Goal: Navigation & Orientation: Find specific page/section

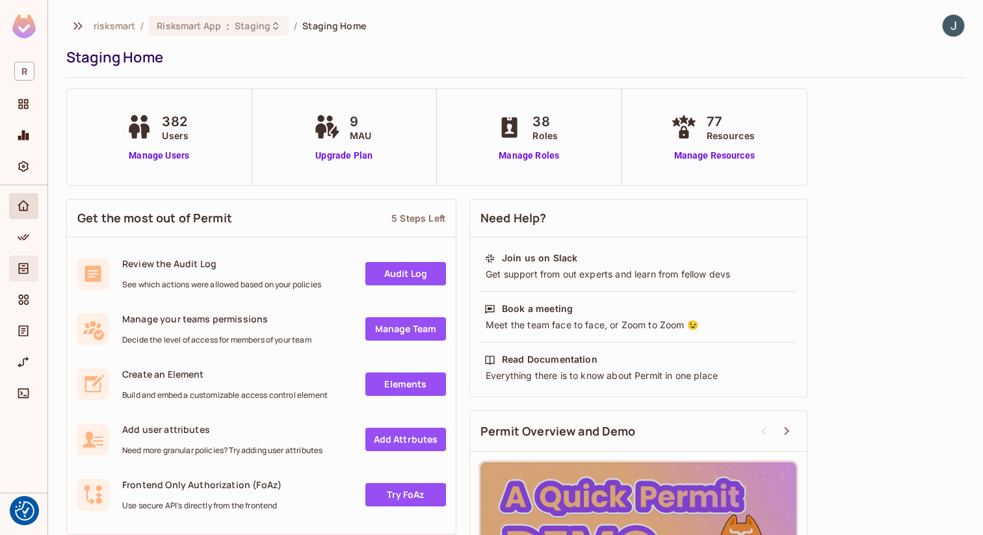
click at [25, 260] on div "Directory" at bounding box center [23, 269] width 29 height 26
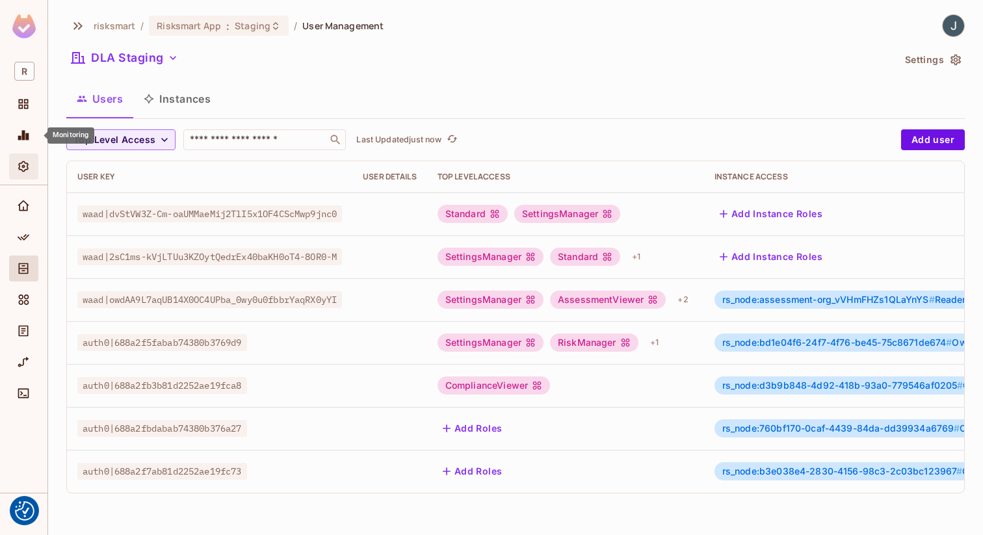
click at [25, 169] on icon "Settings" at bounding box center [23, 166] width 13 height 13
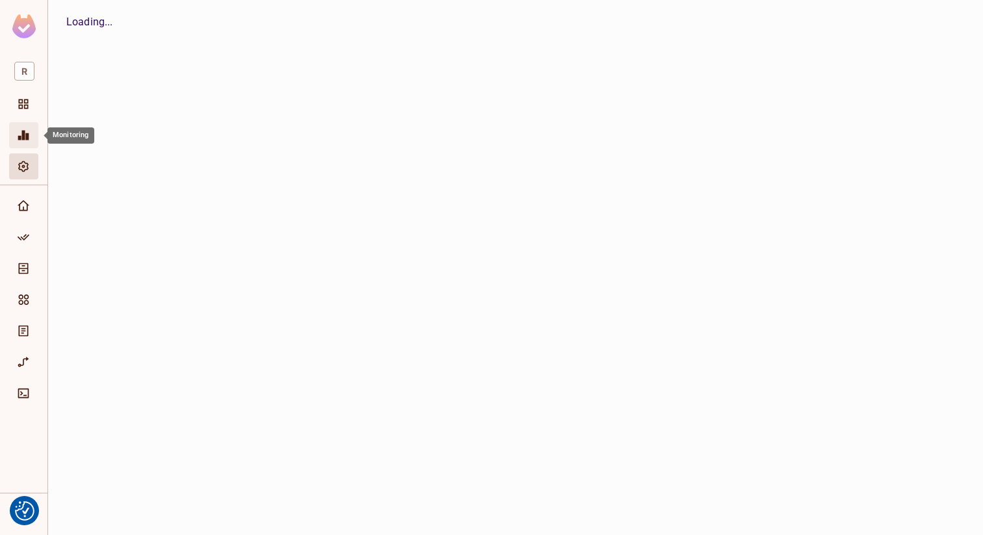
click at [24, 143] on div "Monitoring" at bounding box center [23, 135] width 29 height 26
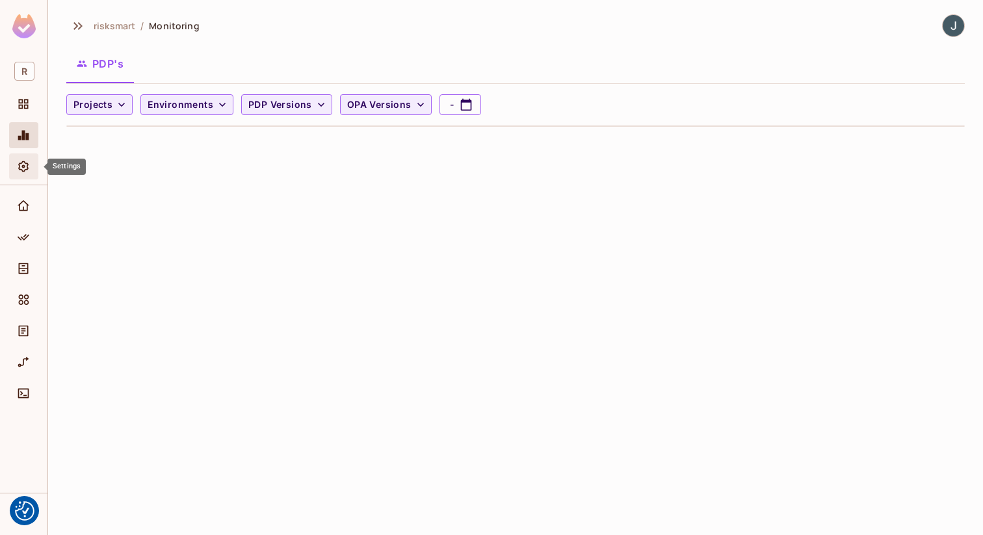
click at [22, 166] on icon "Settings" at bounding box center [23, 166] width 10 height 11
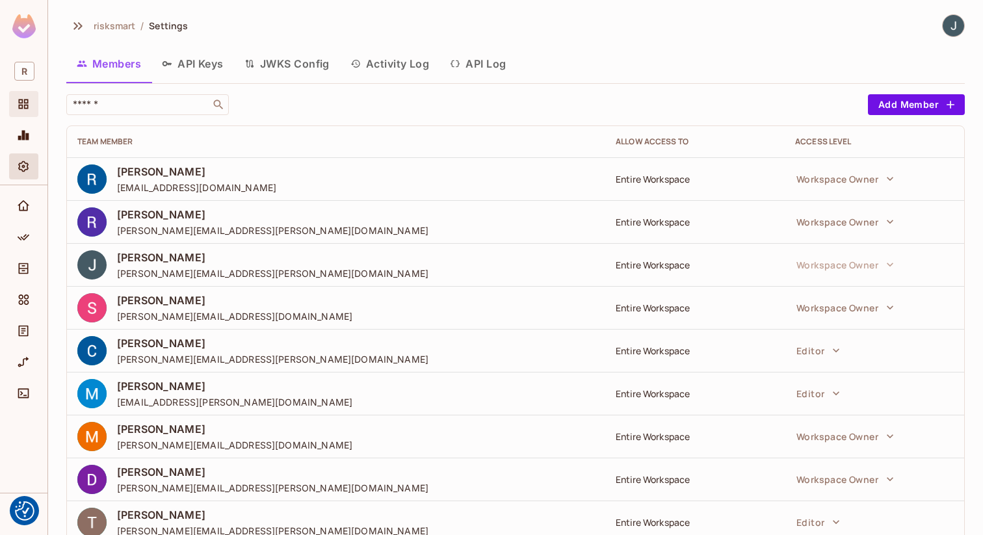
click at [11, 100] on div "Projects" at bounding box center [23, 104] width 29 height 26
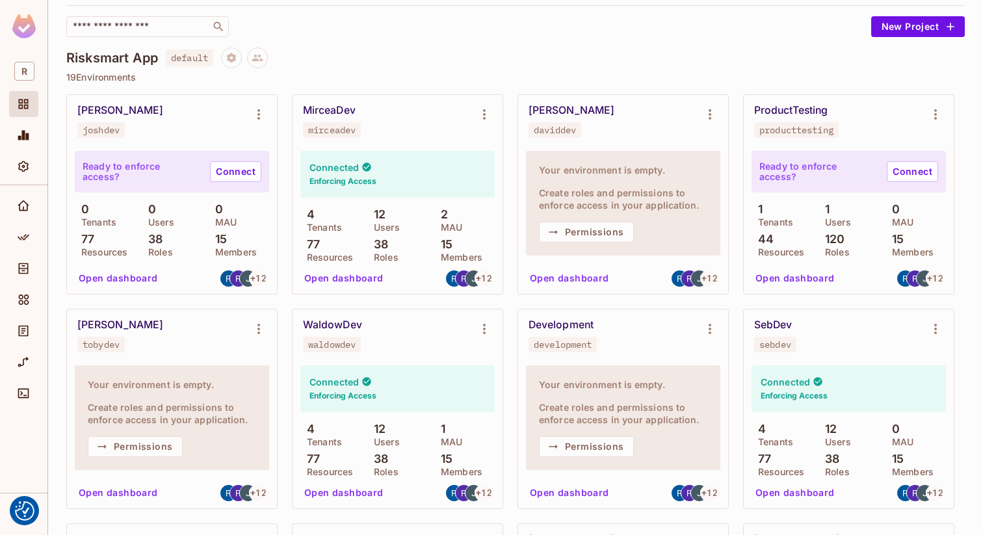
scroll to position [78, 0]
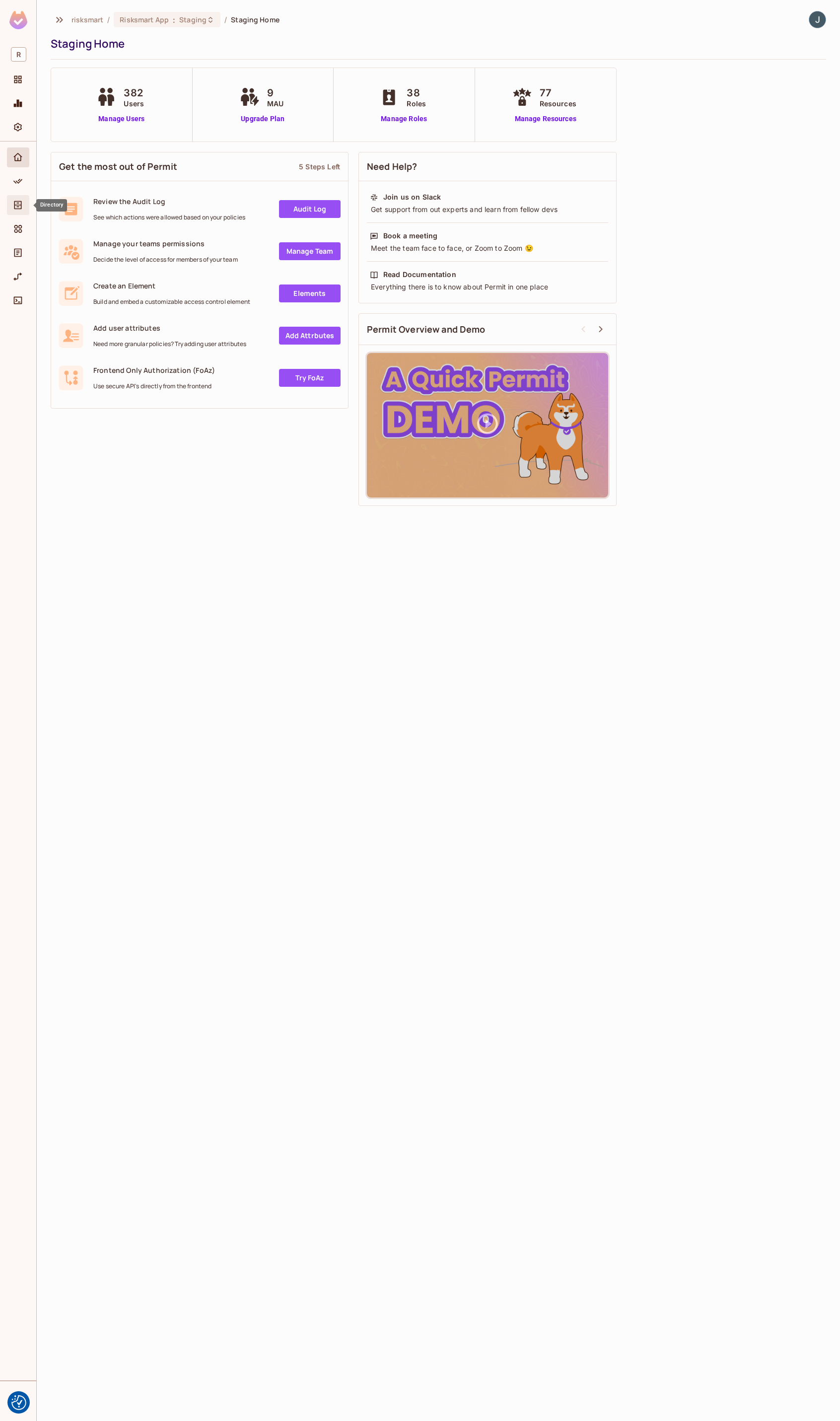
click at [13, 201] on icon "Directory" at bounding box center [18, 205] width 10 height 10
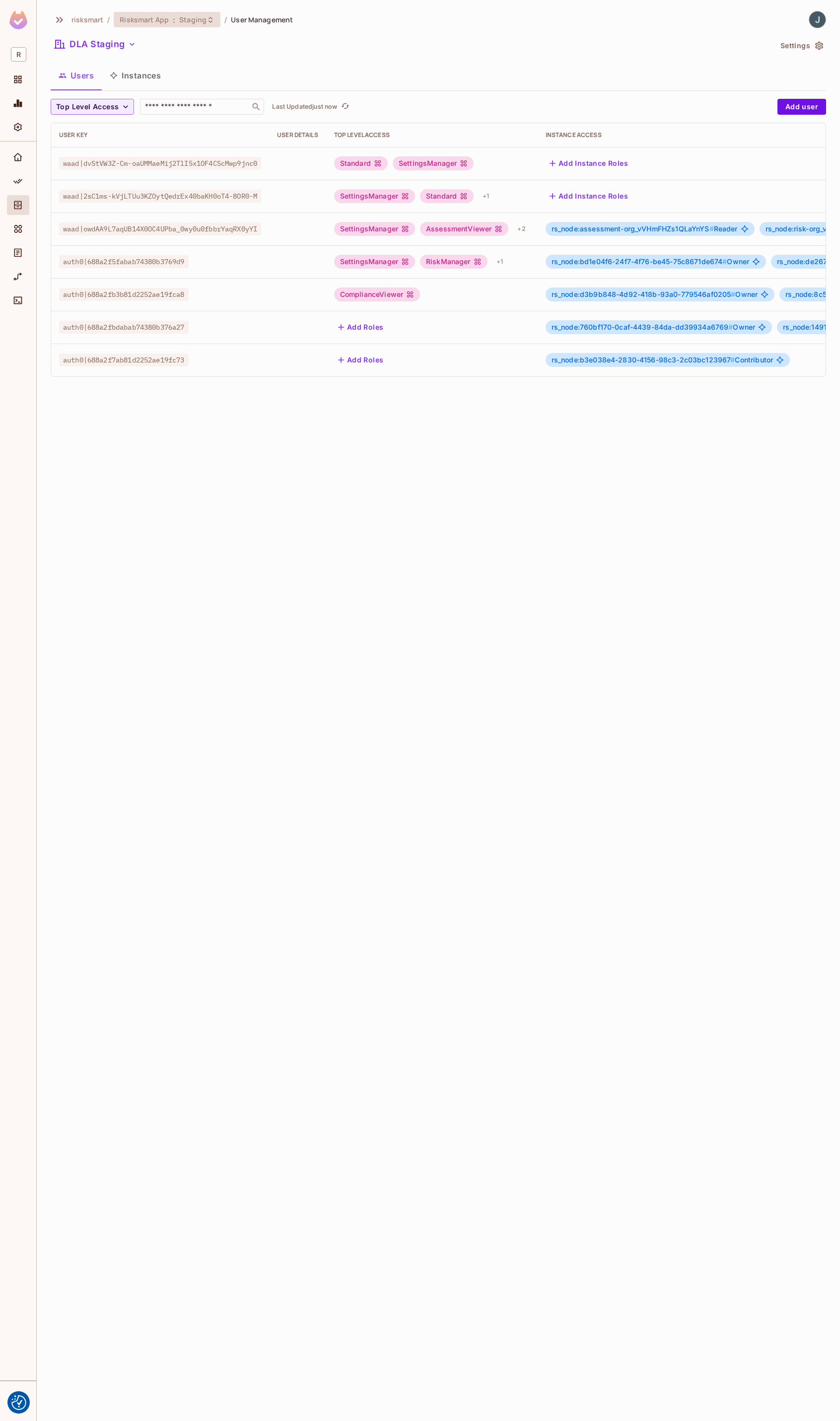
click at [202, 22] on span "Staging" at bounding box center [193, 20] width 27 height 9
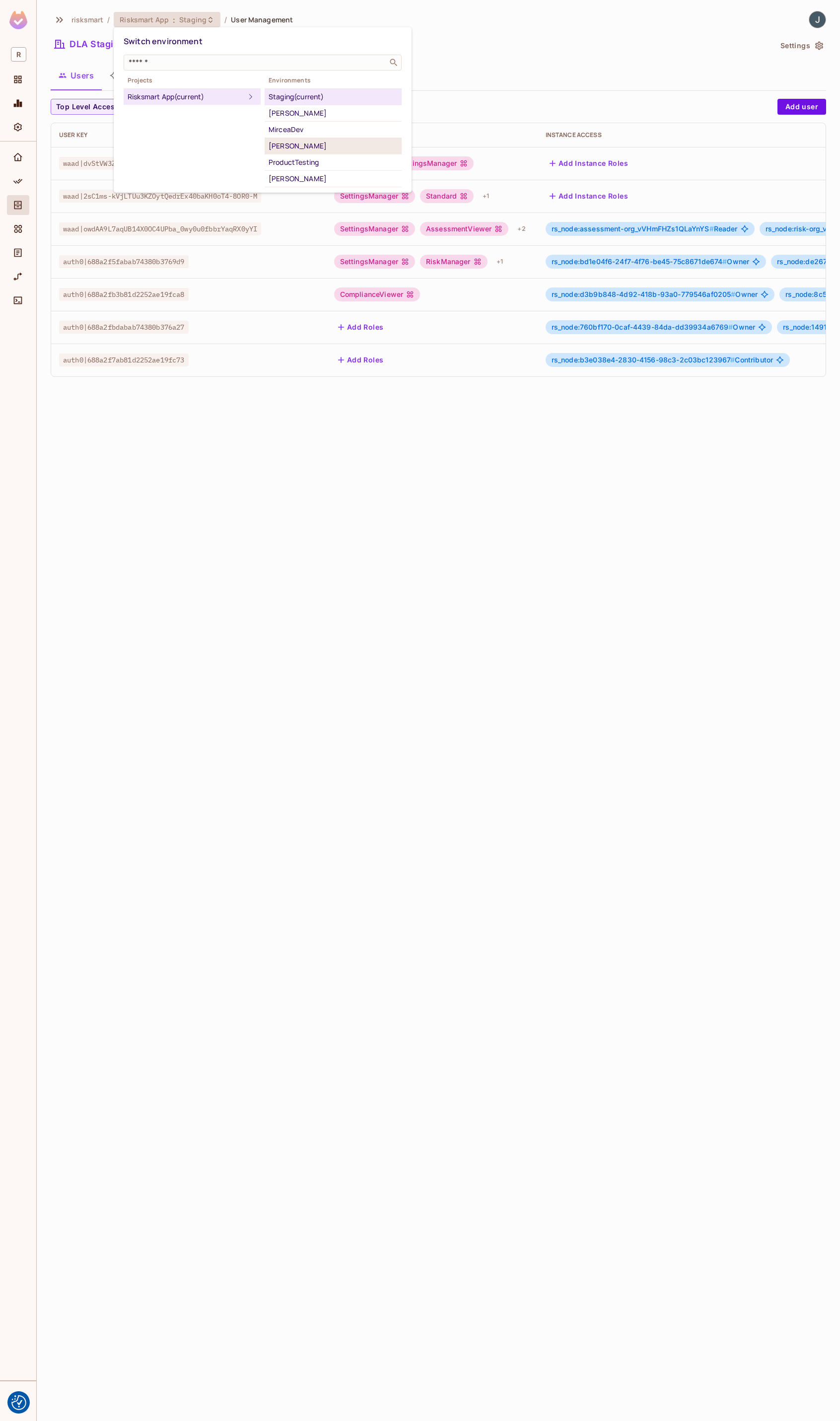
click at [312, 151] on div "DavidDev" at bounding box center [333, 146] width 129 height 12
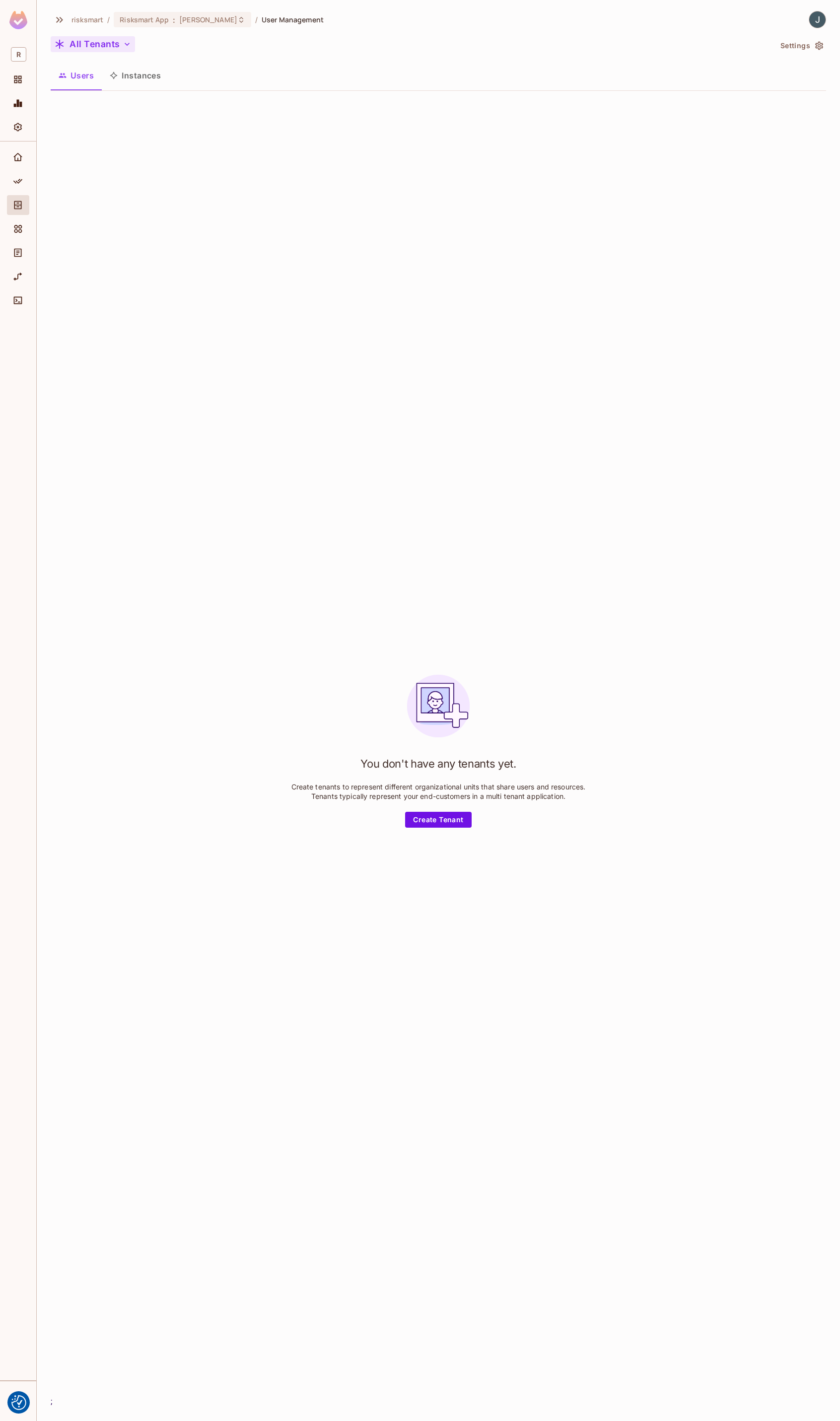
click at [116, 46] on button "All Tenants" at bounding box center [92, 44] width 85 height 16
click at [116, 46] on div at bounding box center [420, 710] width 840 height 1421
click at [512, 337] on div "You don't have any tenants yet. Create tenants to represent different organizat…" at bounding box center [438, 747] width 776 height 1297
click at [19, 163] on icon "Home" at bounding box center [18, 157] width 10 height 10
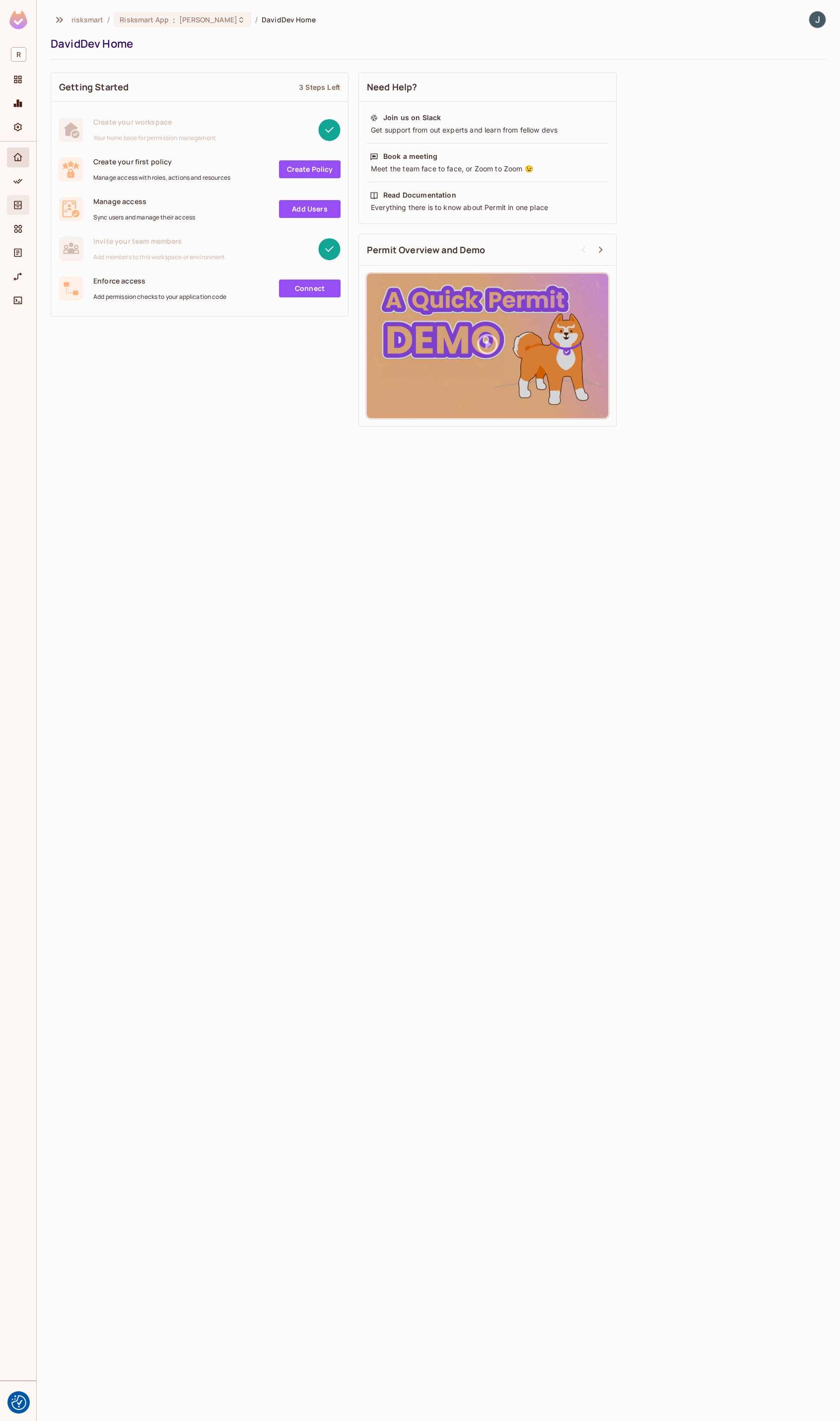
click at [15, 203] on icon "Directory" at bounding box center [18, 205] width 8 height 8
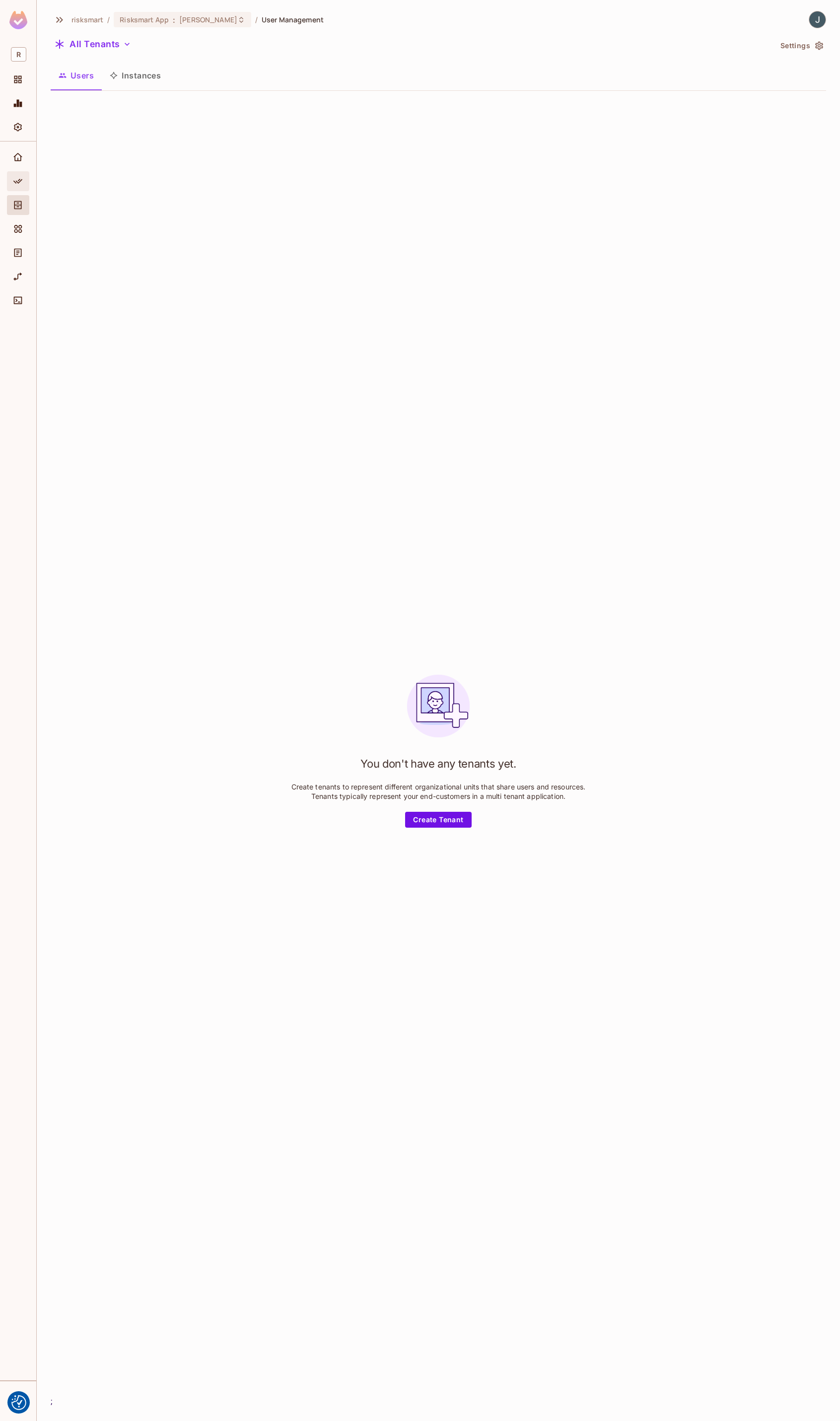
click at [24, 176] on div "Policy" at bounding box center [19, 182] width 17 height 12
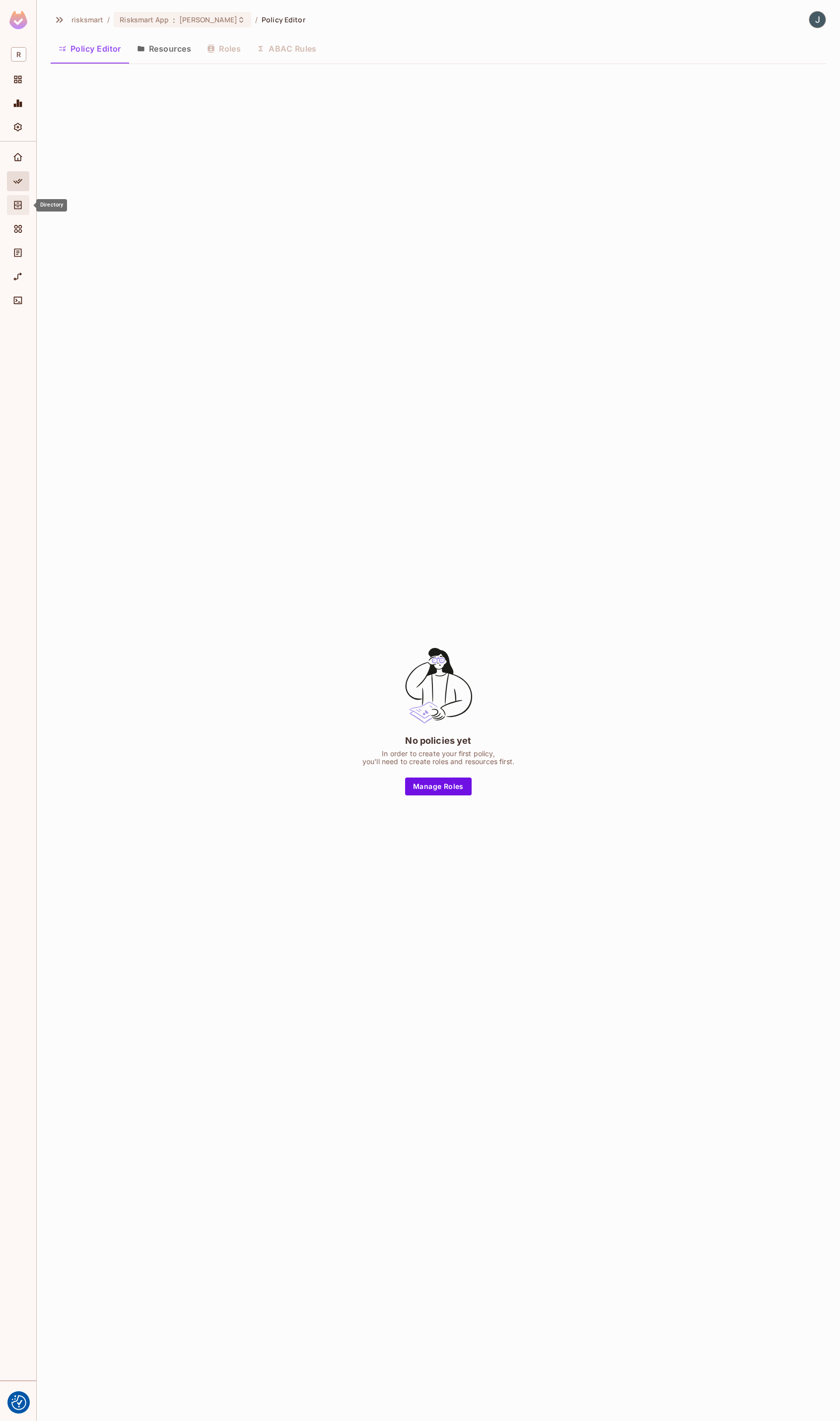
click at [19, 199] on div "Directory" at bounding box center [18, 205] width 22 height 20
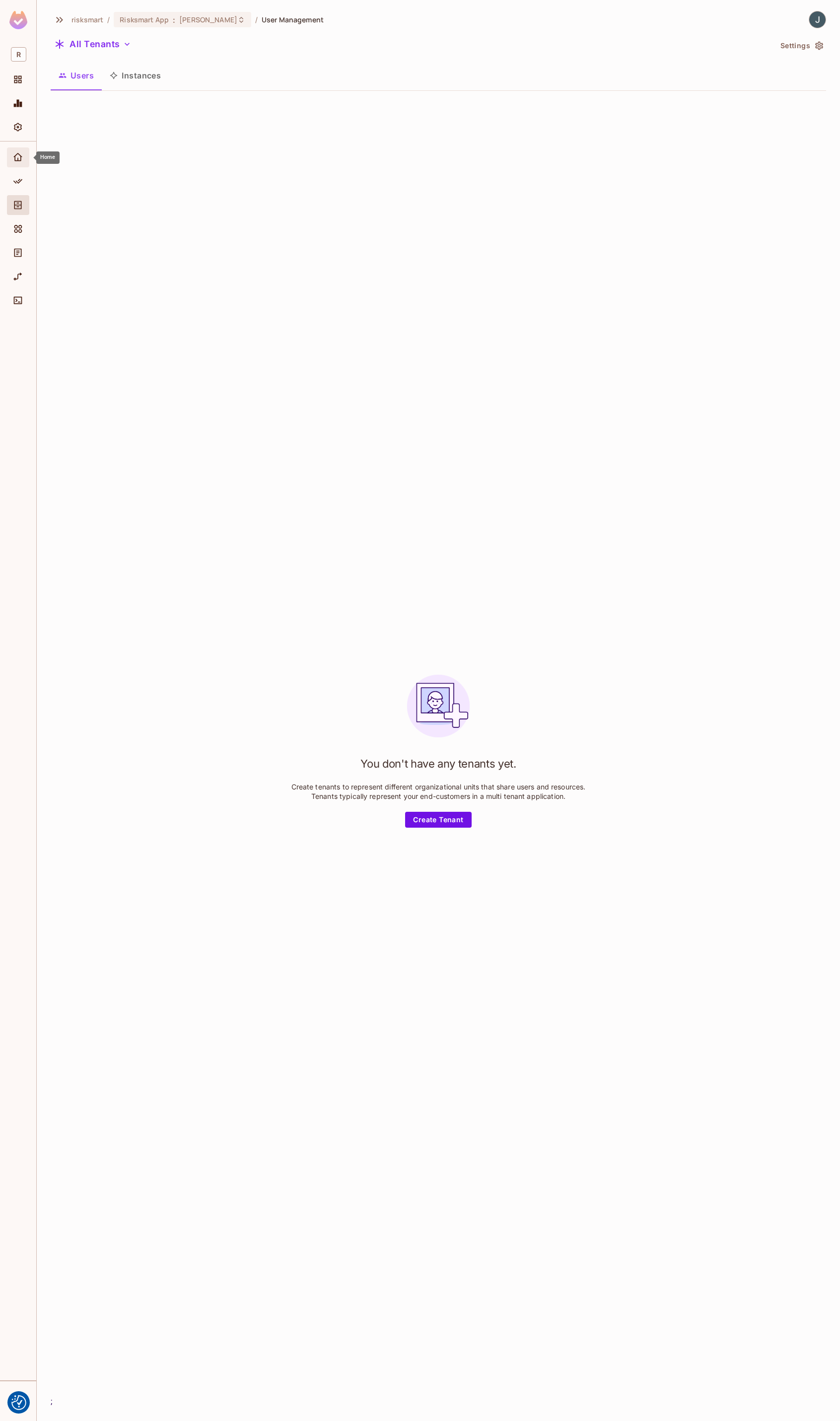
click at [18, 157] on icon "Home" at bounding box center [18, 157] width 10 height 10
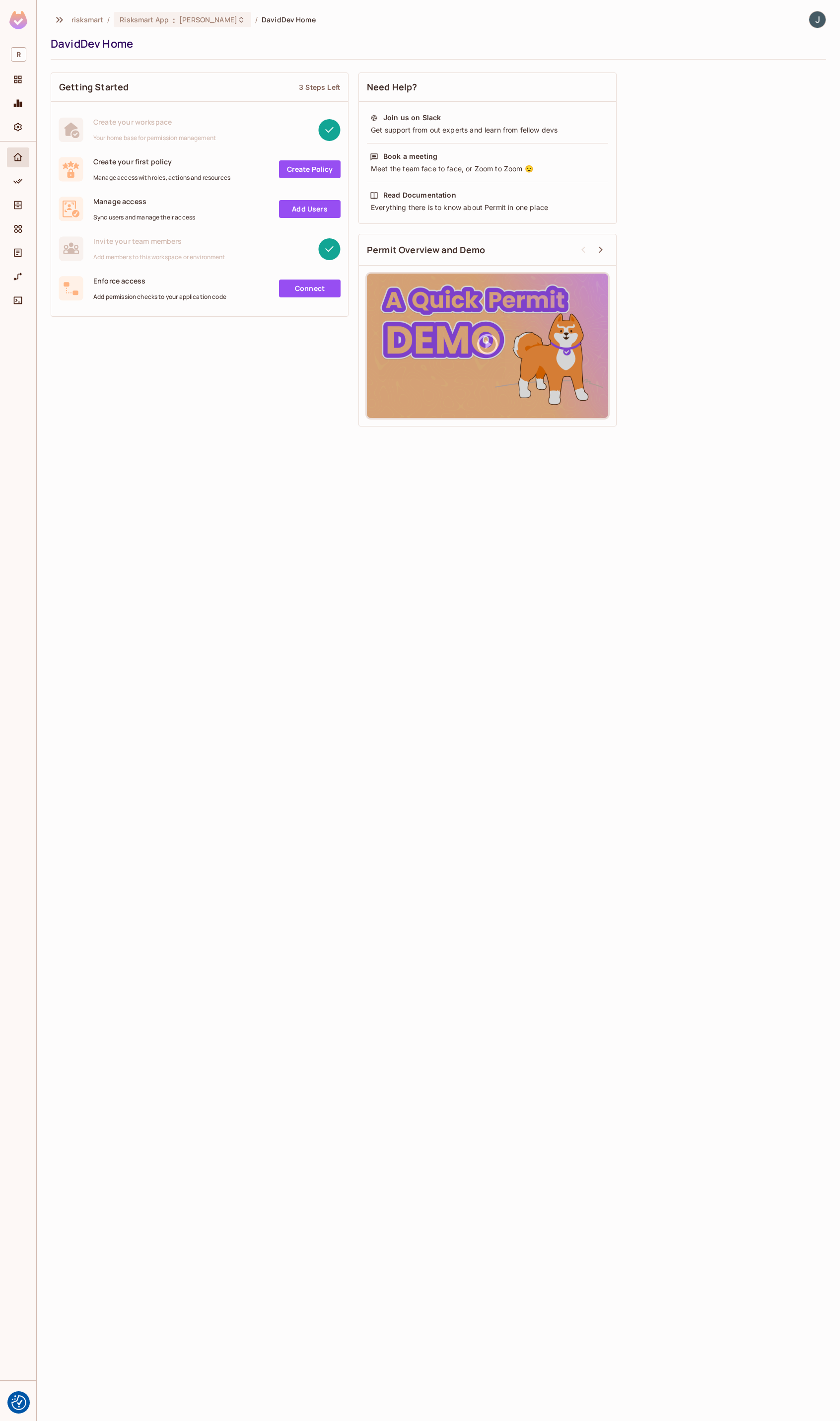
click at [150, 526] on div "risksmart / Risksmart App : DavidDev / DavidDev Home DavidDev Home Getting Star…" at bounding box center [438, 710] width 803 height 1421
click at [27, 210] on div "Directory" at bounding box center [19, 205] width 17 height 12
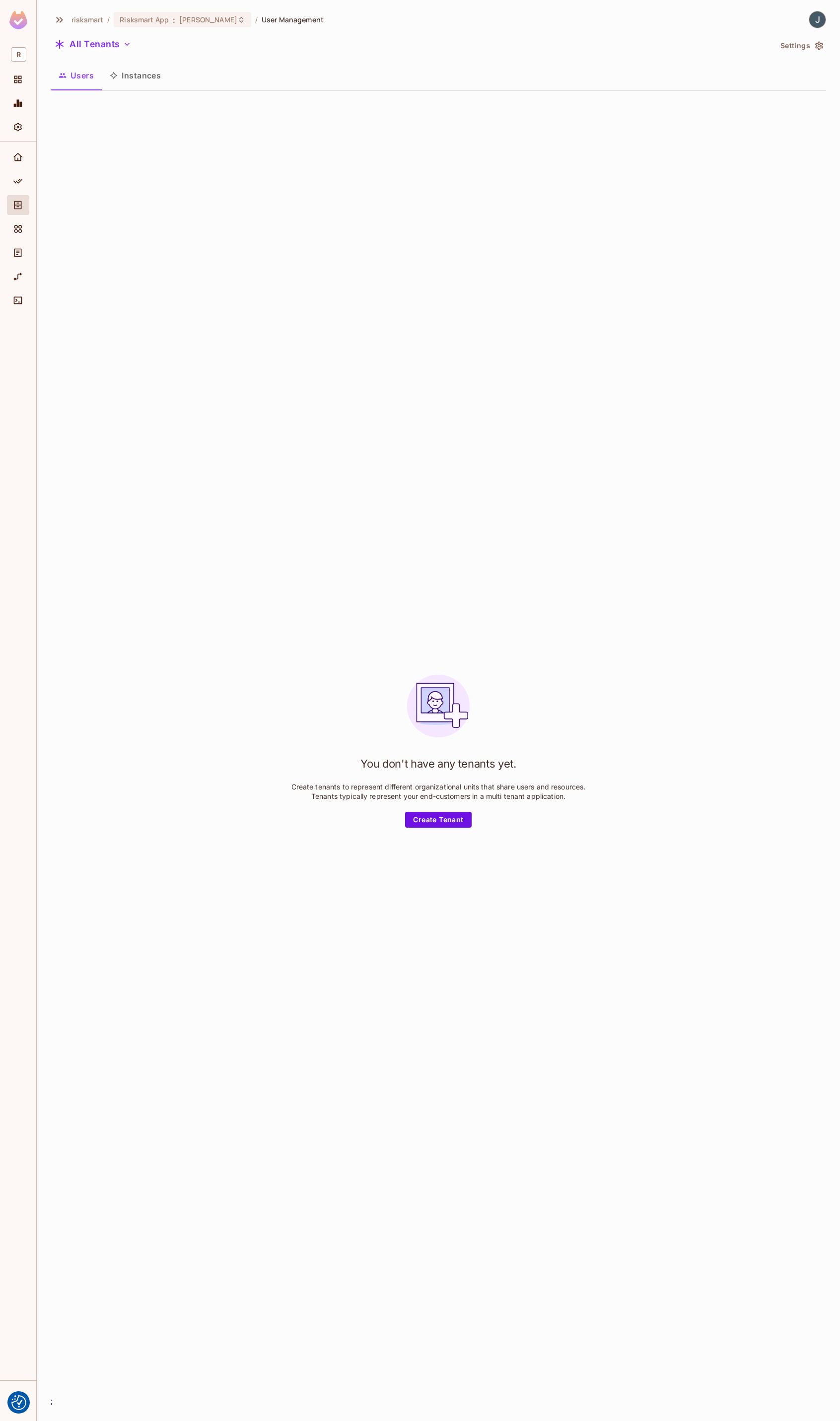
click at [267, 493] on div "You don't have any tenants yet. Create tenants to represent different organizat…" at bounding box center [438, 747] width 776 height 1297
drag, startPoint x: 334, startPoint y: 247, endPoint x: 306, endPoint y: 254, distance: 28.9
click at [334, 247] on div "You don't have any tenants yet. Create tenants to represent different organizat…" at bounding box center [438, 747] width 776 height 1297
click at [18, 208] on icon "Directory" at bounding box center [18, 205] width 10 height 10
click at [29, 210] on div "Directory" at bounding box center [47, 205] width 37 height 12
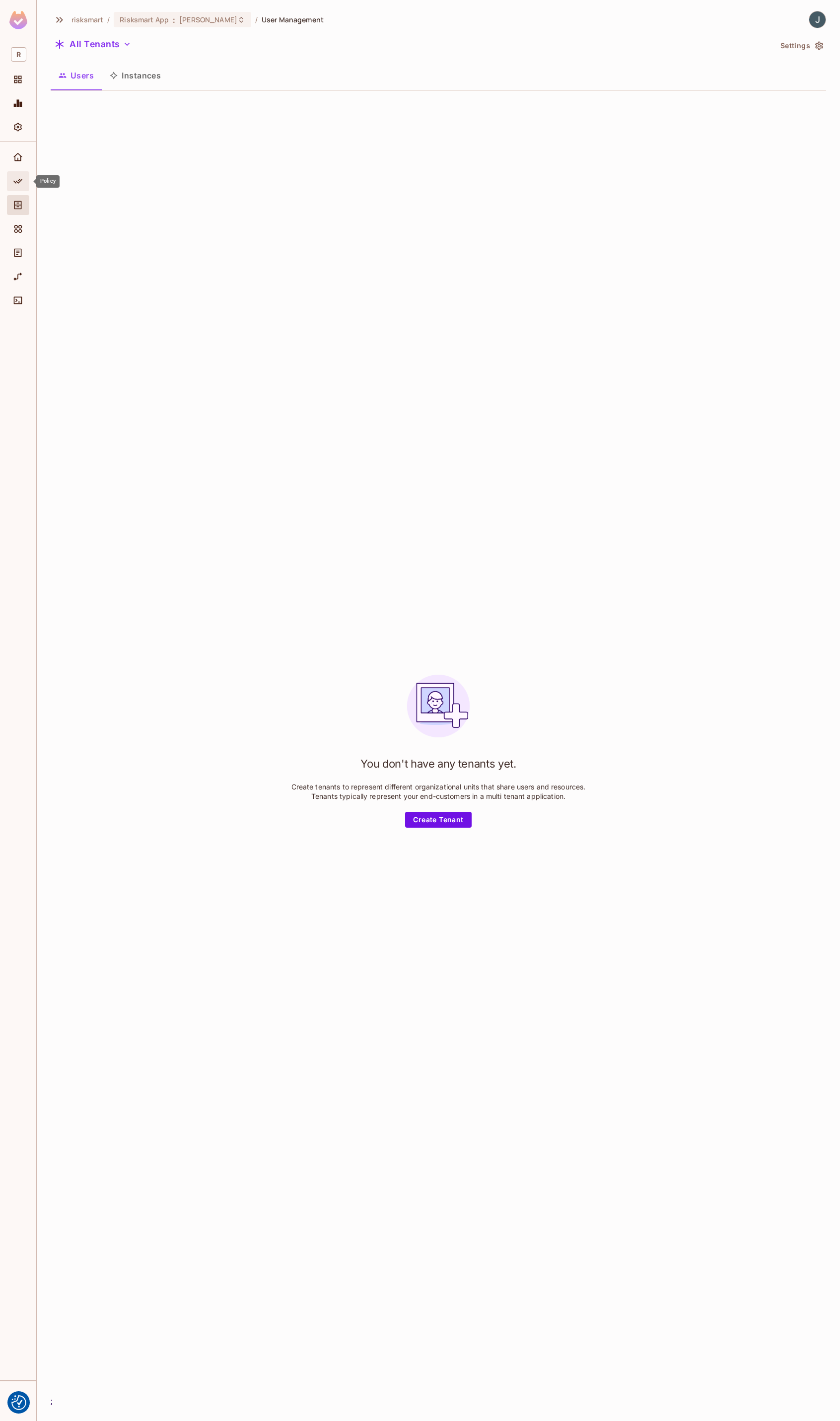
click at [24, 190] on div "Policy" at bounding box center [18, 181] width 22 height 20
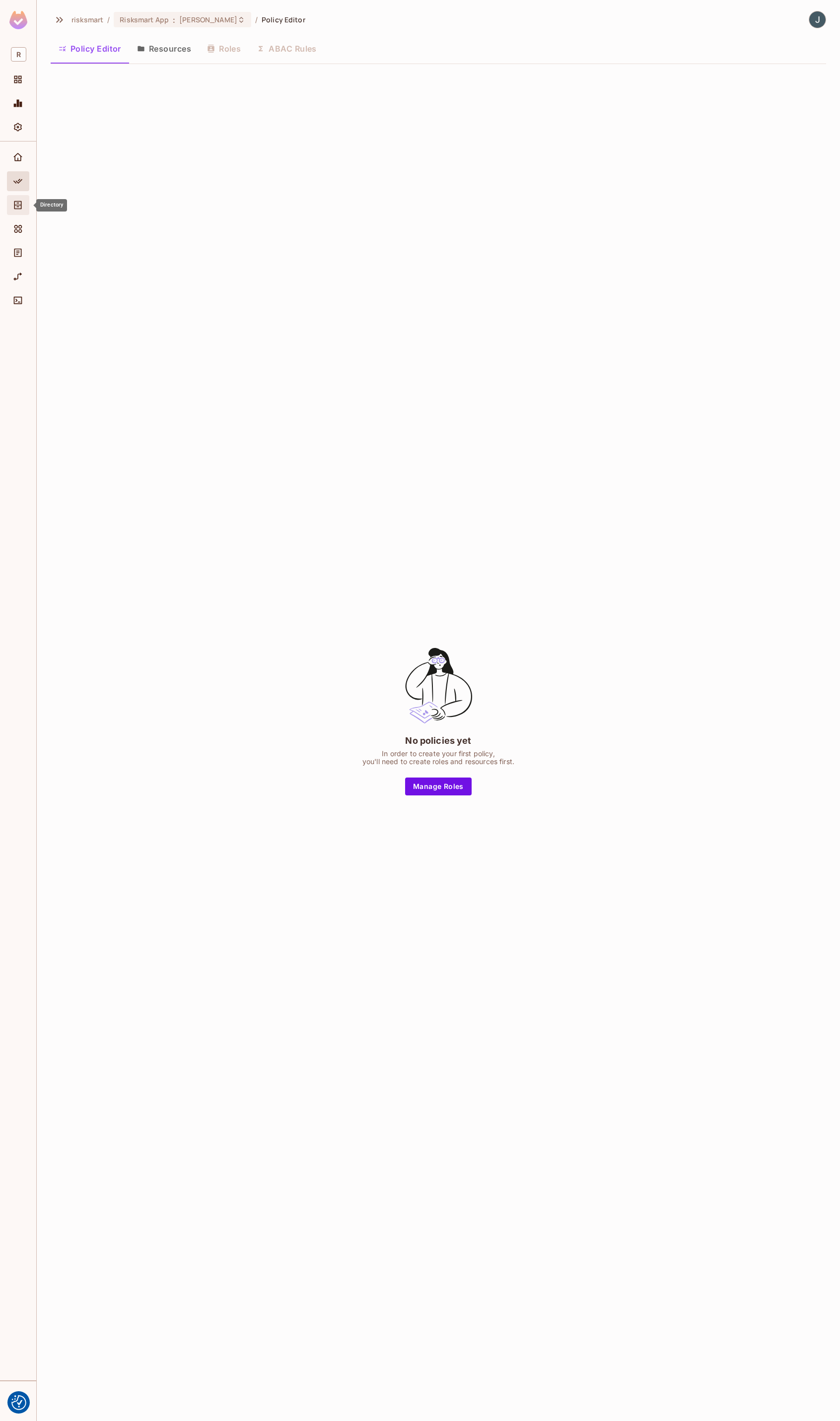
click at [16, 204] on icon "Directory" at bounding box center [18, 205] width 10 height 10
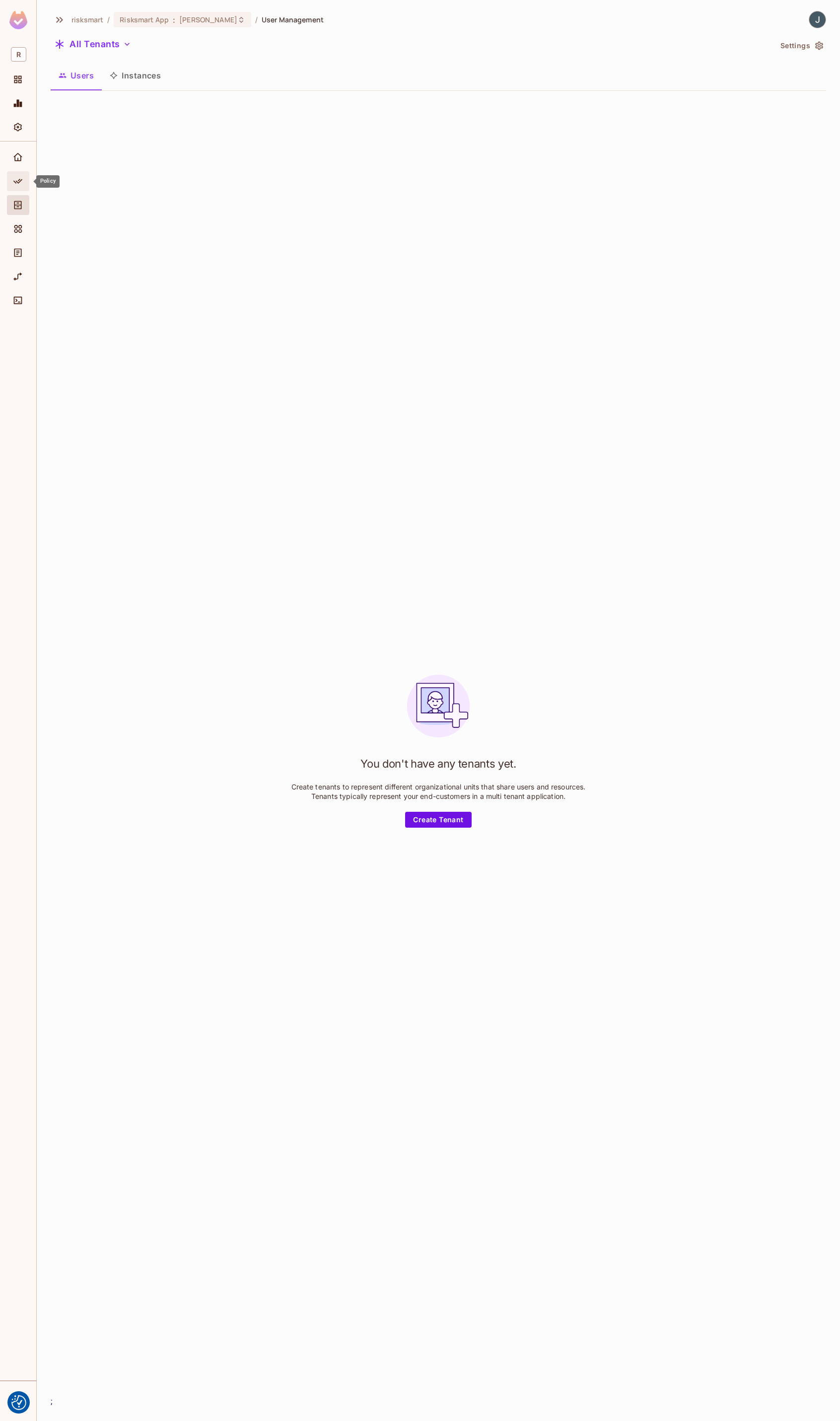
click at [18, 182] on icon "Policy" at bounding box center [18, 181] width 9 height 5
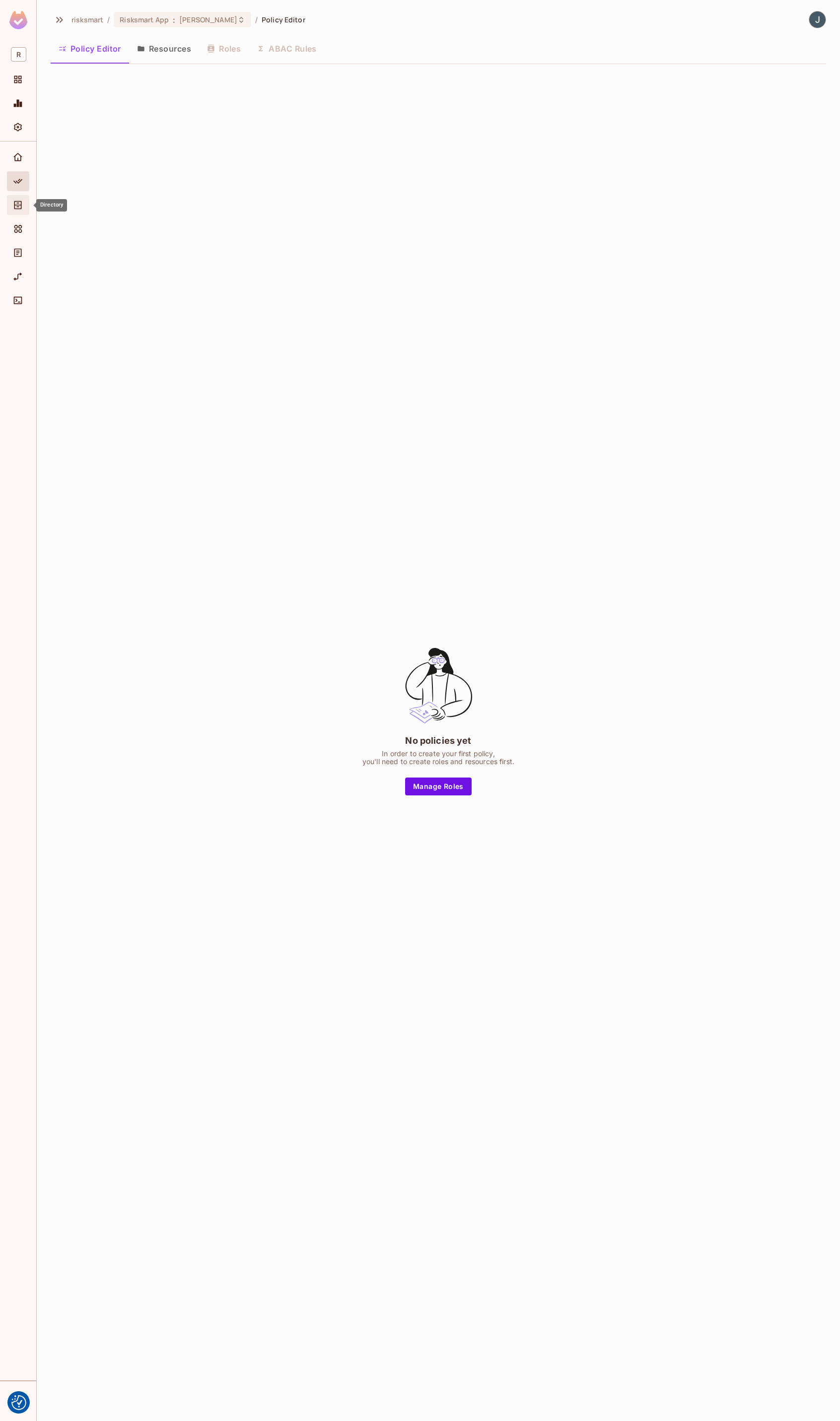
click at [16, 199] on div "Directory" at bounding box center [18, 205] width 22 height 20
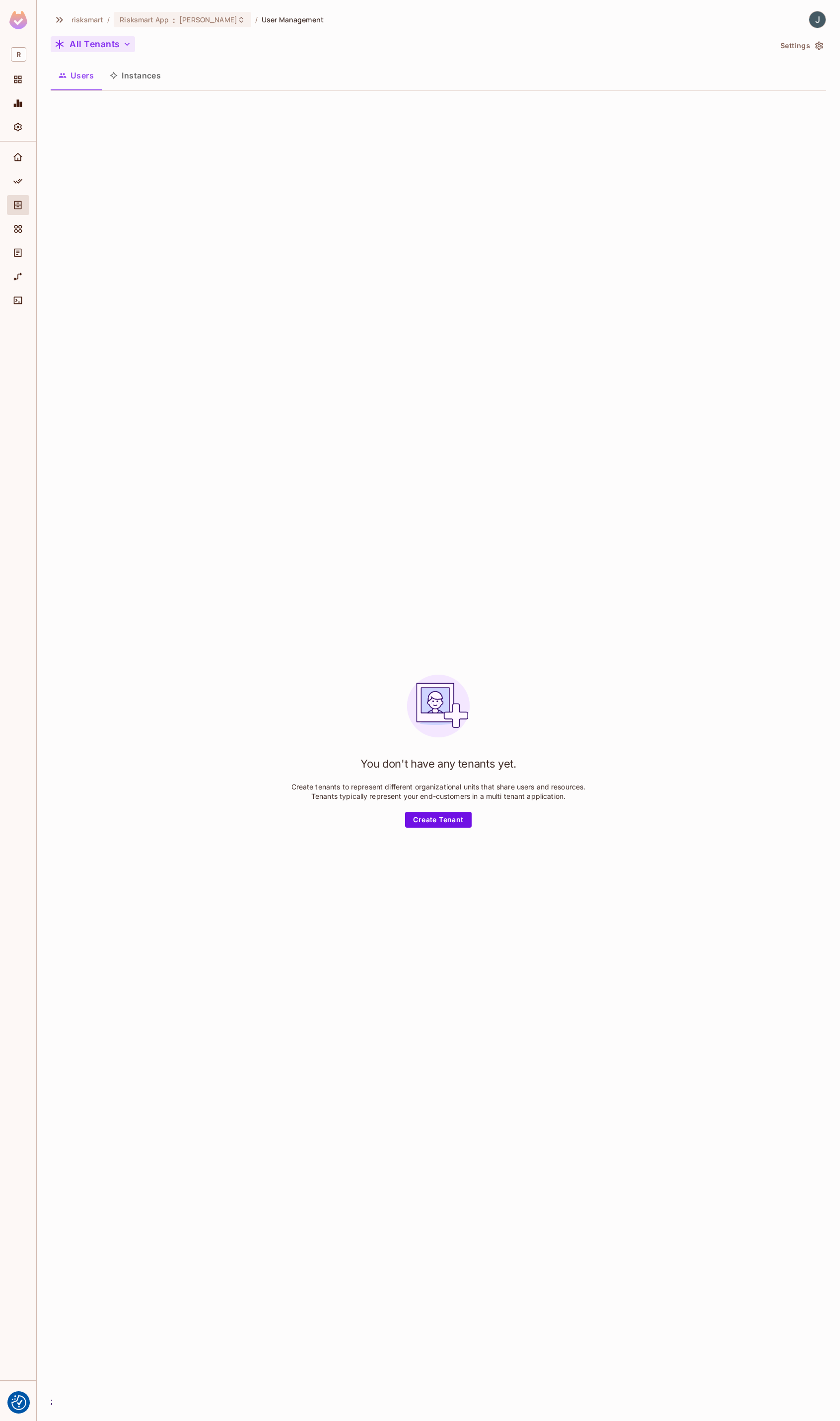
click at [115, 45] on button "All Tenants" at bounding box center [92, 44] width 85 height 16
click at [115, 45] on div at bounding box center [420, 710] width 840 height 1421
click at [13, 176] on icon "Policy" at bounding box center [18, 181] width 10 height 10
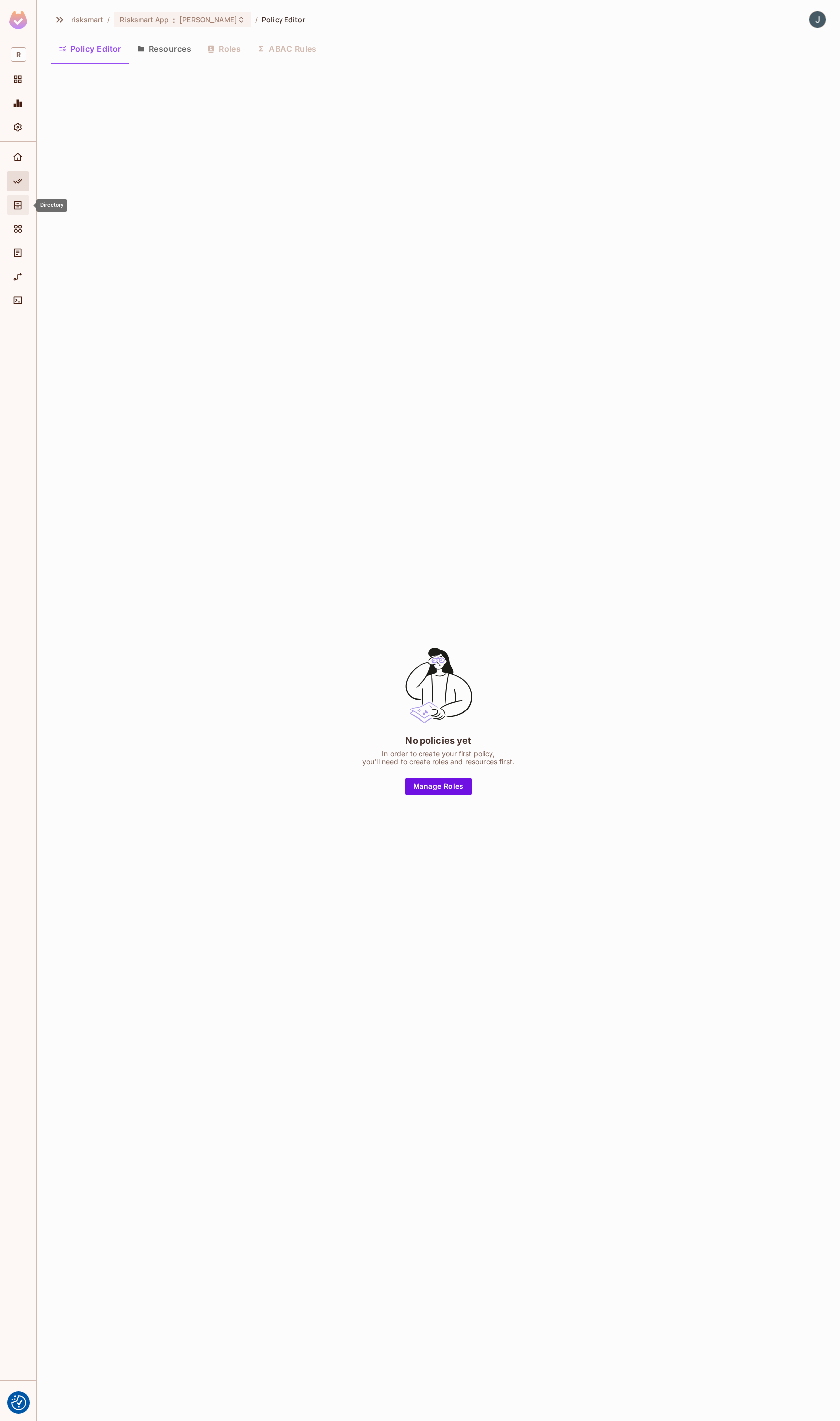
click at [26, 211] on div "Directory" at bounding box center [19, 205] width 17 height 12
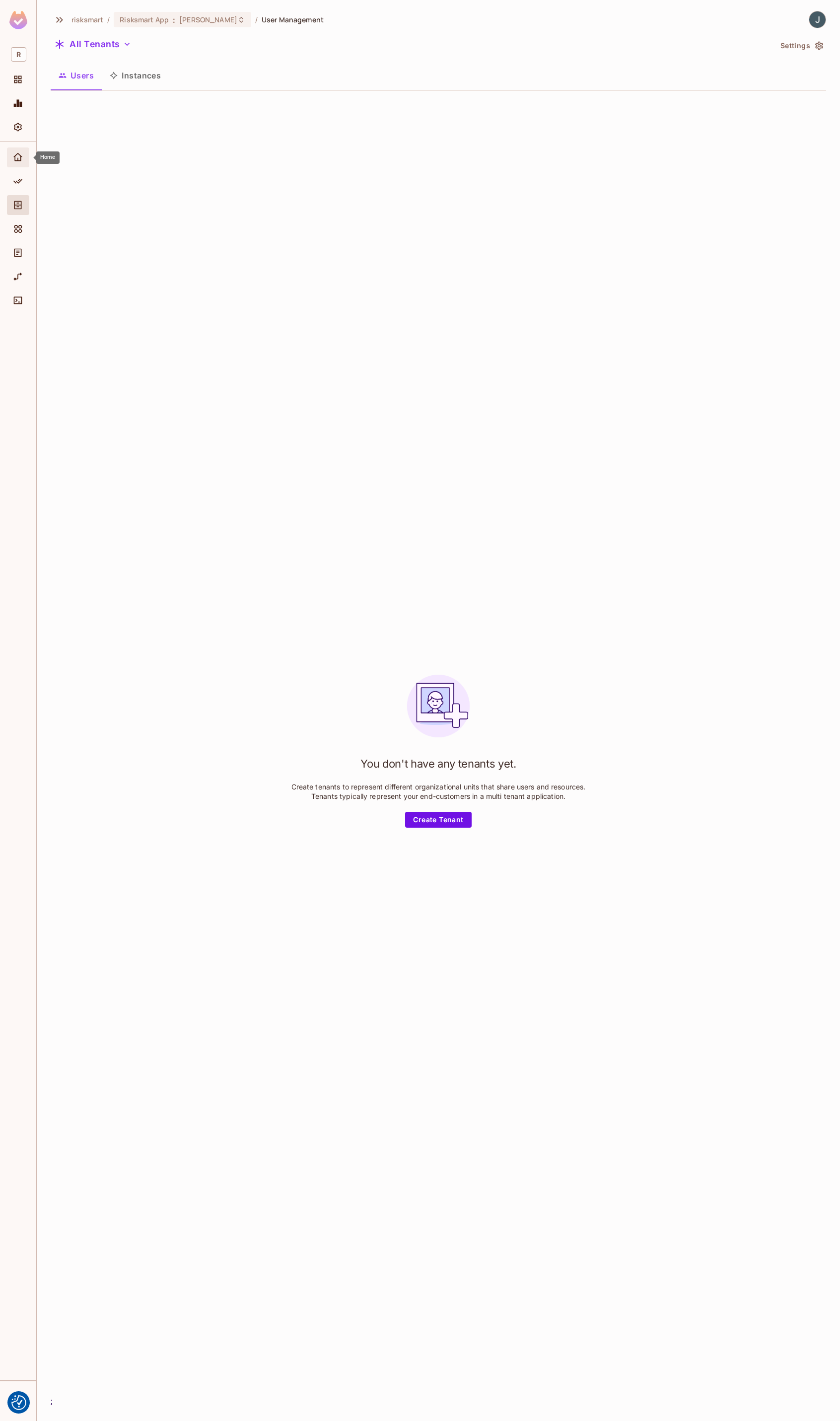
click at [27, 158] on div "Home" at bounding box center [19, 157] width 17 height 12
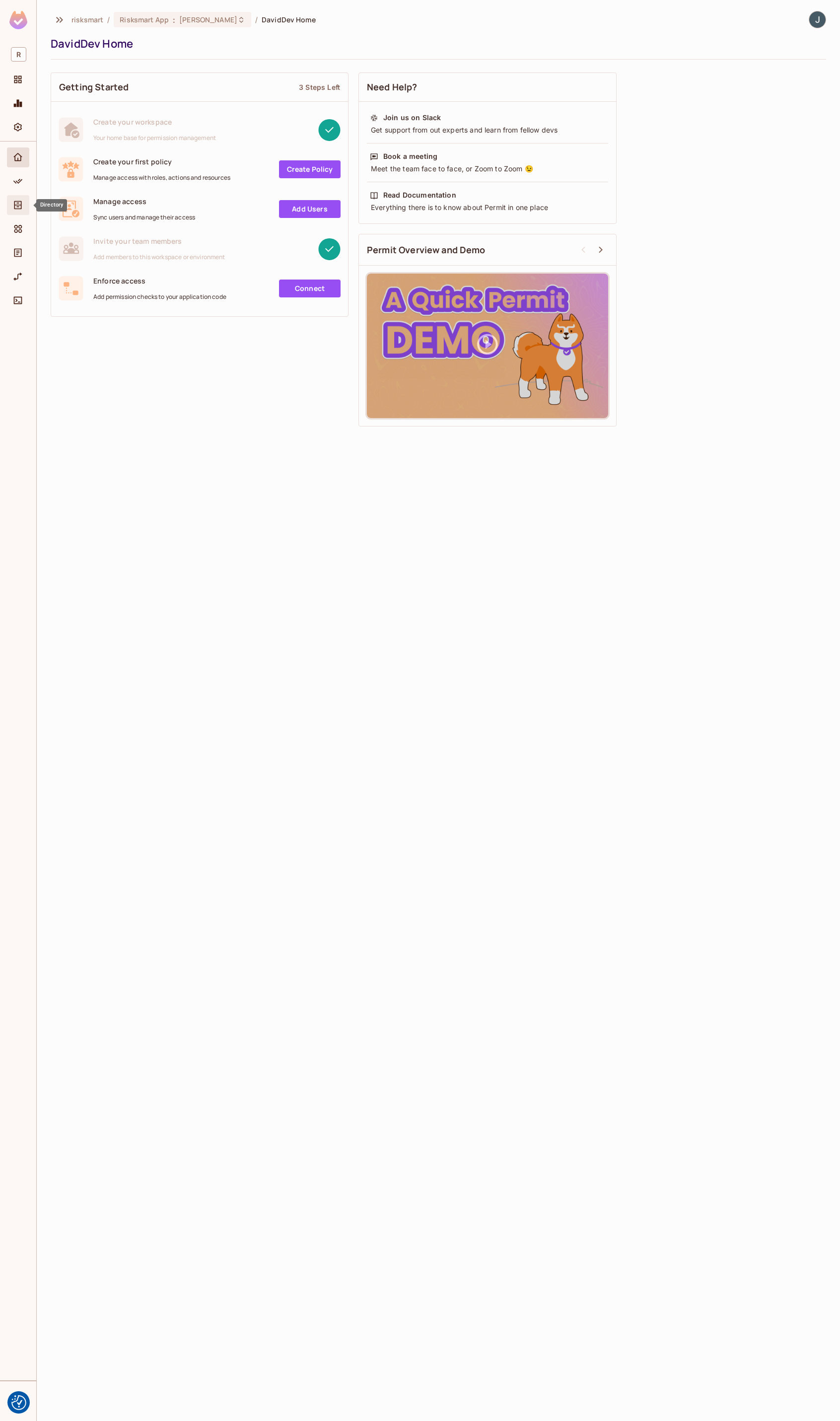
click at [17, 199] on span "Directory" at bounding box center [18, 205] width 12 height 12
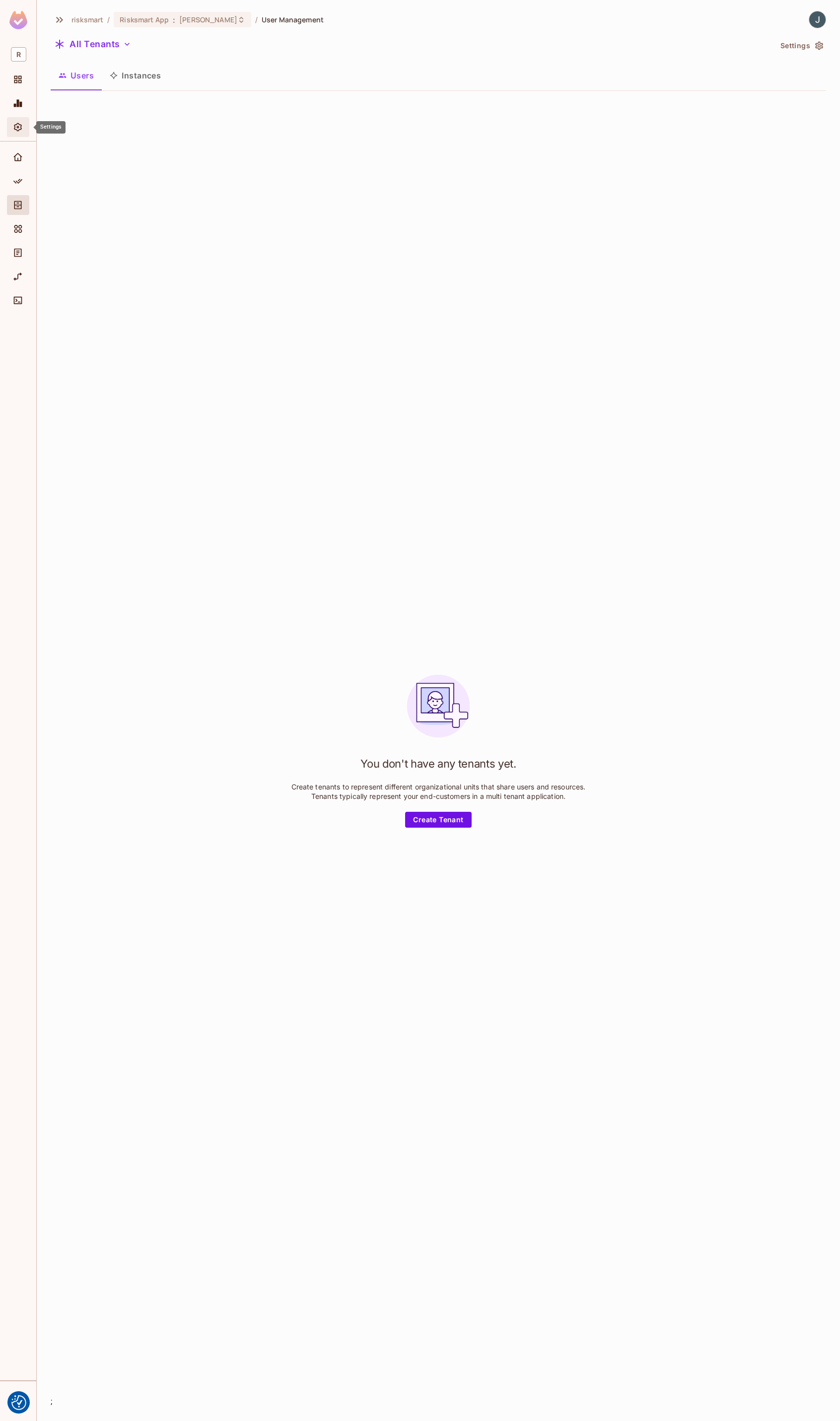
click at [19, 124] on icon "Settings" at bounding box center [18, 127] width 8 height 8
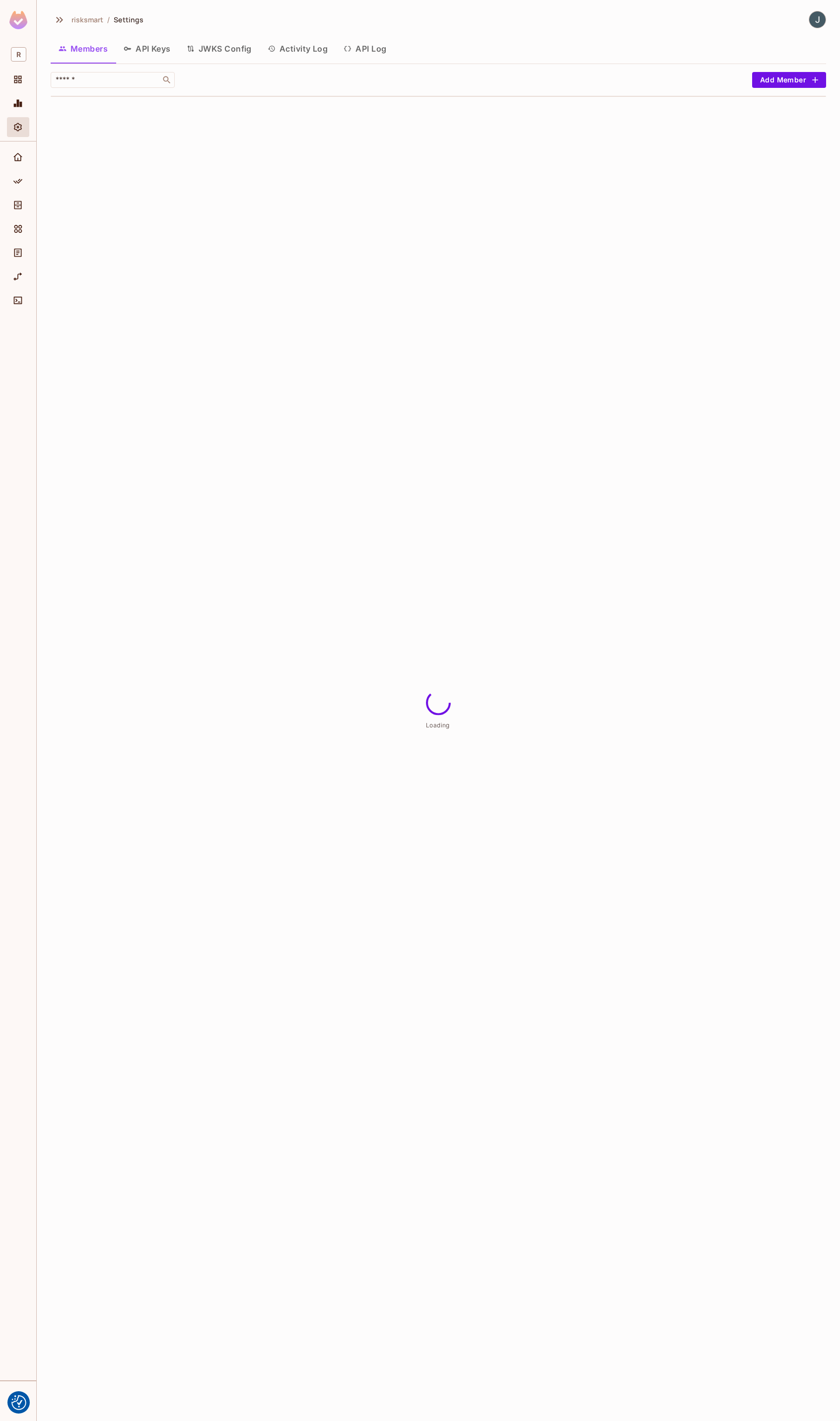
click at [373, 48] on button "API Log" at bounding box center [365, 48] width 59 height 25
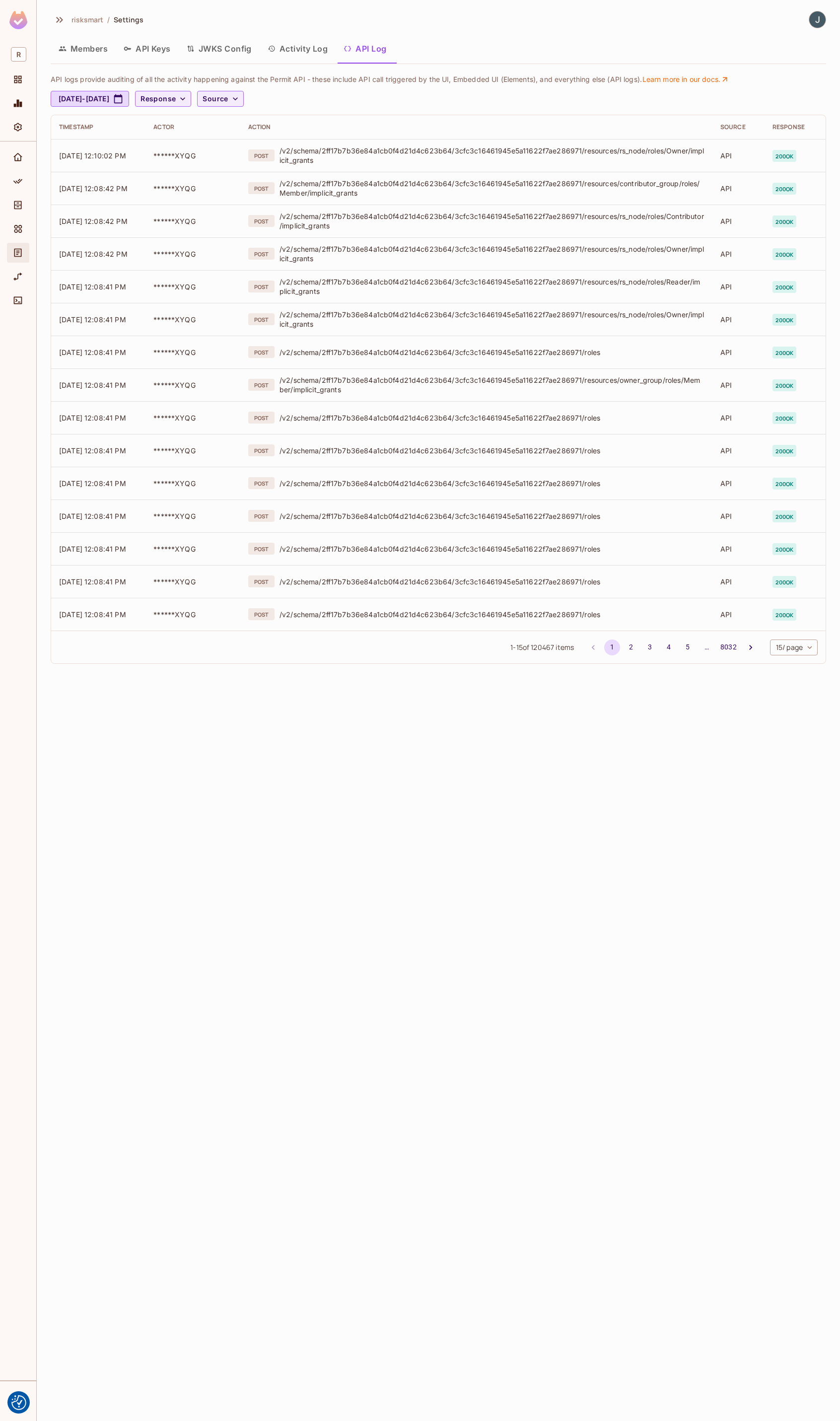
click at [26, 250] on div "Audit Log" at bounding box center [19, 253] width 17 height 12
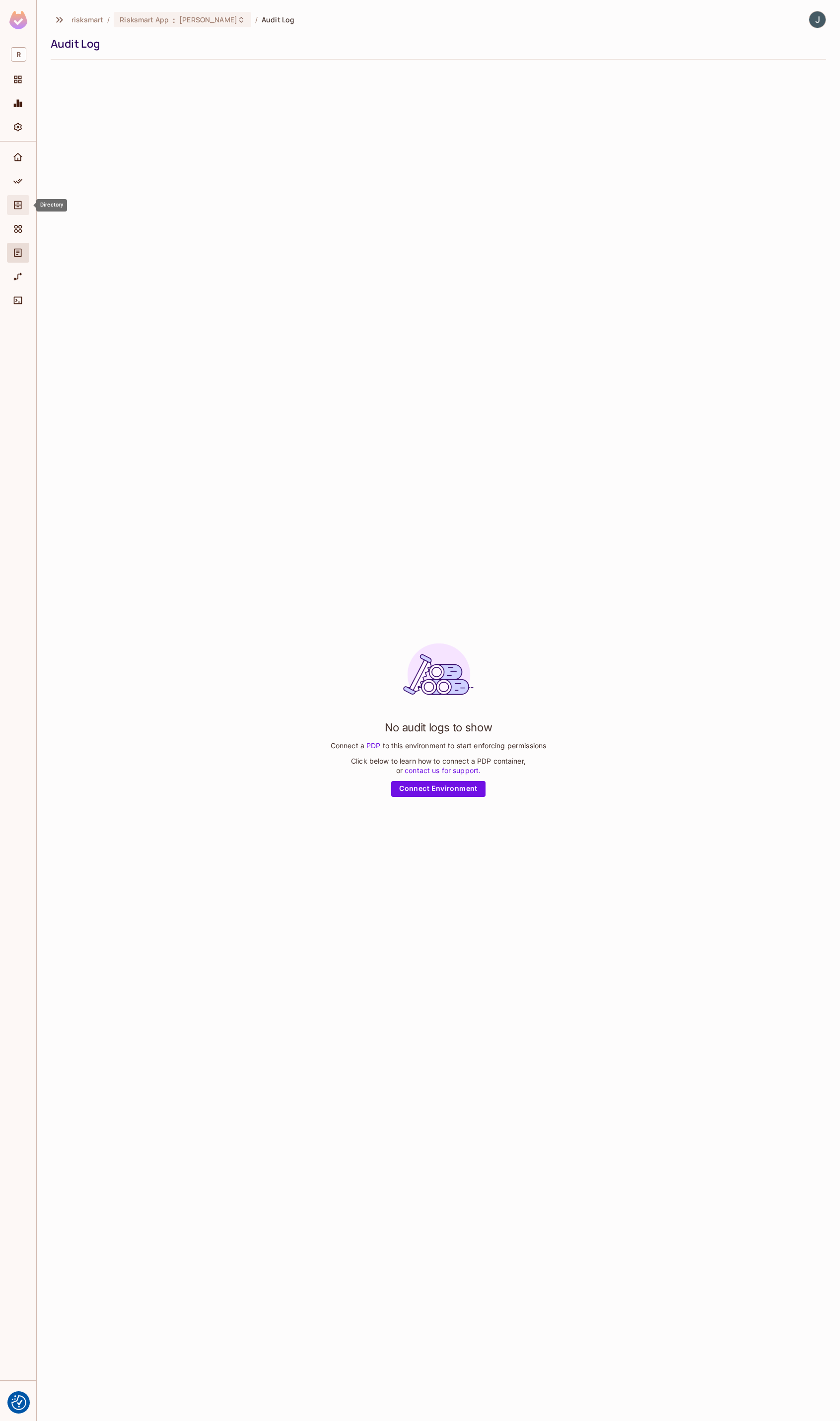
click at [20, 209] on icon "Directory" at bounding box center [18, 205] width 8 height 8
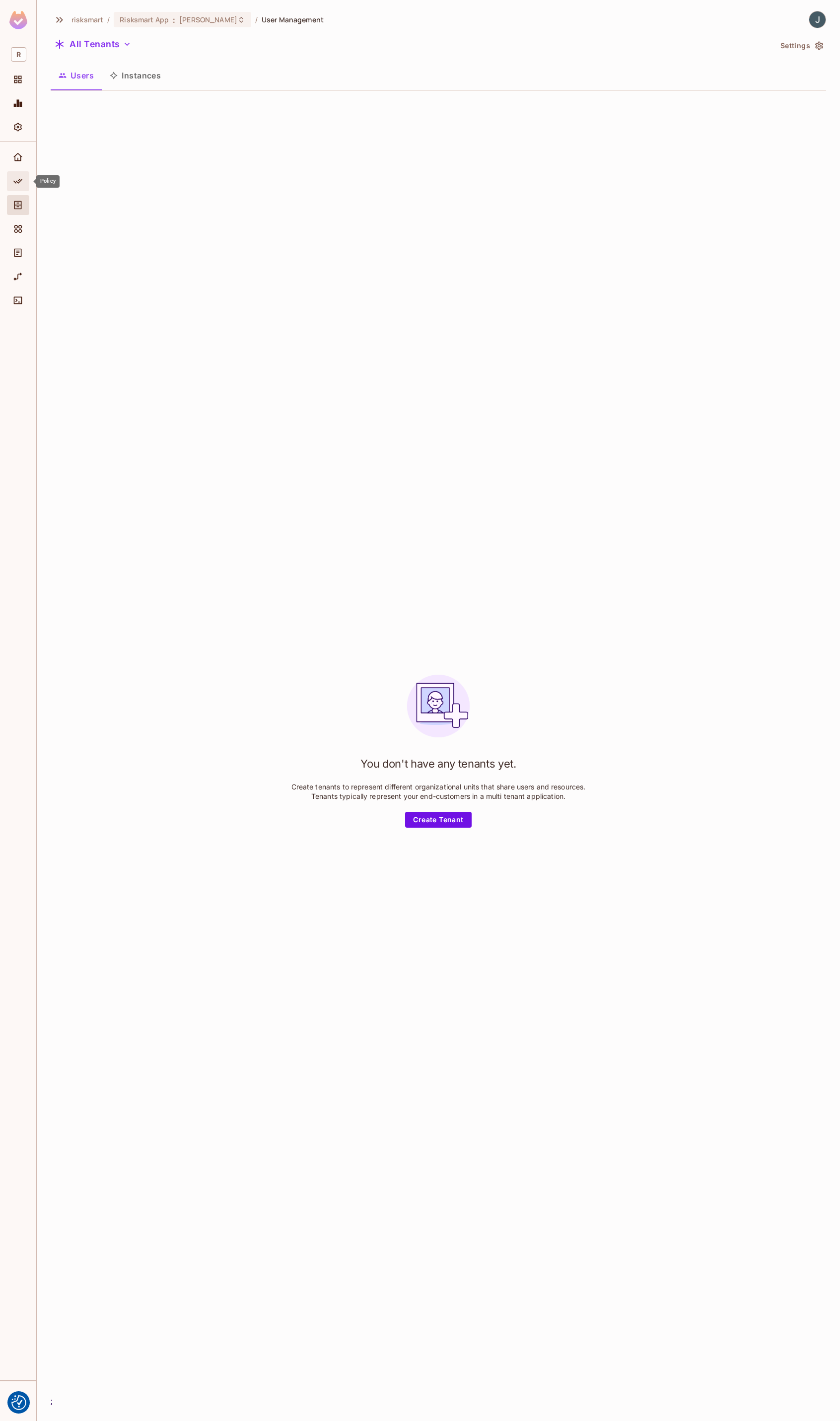
click at [15, 188] on div "Policy" at bounding box center [18, 181] width 22 height 20
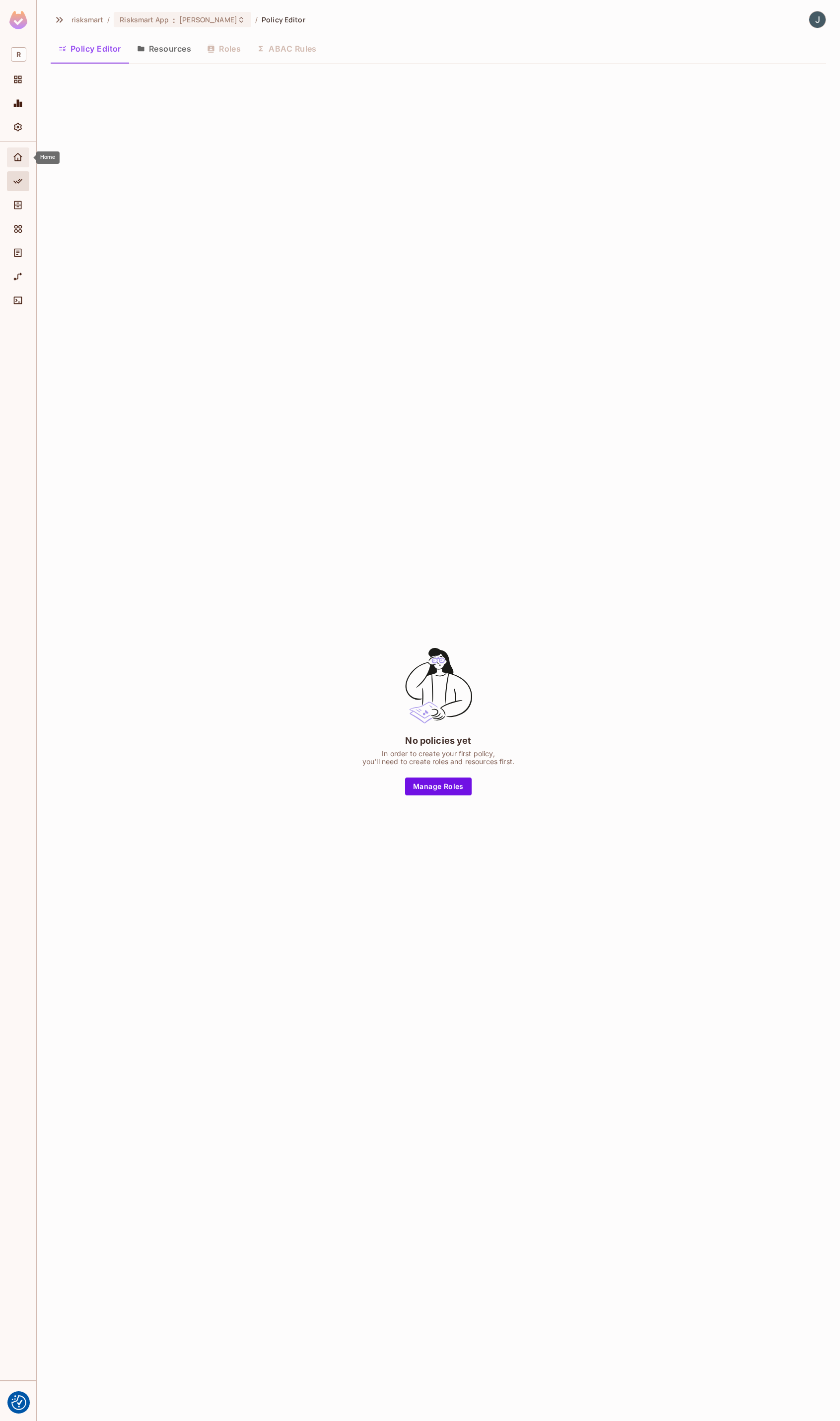
click at [18, 163] on span "Home" at bounding box center [18, 157] width 12 height 12
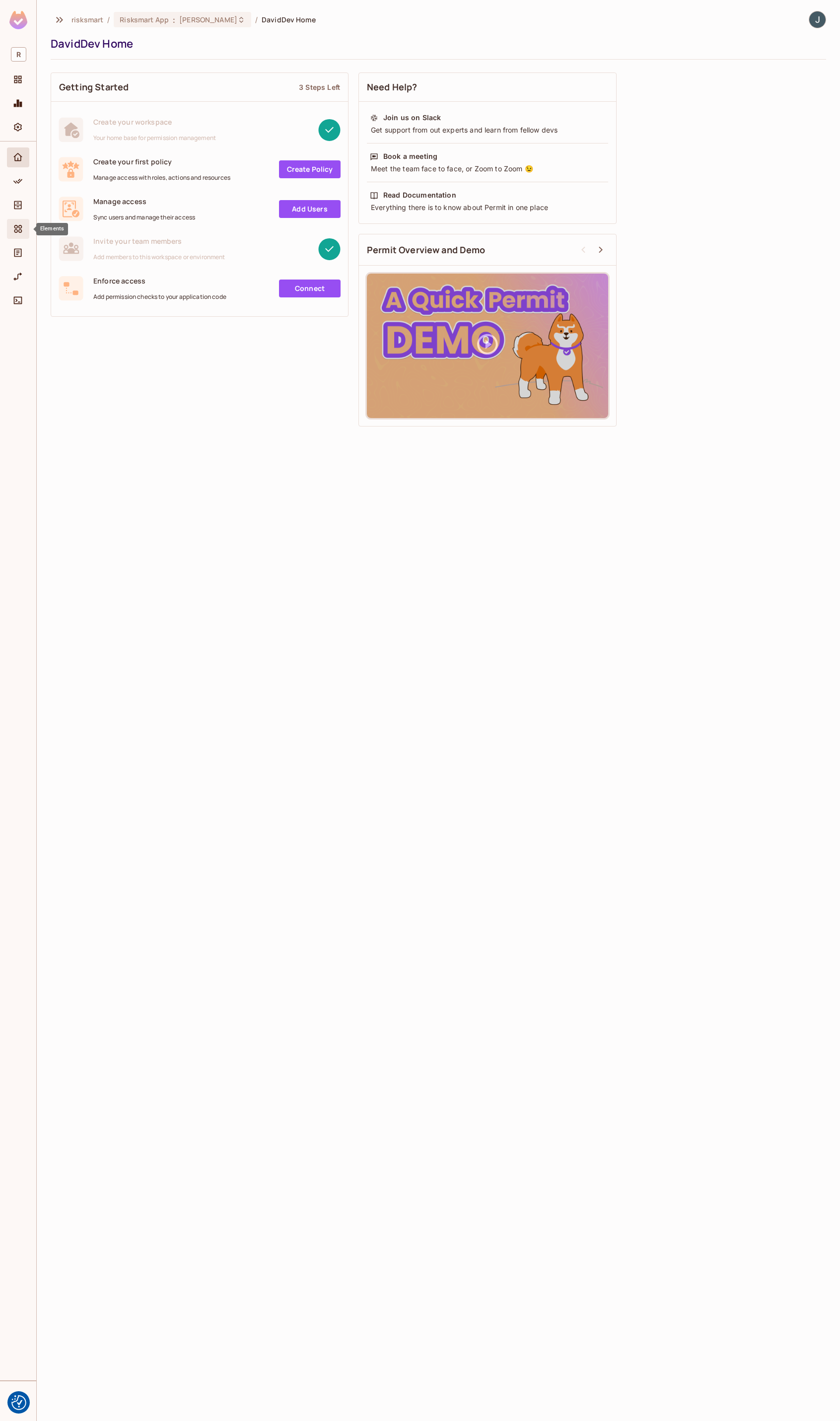
click at [19, 233] on icon "Elements" at bounding box center [18, 228] width 10 height 10
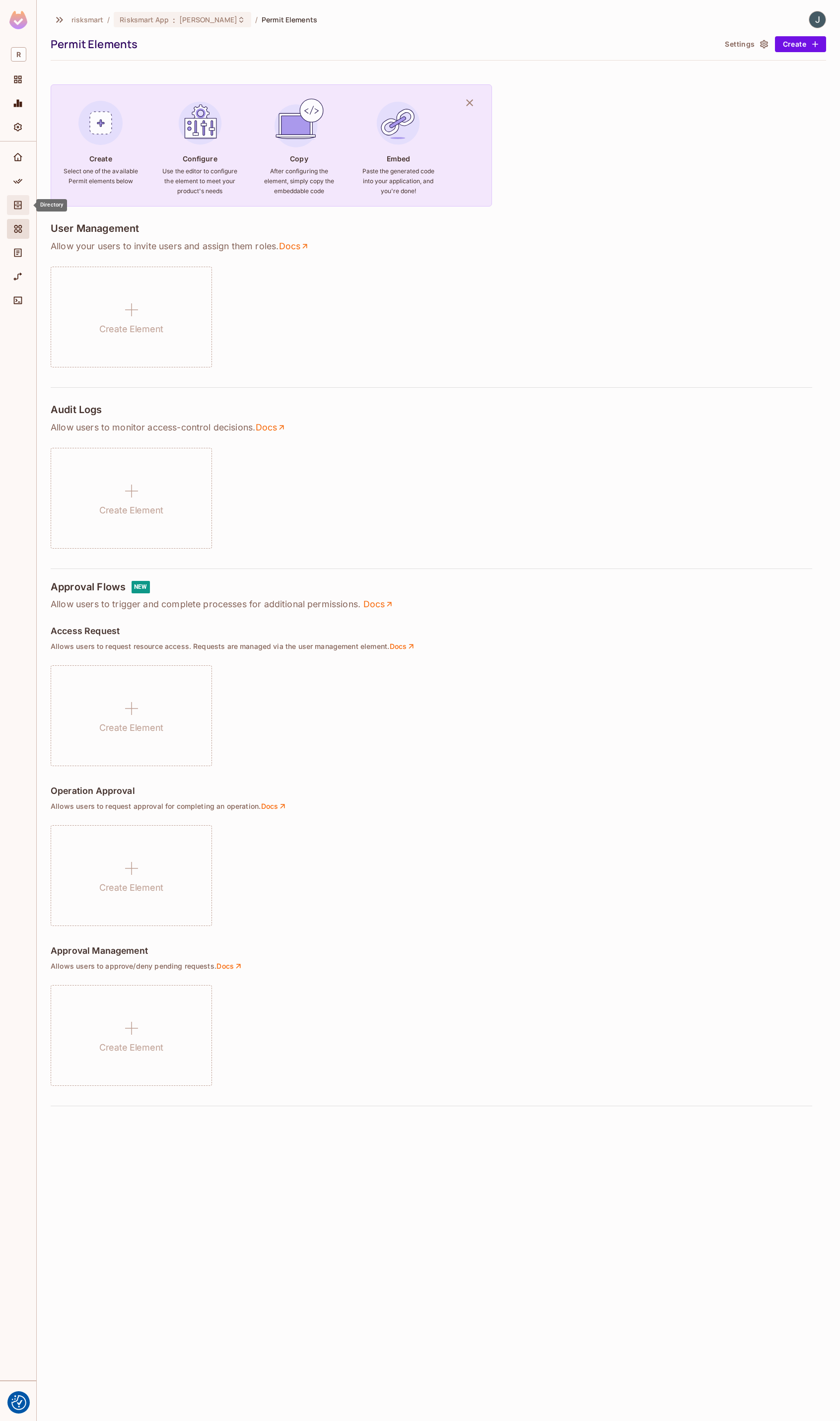
click at [24, 211] on div "Directory" at bounding box center [19, 205] width 17 height 12
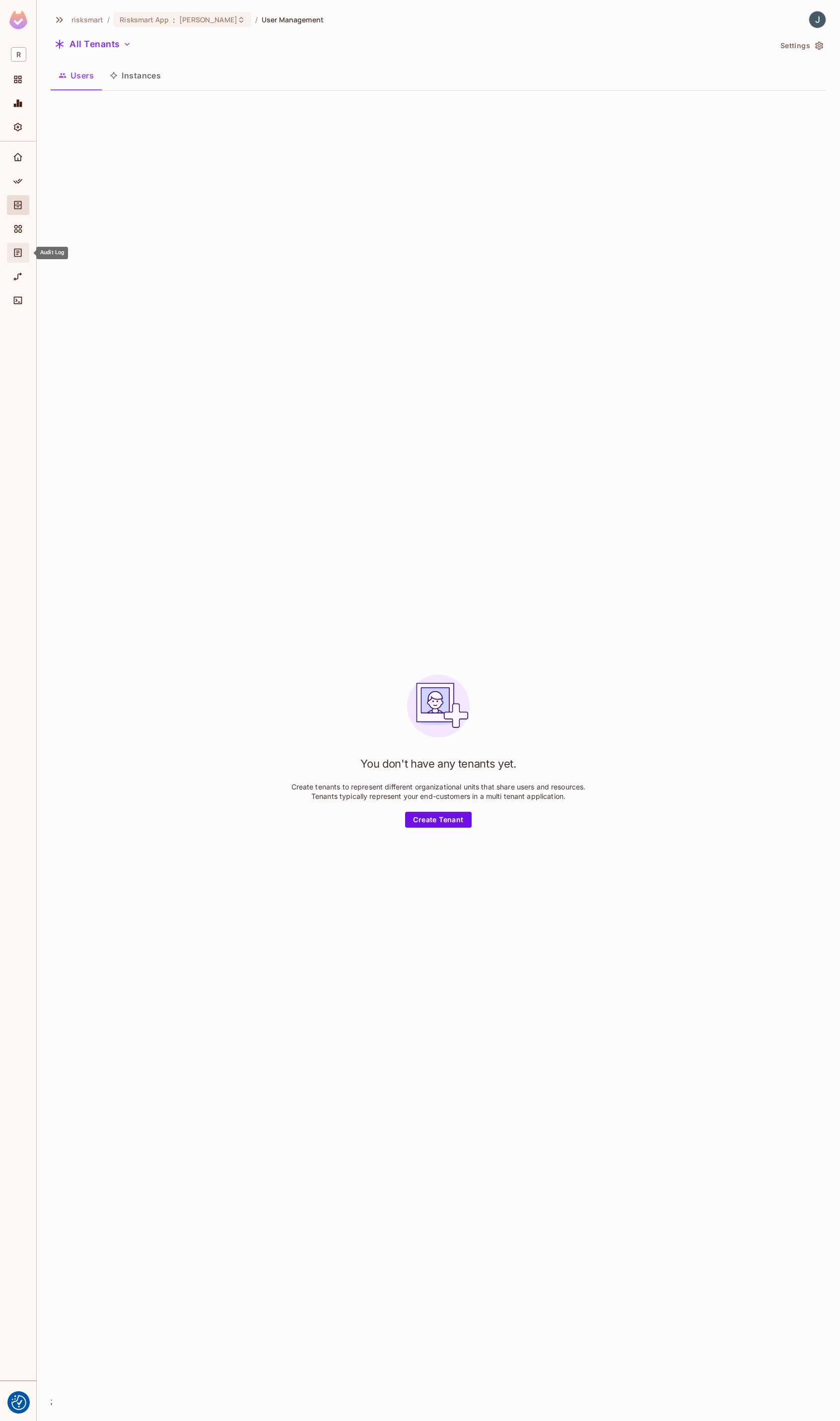
click at [26, 250] on div "Audit Log" at bounding box center [19, 253] width 17 height 12
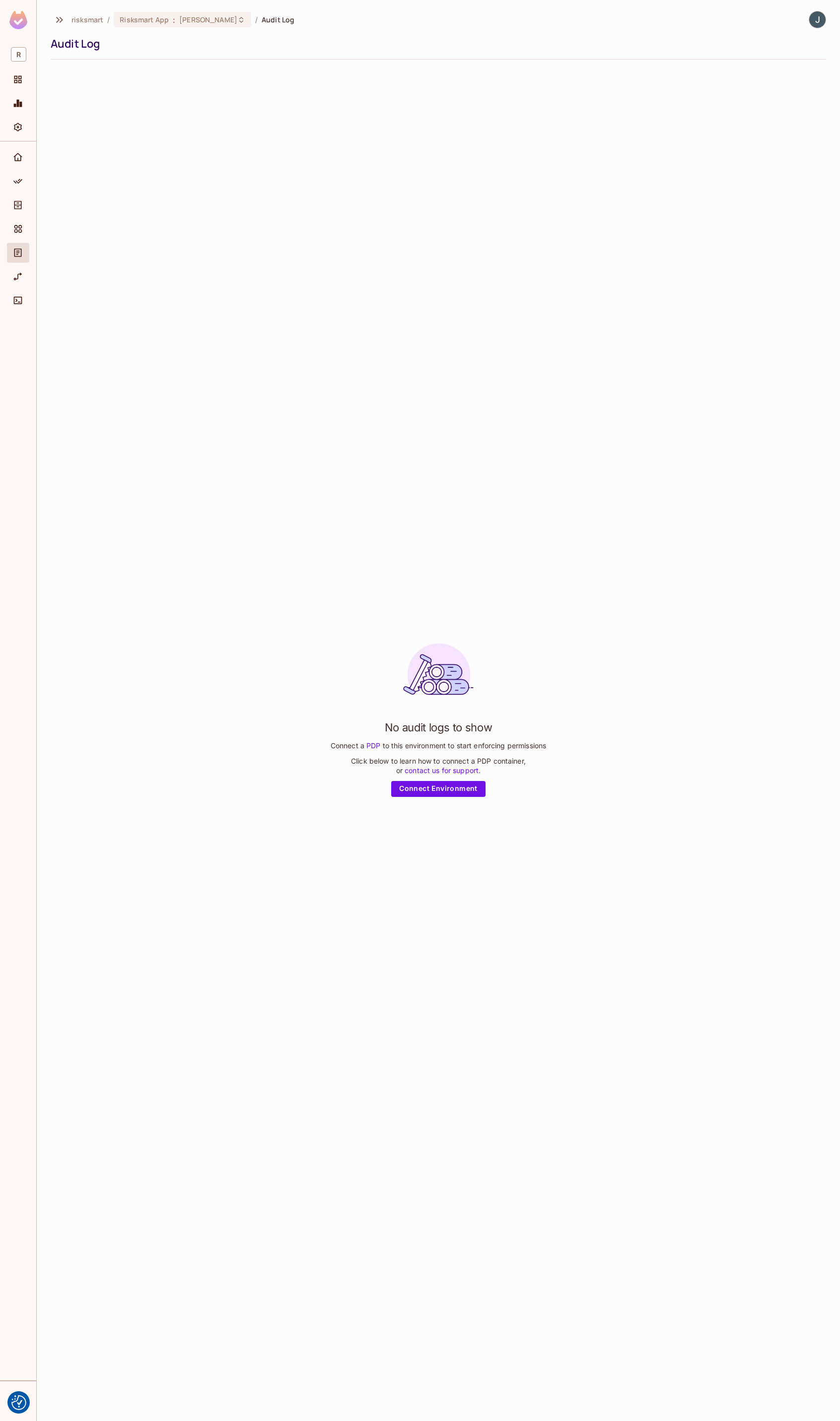
click at [163, 288] on div "No audit logs to show Connect a PDP to this environment to start enforcing perm…" at bounding box center [438, 715] width 776 height 1297
click at [285, 338] on div "No audit logs to show Connect a PDP to this environment to start enforcing perm…" at bounding box center [438, 715] width 776 height 1297
click at [21, 120] on div "Settings" at bounding box center [18, 127] width 22 height 20
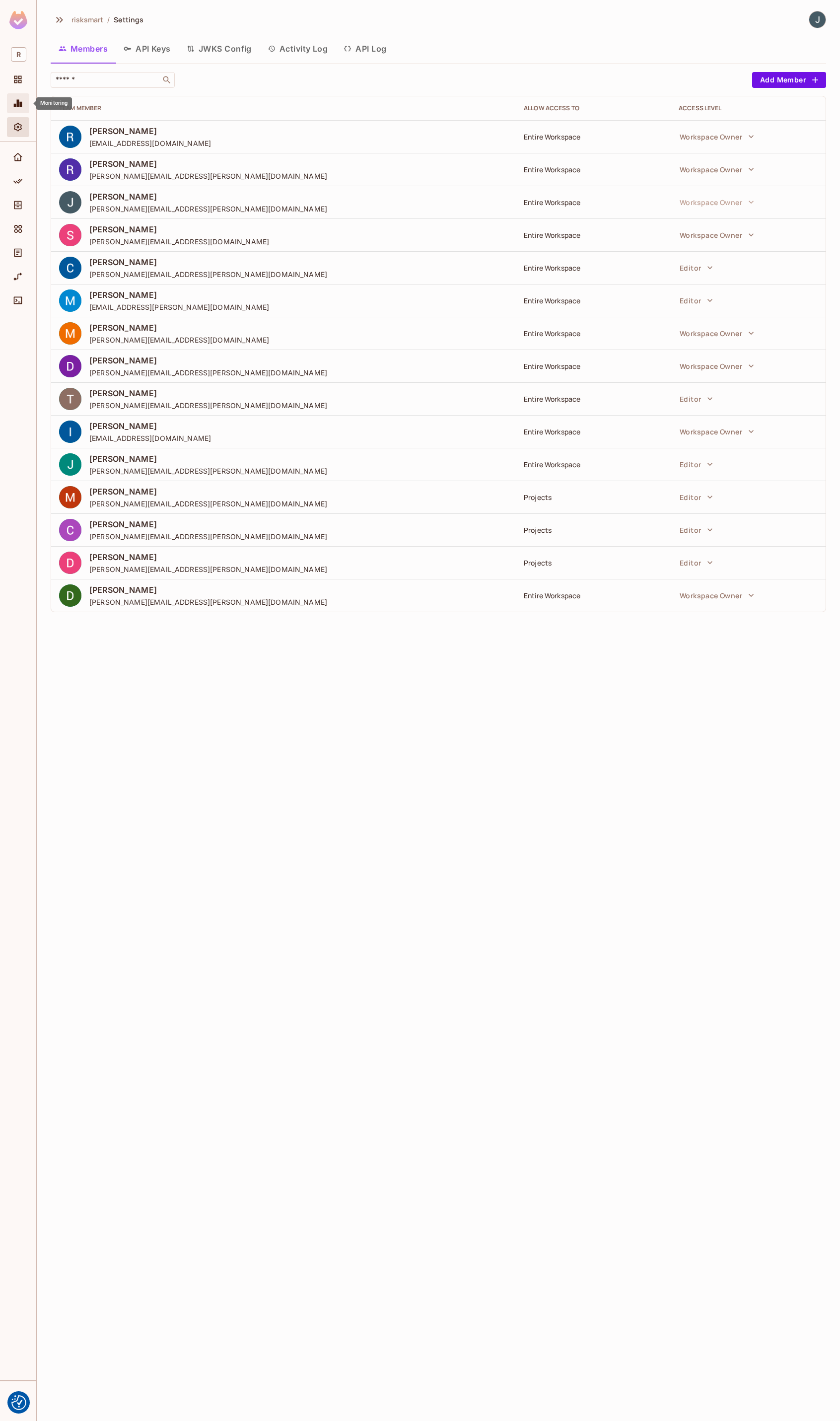
click at [21, 101] on icon "Monitoring" at bounding box center [18, 103] width 10 height 10
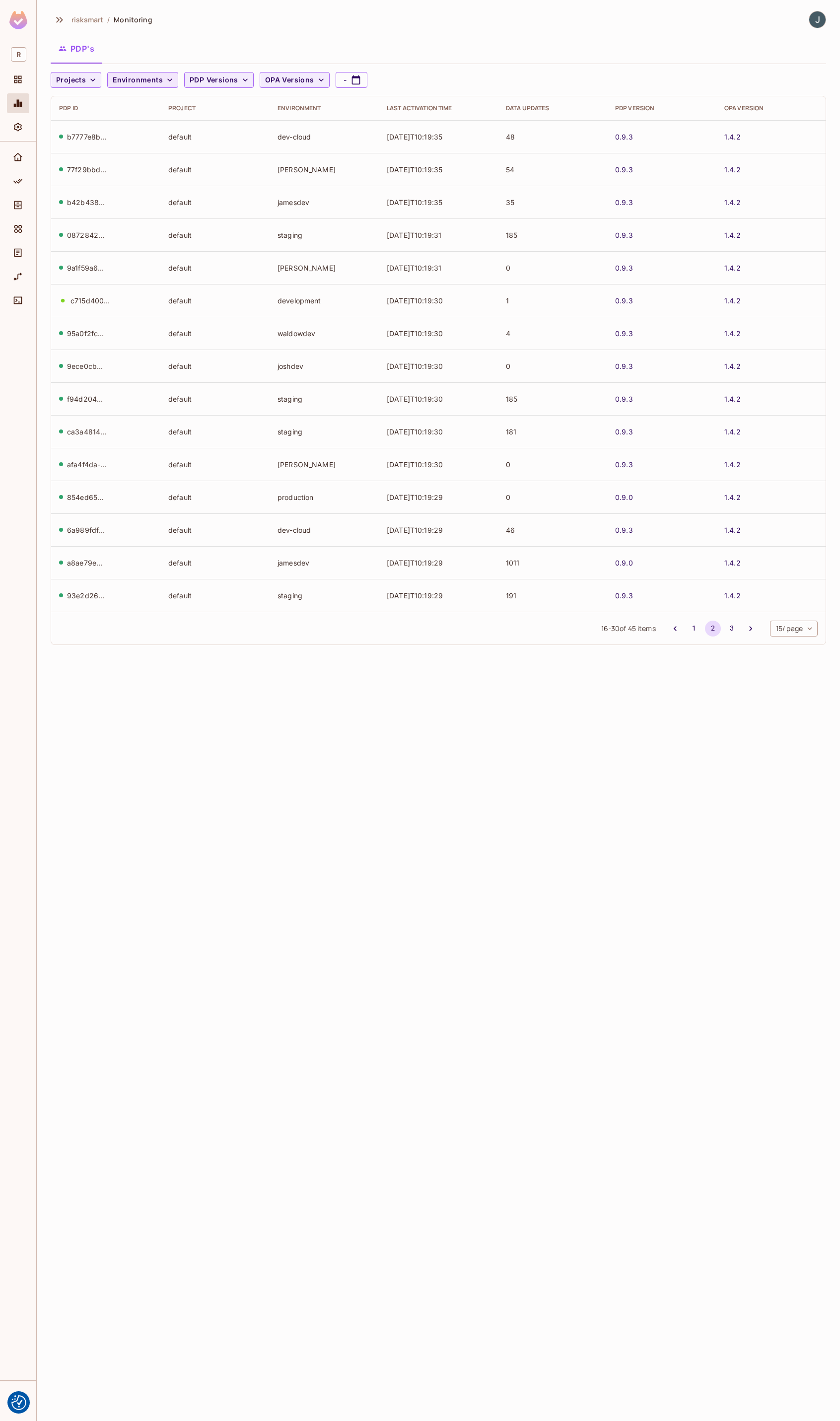
click at [162, 83] on button "Environments" at bounding box center [142, 79] width 71 height 16
click at [154, 78] on div at bounding box center [420, 710] width 840 height 1421
click at [160, 77] on span "Environments" at bounding box center [138, 80] width 50 height 12
click at [160, 78] on div at bounding box center [420, 710] width 840 height 1421
drag, startPoint x: 393, startPoint y: 738, endPoint x: 393, endPoint y: 723, distance: 15.0
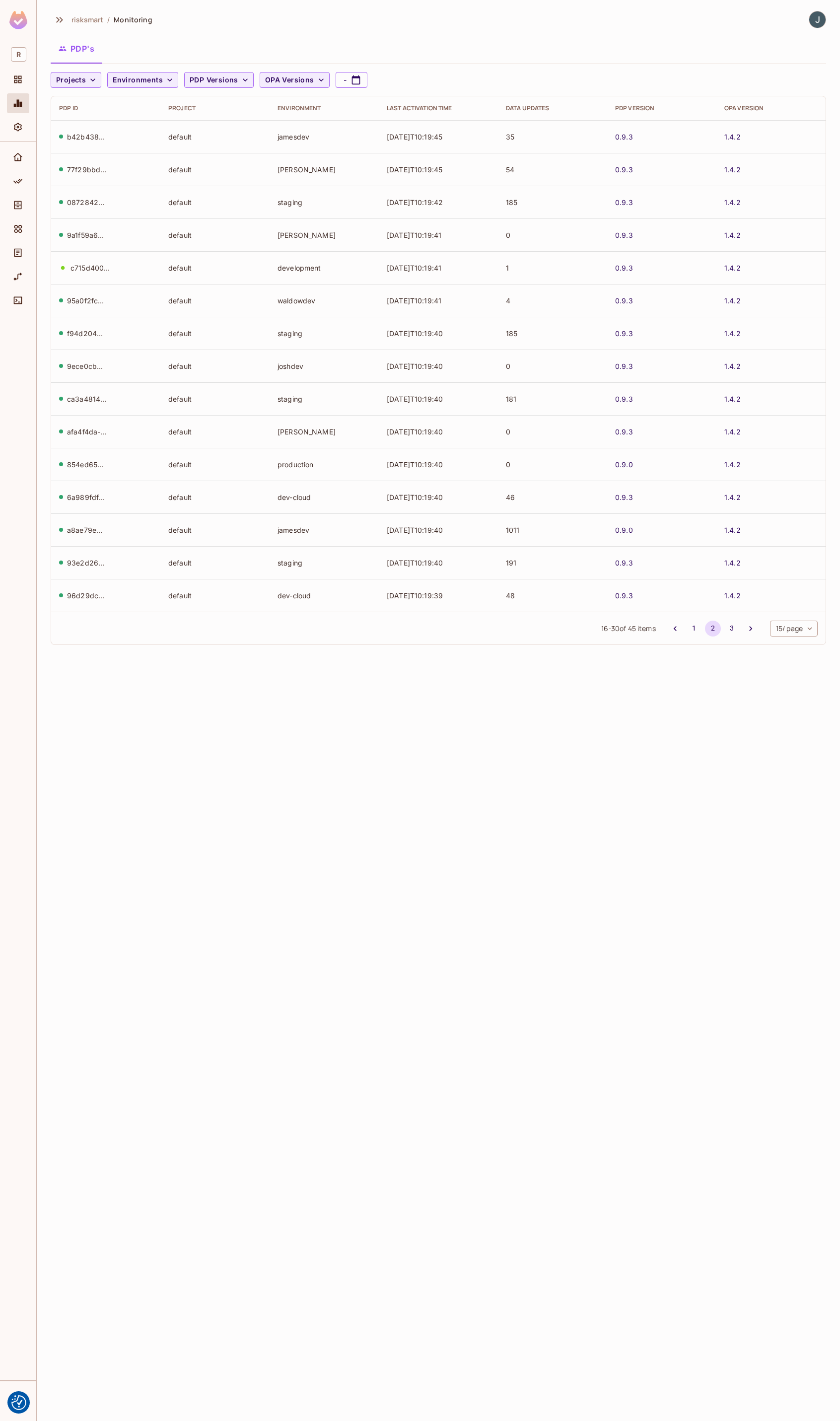
click at [392, 738] on div "risksmart / Monitoring PDP's Projects Environments PDP Versions OPA Versions - …" at bounding box center [438, 710] width 803 height 1421
click at [797, 629] on body "We use cookies to enhance your browsing experience, serve personalized ads or c…" at bounding box center [420, 710] width 840 height 1421
drag, startPoint x: 800, startPoint y: 699, endPoint x: 793, endPoint y: 709, distance: 12.2
click at [793, 709] on ul "10 / page 15 / page 20 / page 50 / page 100 / page" at bounding box center [793, 693] width 50 height 112
click at [793, 709] on li "50 / page" at bounding box center [793, 713] width 50 height 21
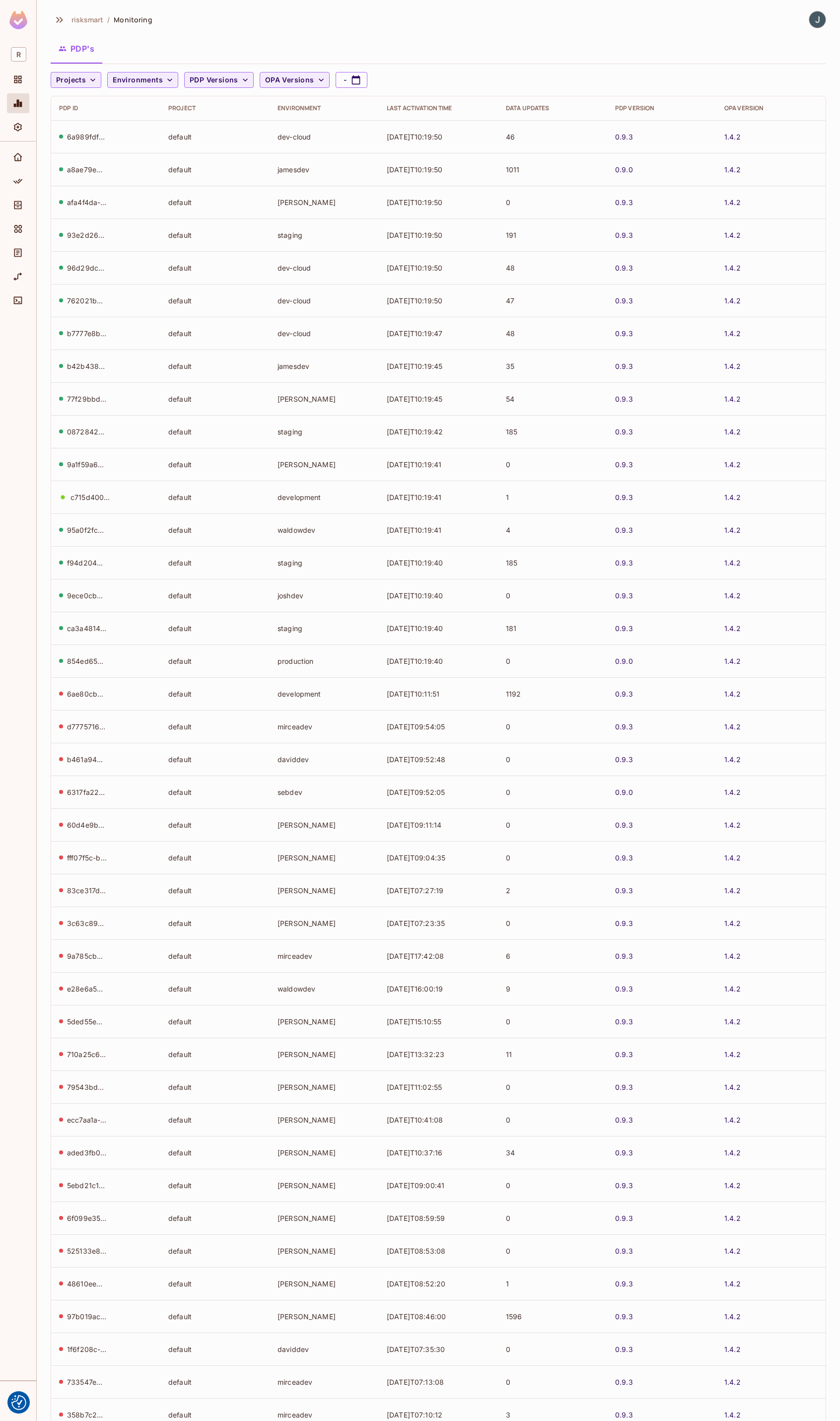
click at [457, 725] on td "[DATE]T09:54:05" at bounding box center [438, 726] width 119 height 33
click at [287, 237] on td "development" at bounding box center [324, 234] width 109 height 33
click at [300, 431] on td "development" at bounding box center [324, 431] width 109 height 33
click at [21, 132] on icon "Settings" at bounding box center [18, 127] width 10 height 10
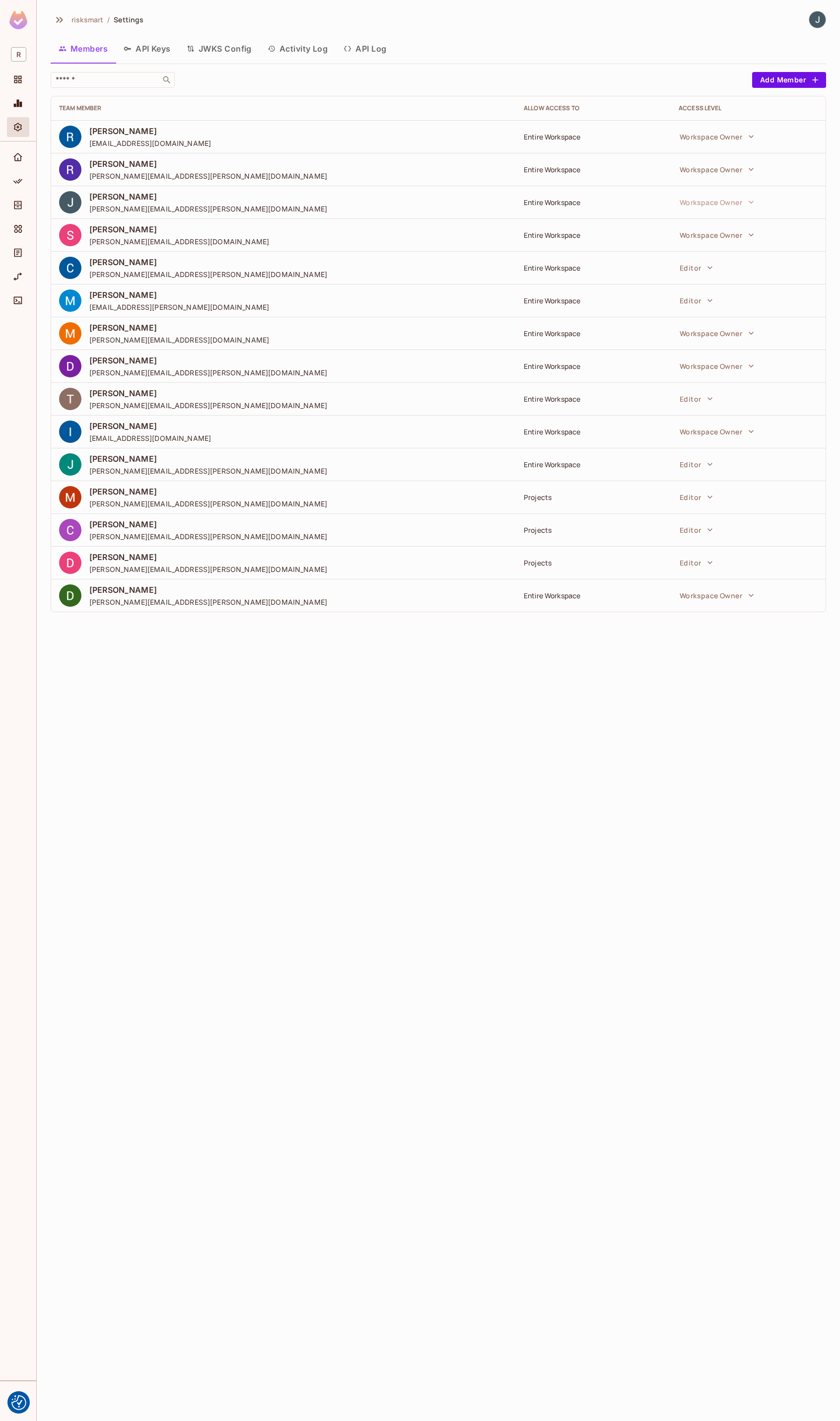
click at [376, 47] on button "API Log" at bounding box center [365, 48] width 59 height 25
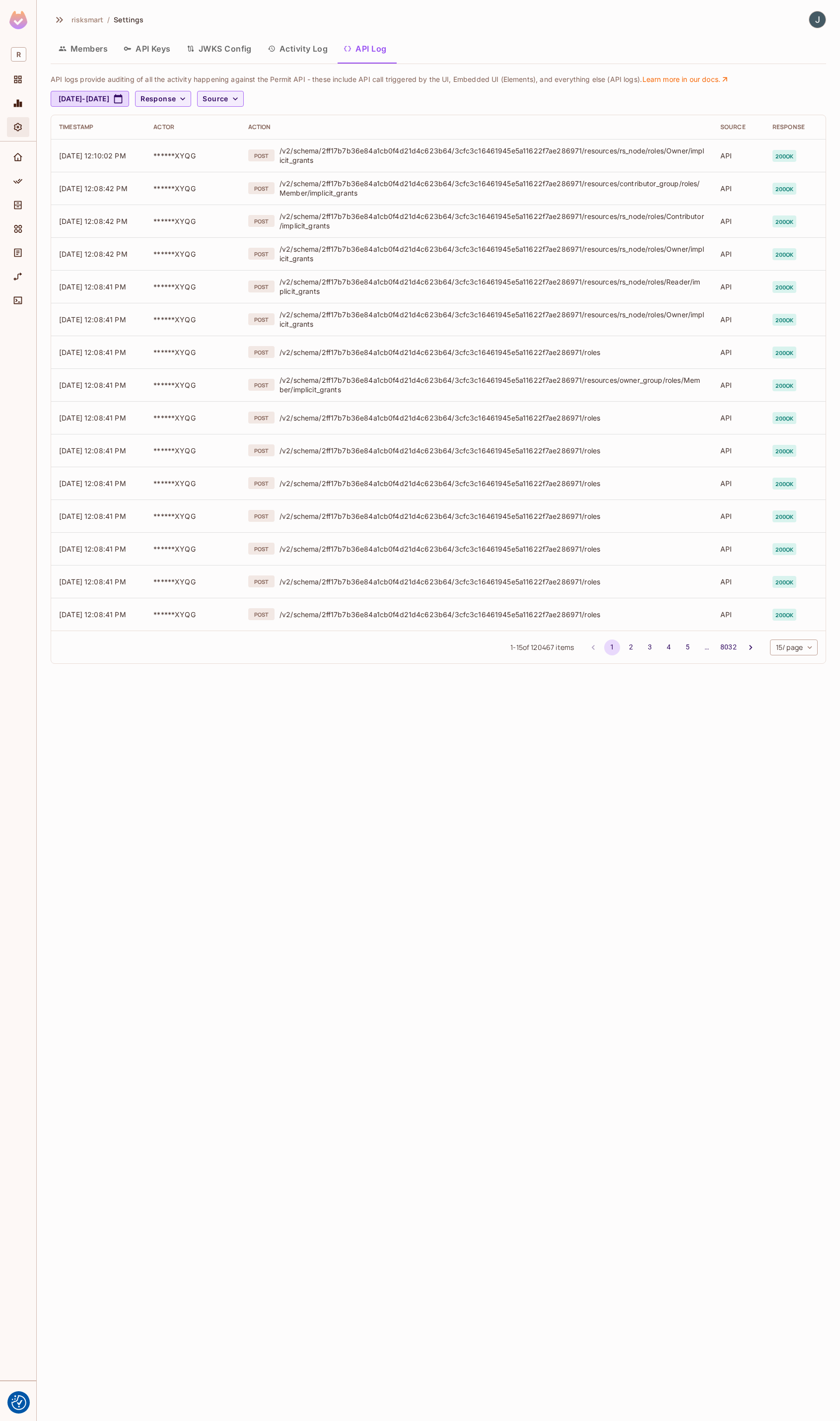
click at [18, 127] on icon "Settings" at bounding box center [18, 127] width 8 height 8
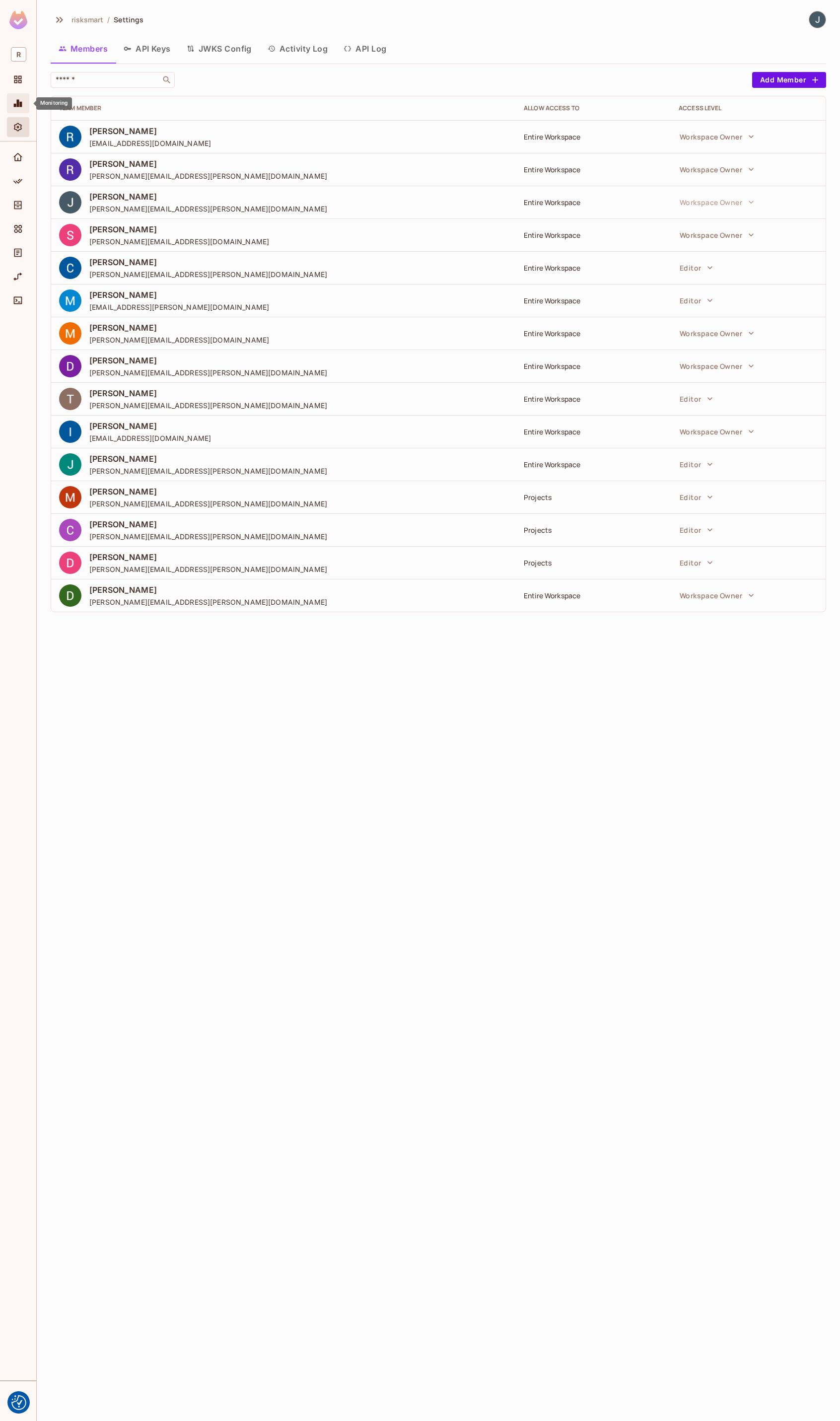
click at [24, 100] on div "Monitoring" at bounding box center [19, 103] width 17 height 12
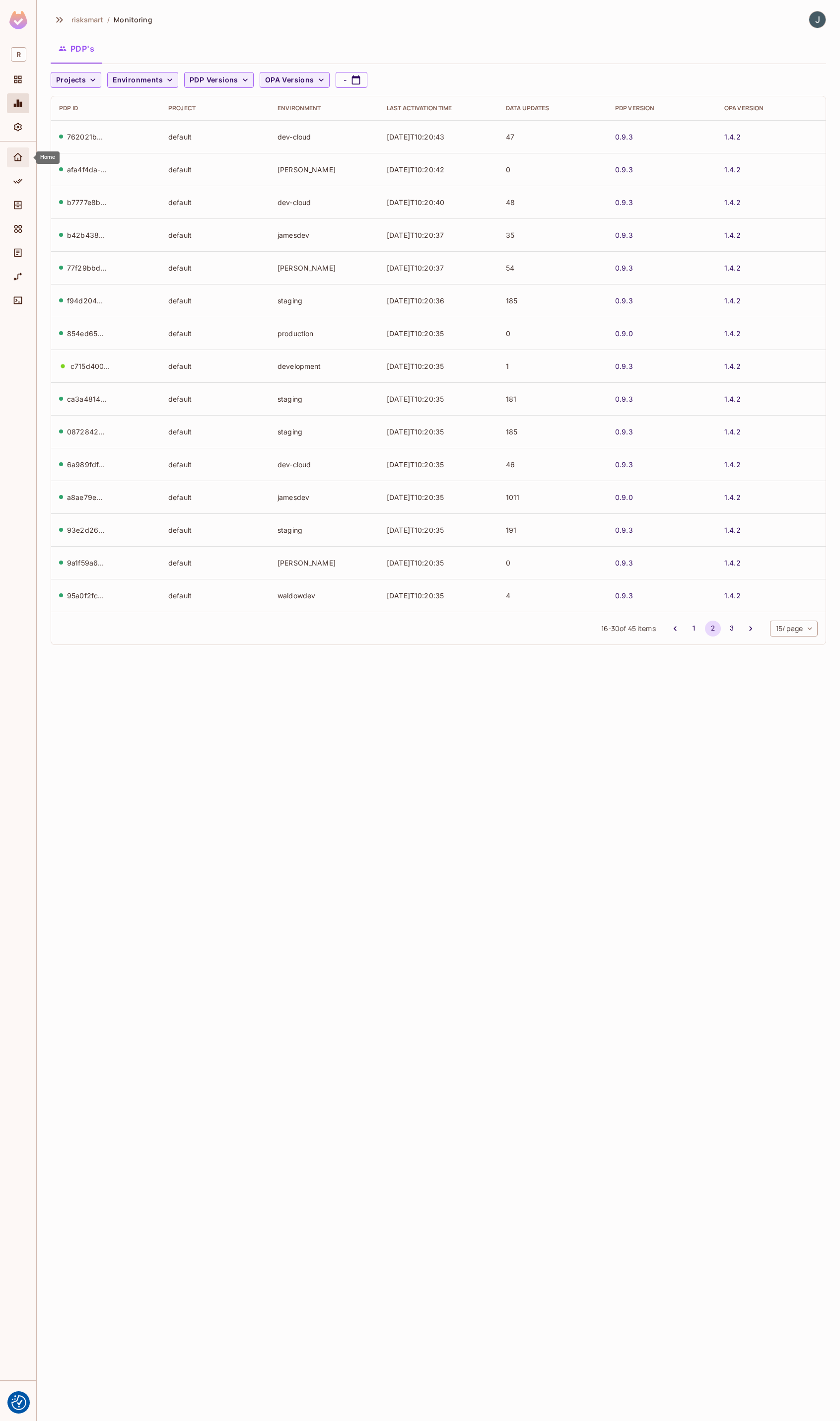
click at [18, 154] on icon "Home" at bounding box center [18, 157] width 9 height 8
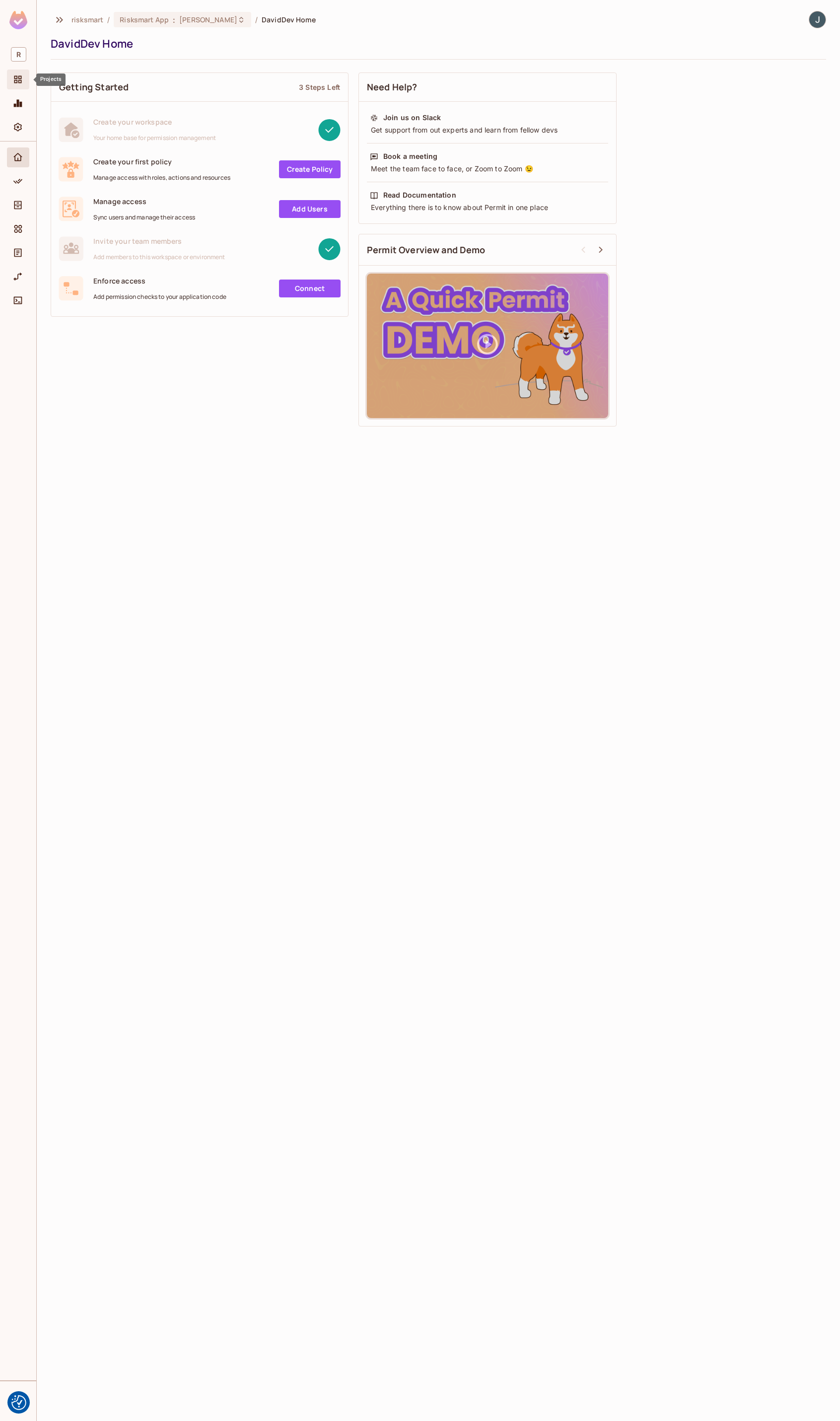
click at [15, 80] on icon "Projects" at bounding box center [18, 79] width 8 height 8
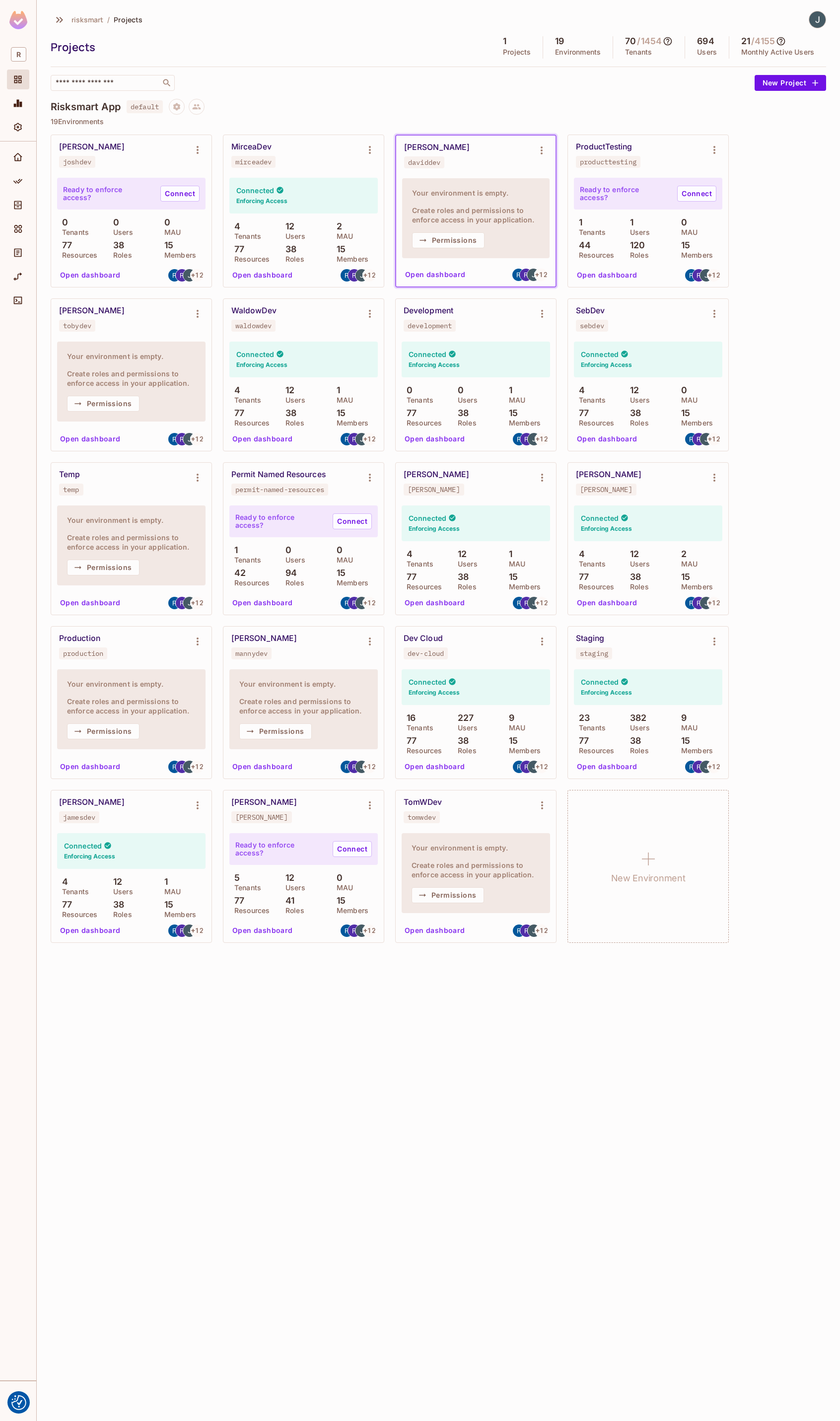
click at [755, 583] on div "JoshDev joshdev Ready to enforce access? Connect 0 Tenants 0 Users 0 MAU 77 Res…" at bounding box center [438, 538] width 776 height 809
click at [445, 422] on div "77 Resources" at bounding box center [425, 416] width 46 height 18
click at [441, 437] on button "Open dashboard" at bounding box center [435, 438] width 69 height 16
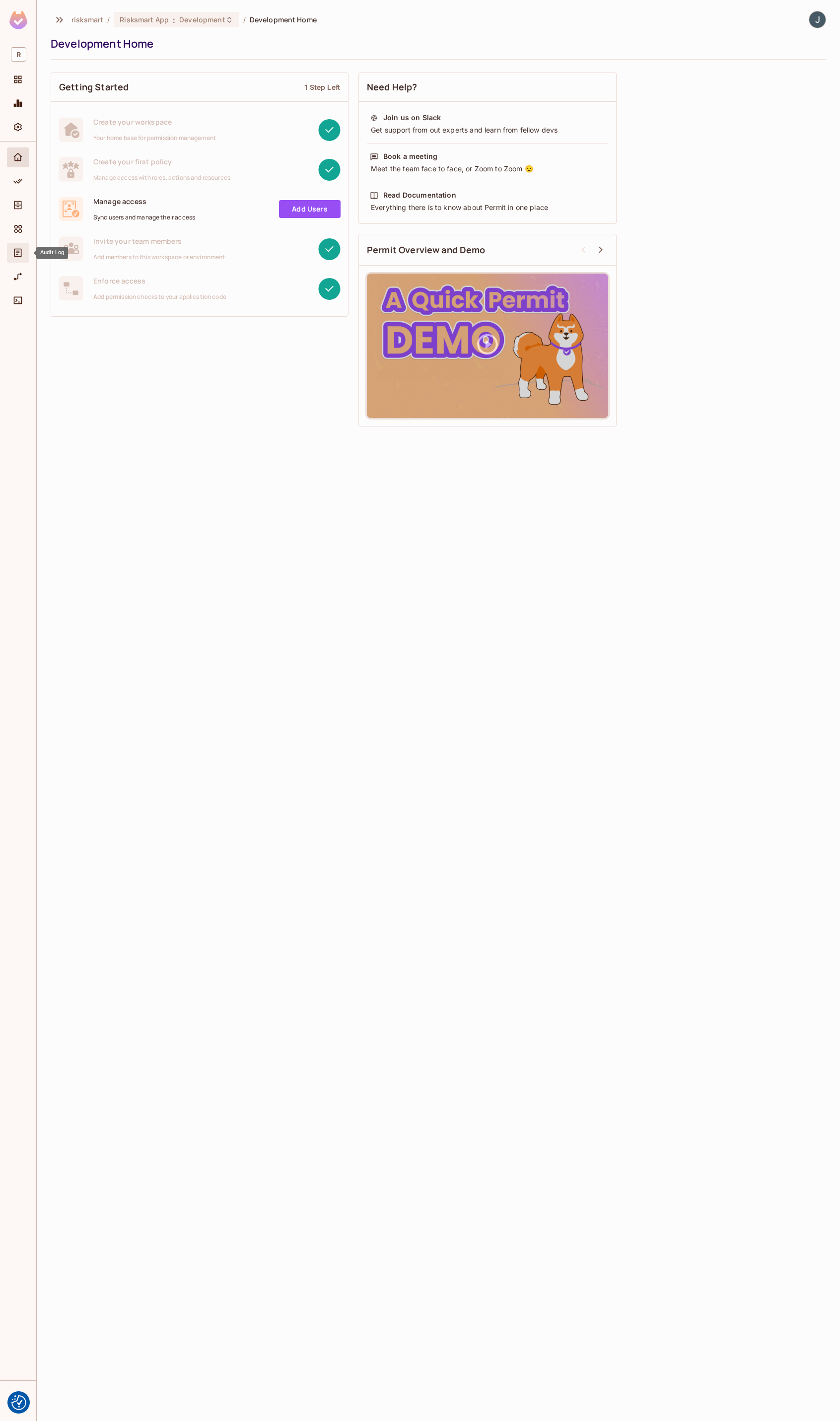
click at [16, 255] on icon "Audit Log" at bounding box center [18, 252] width 10 height 10
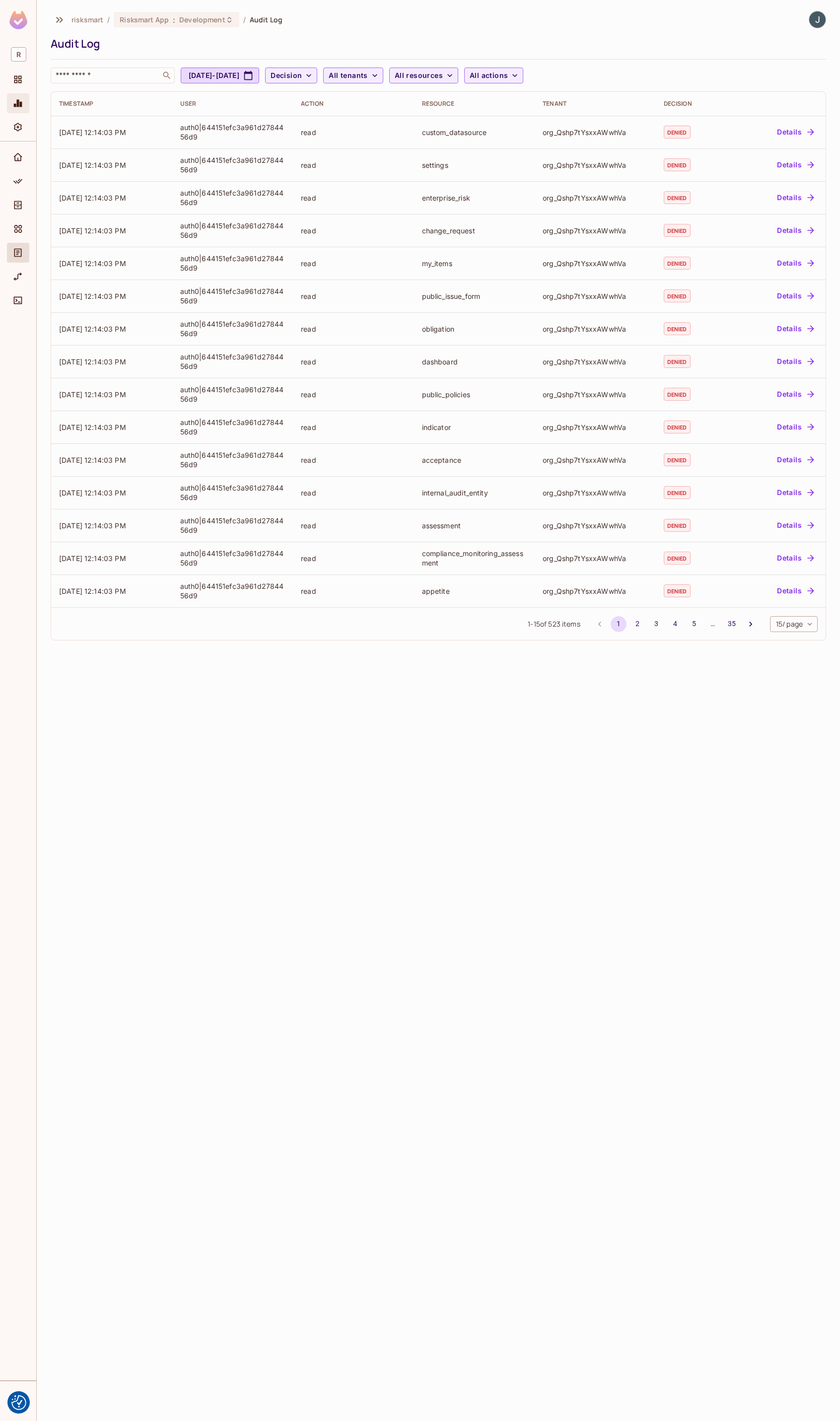
click at [22, 105] on icon "Monitoring" at bounding box center [18, 103] width 10 height 10
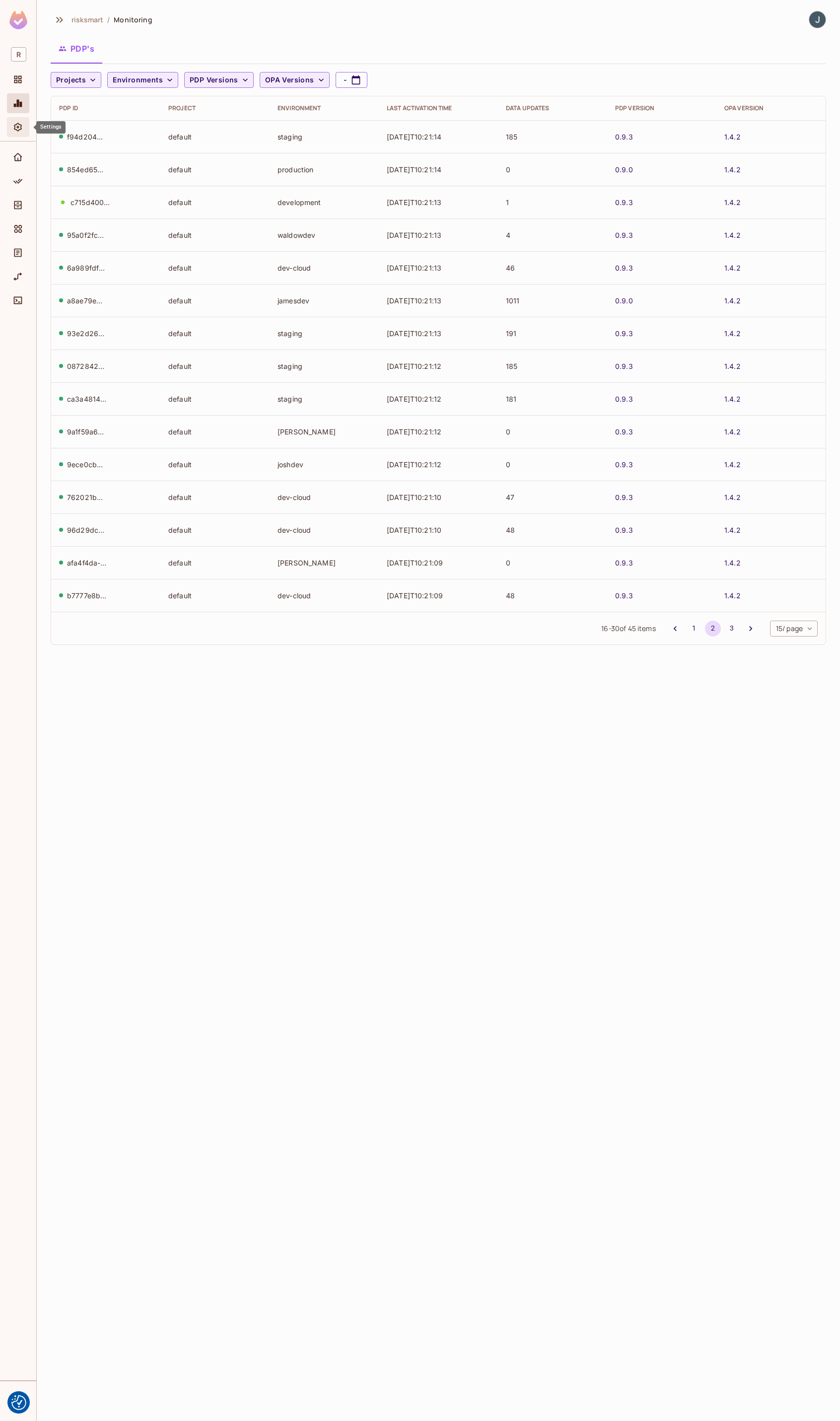
click at [16, 123] on icon "Settings" at bounding box center [18, 127] width 10 height 10
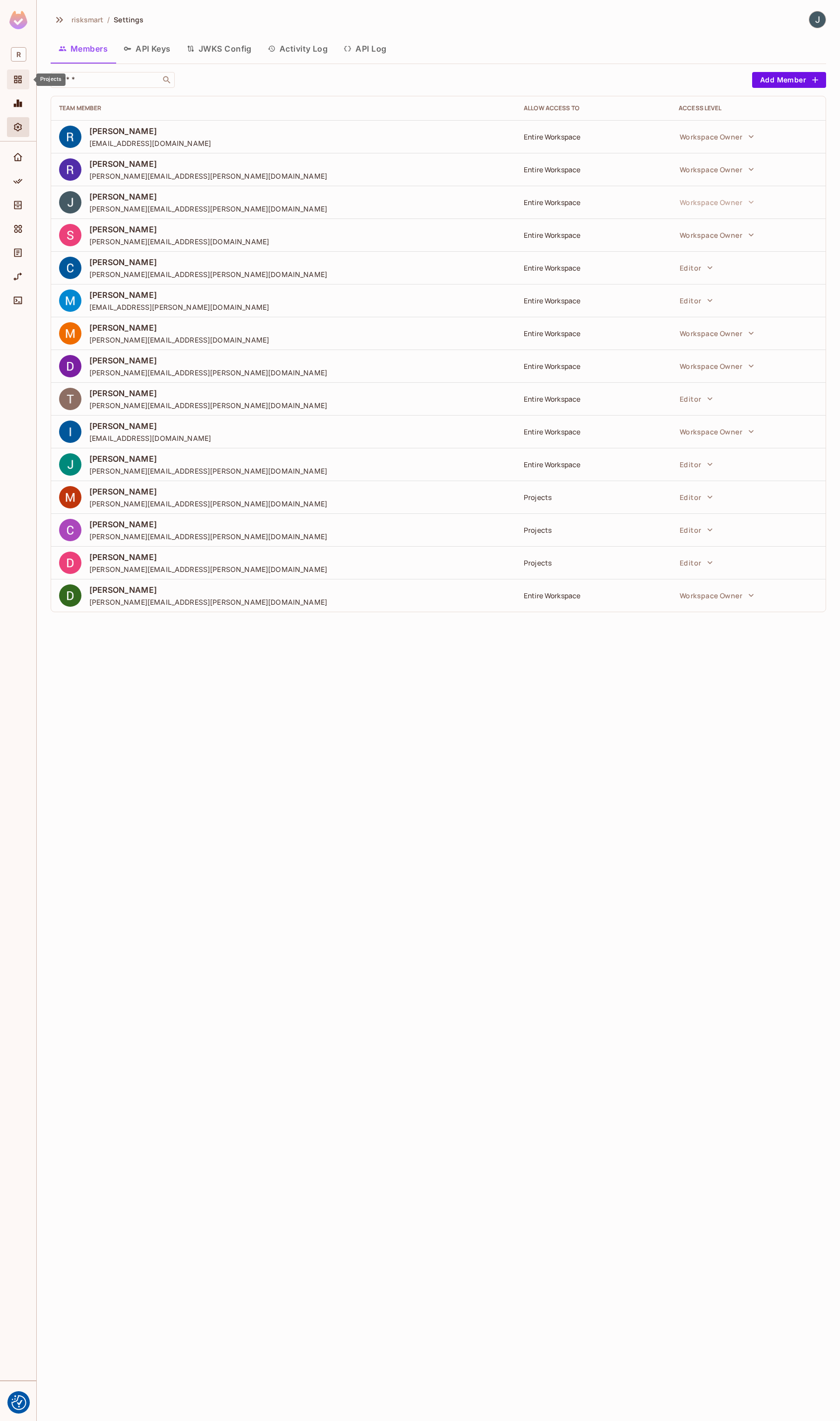
click at [14, 76] on icon "Projects" at bounding box center [18, 79] width 10 height 10
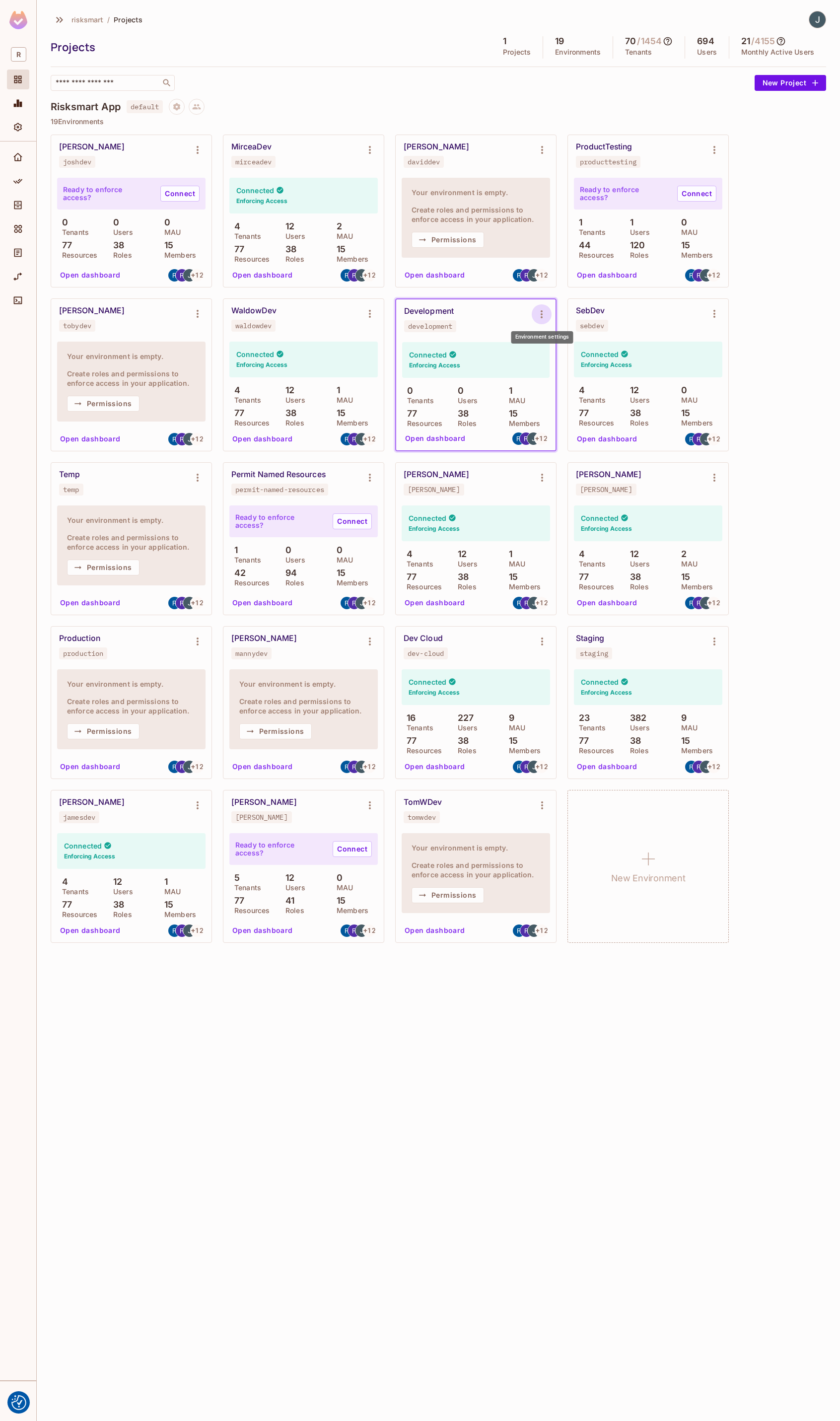
click at [538, 315] on icon "Environment settings" at bounding box center [542, 315] width 12 height 12
click at [590, 360] on div "Copy API Key" at bounding box center [593, 355] width 46 height 10
drag, startPoint x: 473, startPoint y: 1141, endPoint x: 470, endPoint y: 1131, distance: 10.4
click at [473, 1140] on div "risksmart / Projects Projects 1 Projects 19 Environments 70 / 1454 Tenants 694 …" at bounding box center [438, 710] width 803 height 1421
click at [415, 1341] on div "risksmart / Projects Projects 1 Projects 19 Environments 70 / 1454 Tenants 694 …" at bounding box center [438, 710] width 803 height 1421
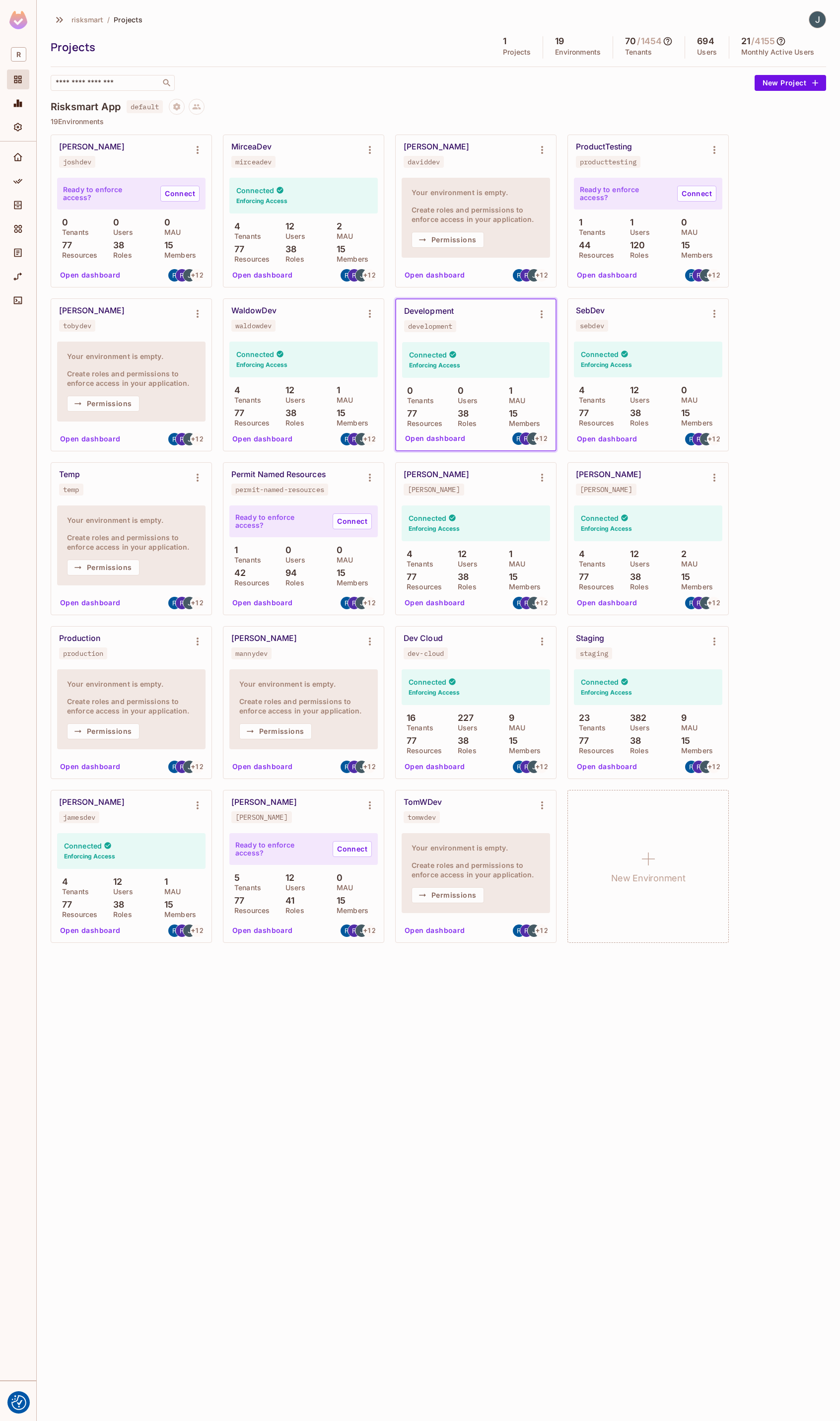
click at [351, 1171] on div "risksmart / Projects Projects 1 Projects 19 Environments 70 / 1454 Tenants 694 …" at bounding box center [438, 710] width 803 height 1421
click at [21, 130] on icon "Settings" at bounding box center [18, 127] width 10 height 10
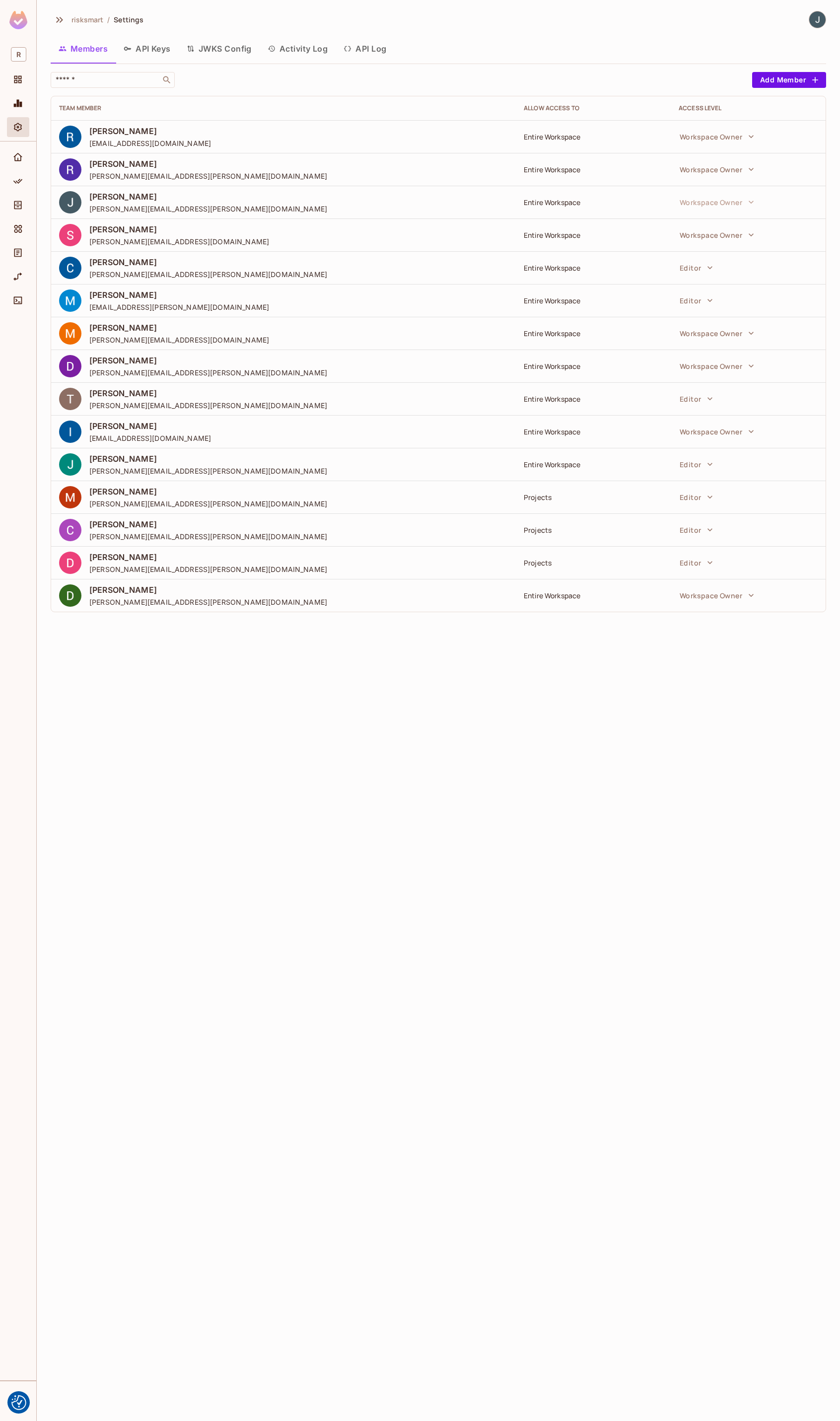
click at [359, 47] on button "API Log" at bounding box center [365, 48] width 59 height 25
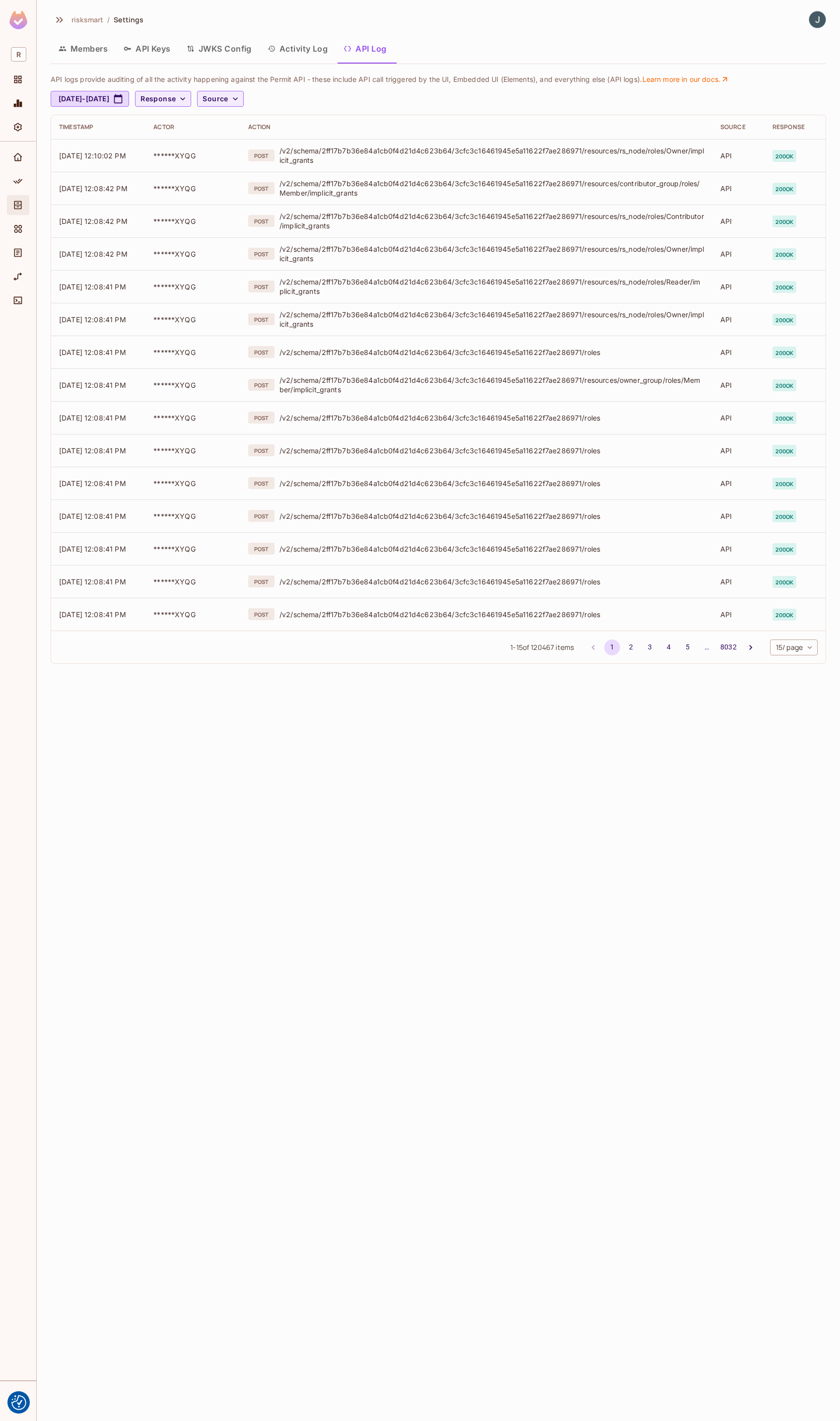
click at [21, 207] on icon "Directory" at bounding box center [18, 205] width 10 height 10
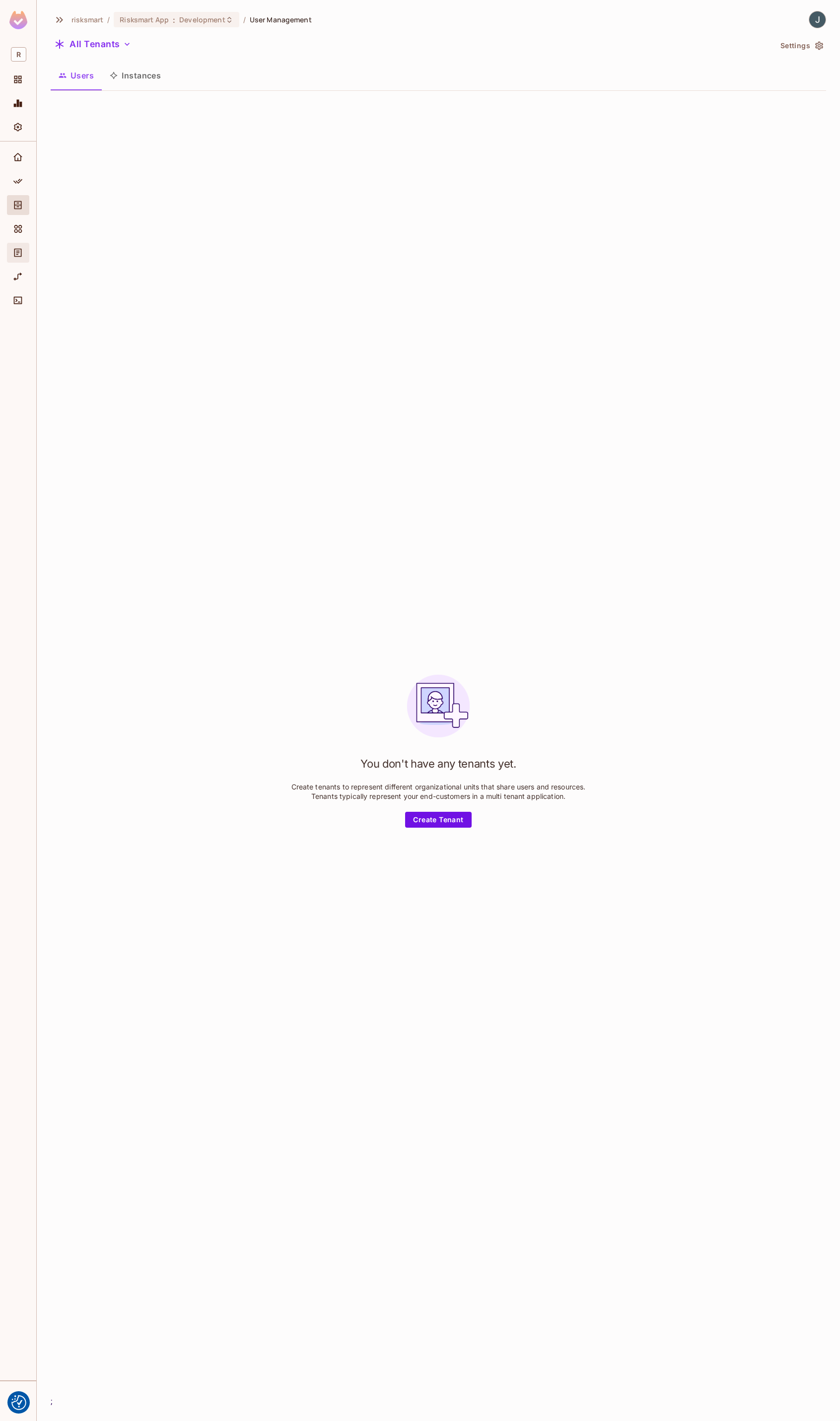
click at [18, 247] on span "Audit Log" at bounding box center [18, 253] width 12 height 12
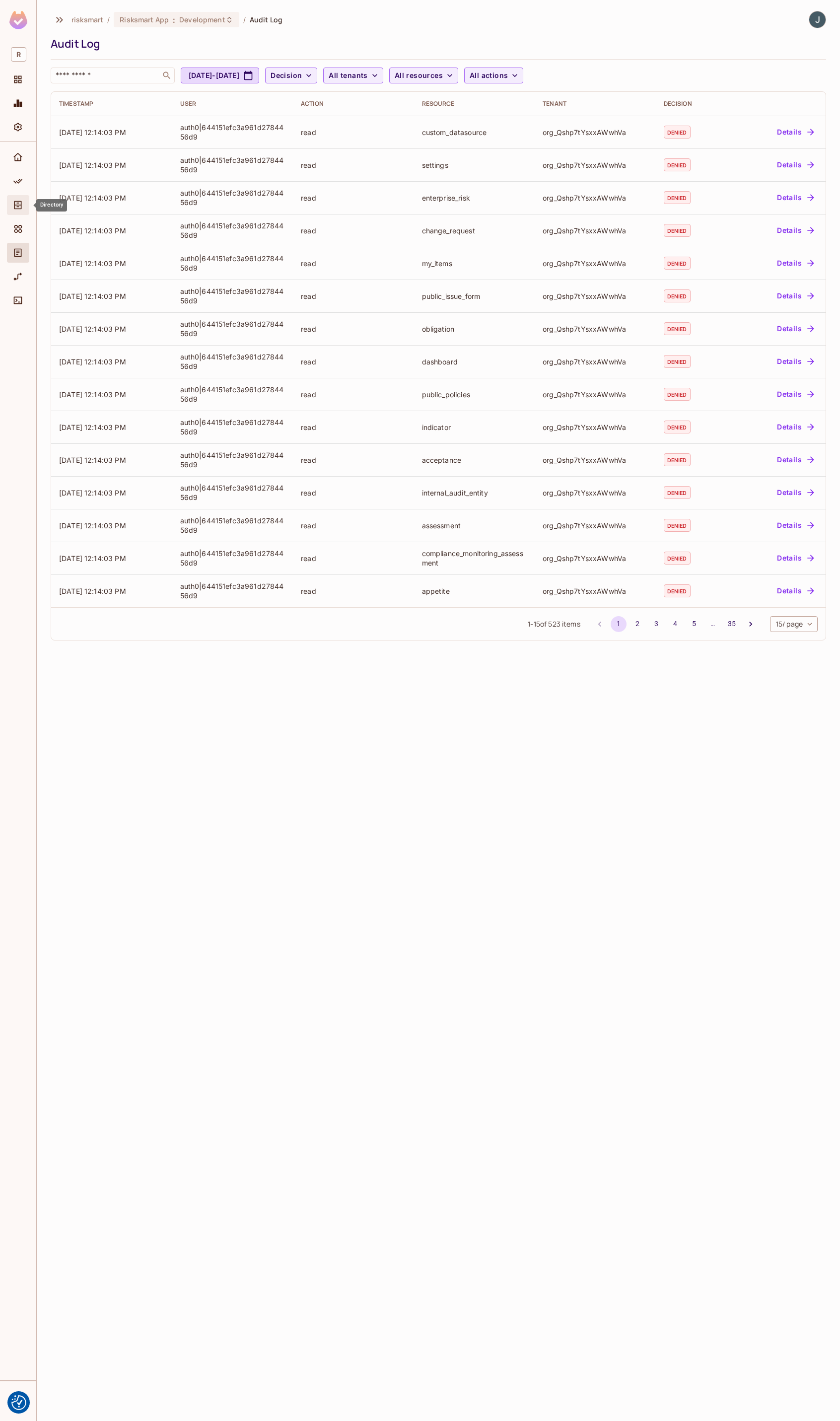
click at [16, 197] on div "Directory" at bounding box center [18, 205] width 22 height 20
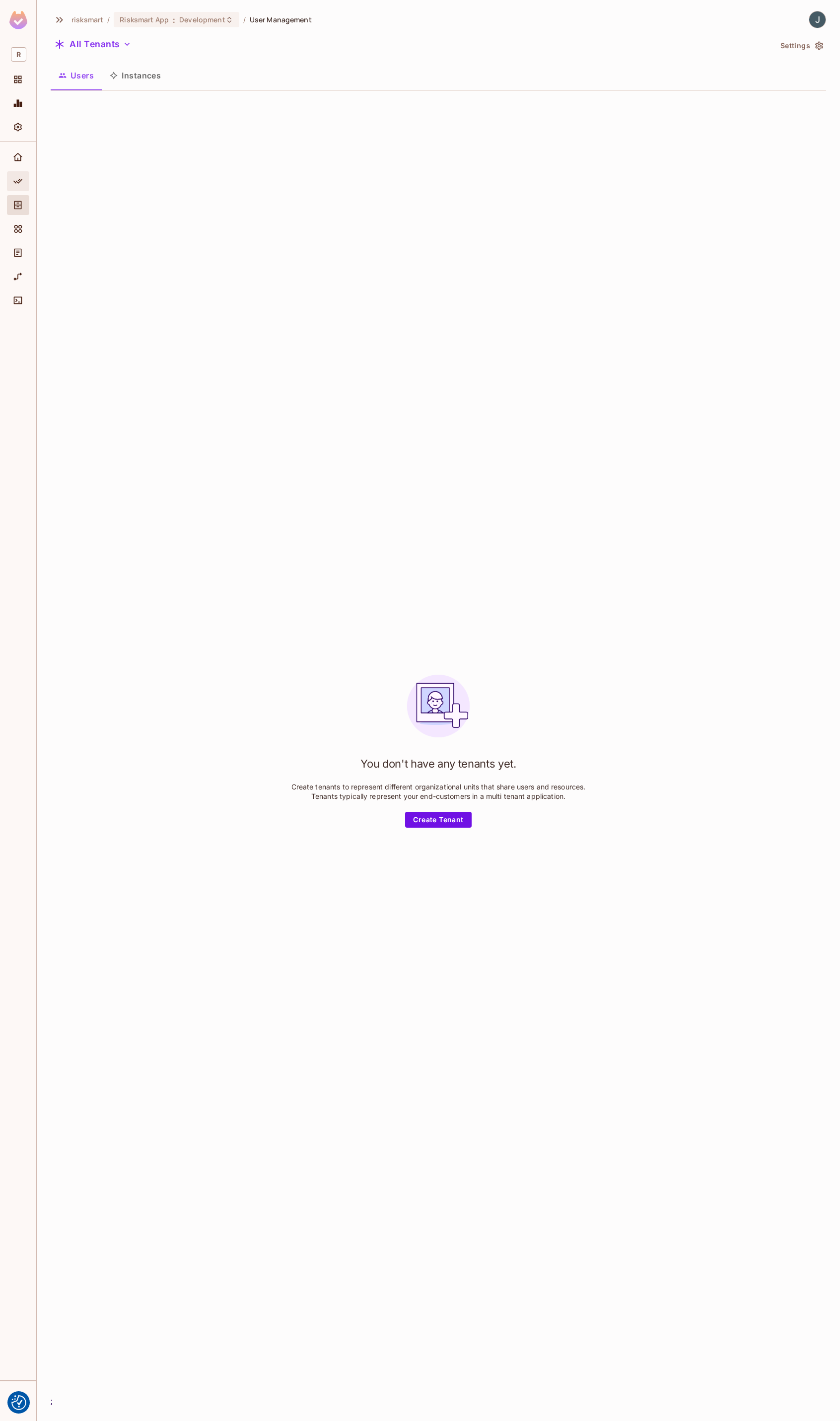
click at [21, 181] on icon "Policy" at bounding box center [18, 181] width 10 height 10
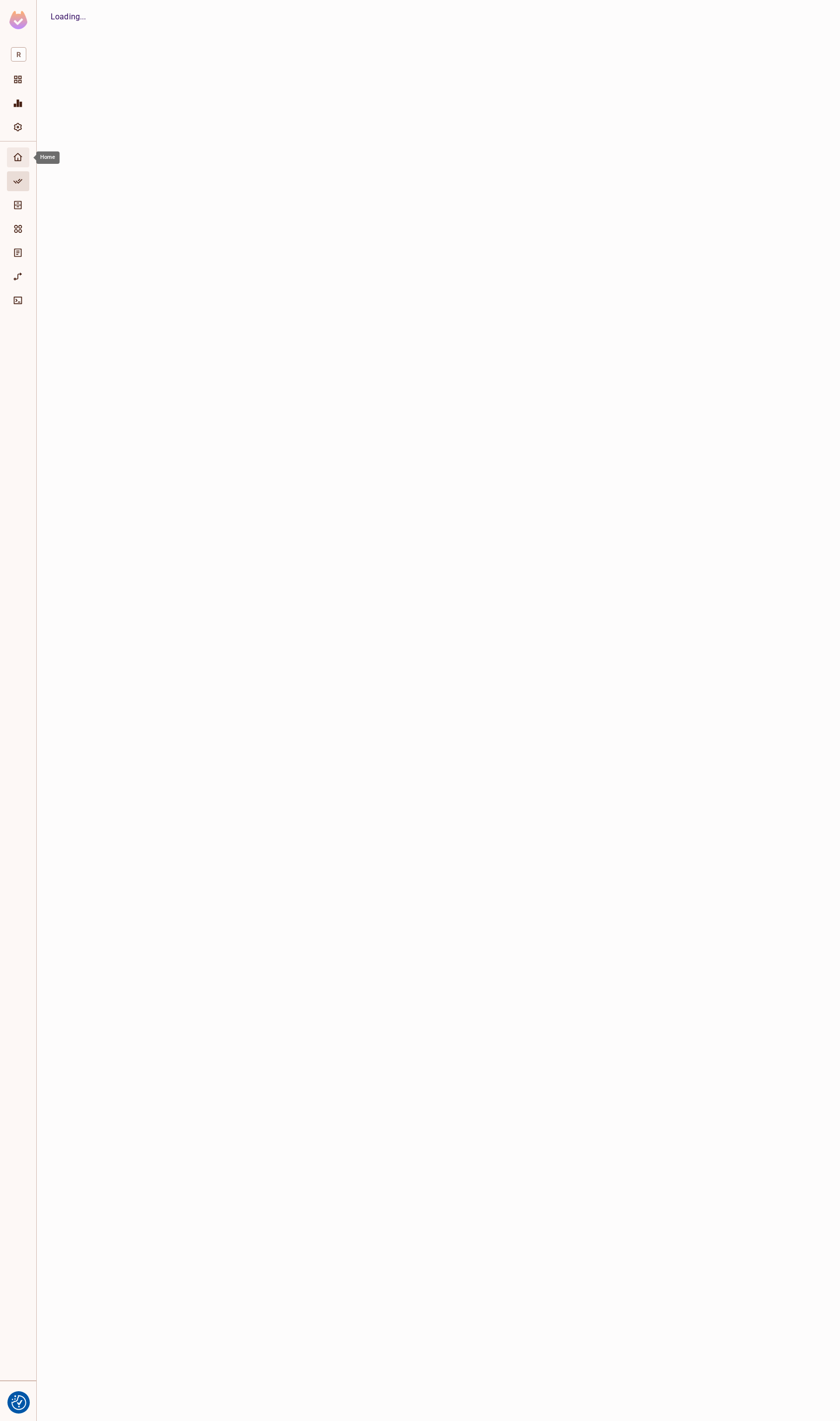
click at [18, 156] on icon "Home" at bounding box center [18, 157] width 10 height 10
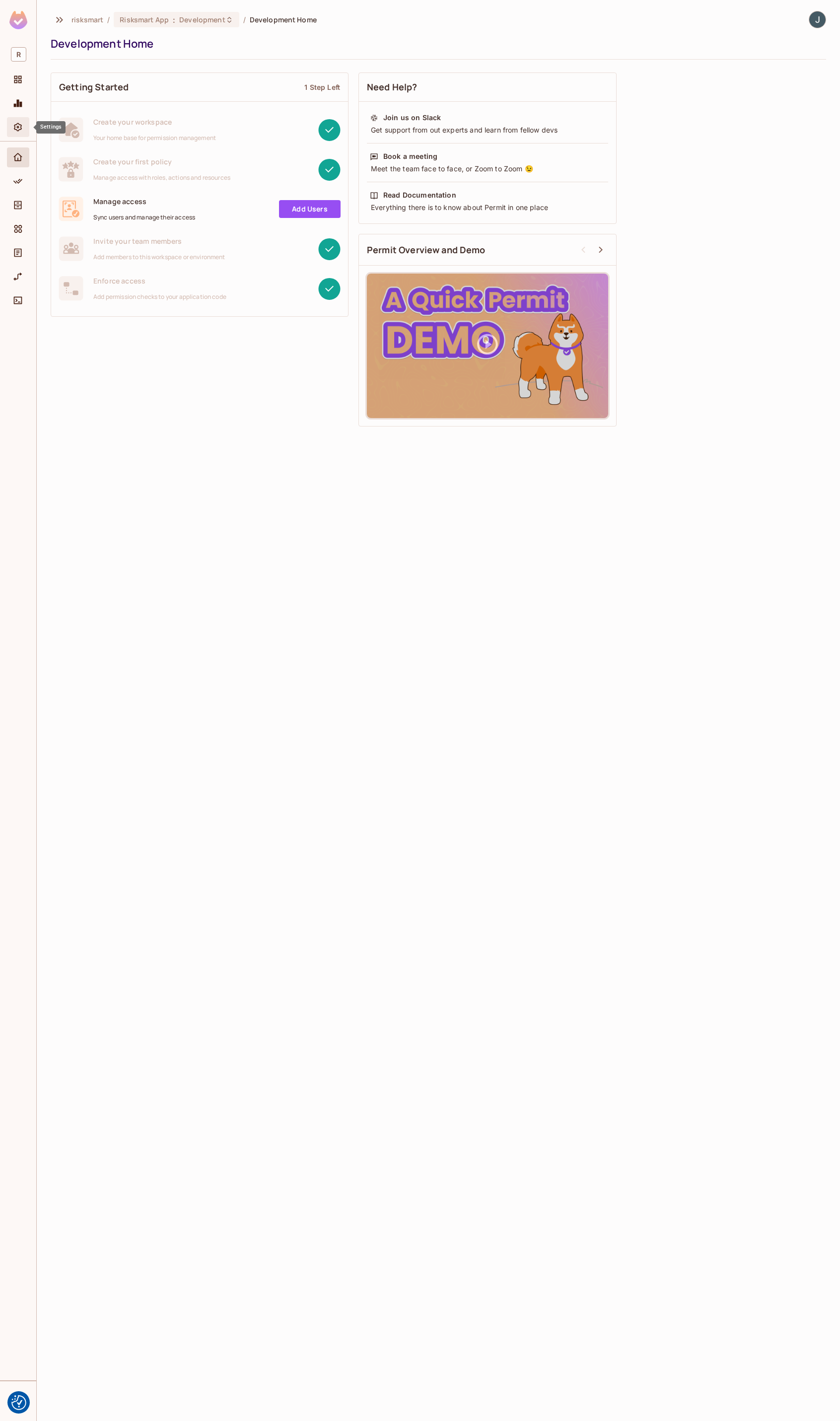
click at [21, 127] on icon "Settings" at bounding box center [18, 127] width 8 height 8
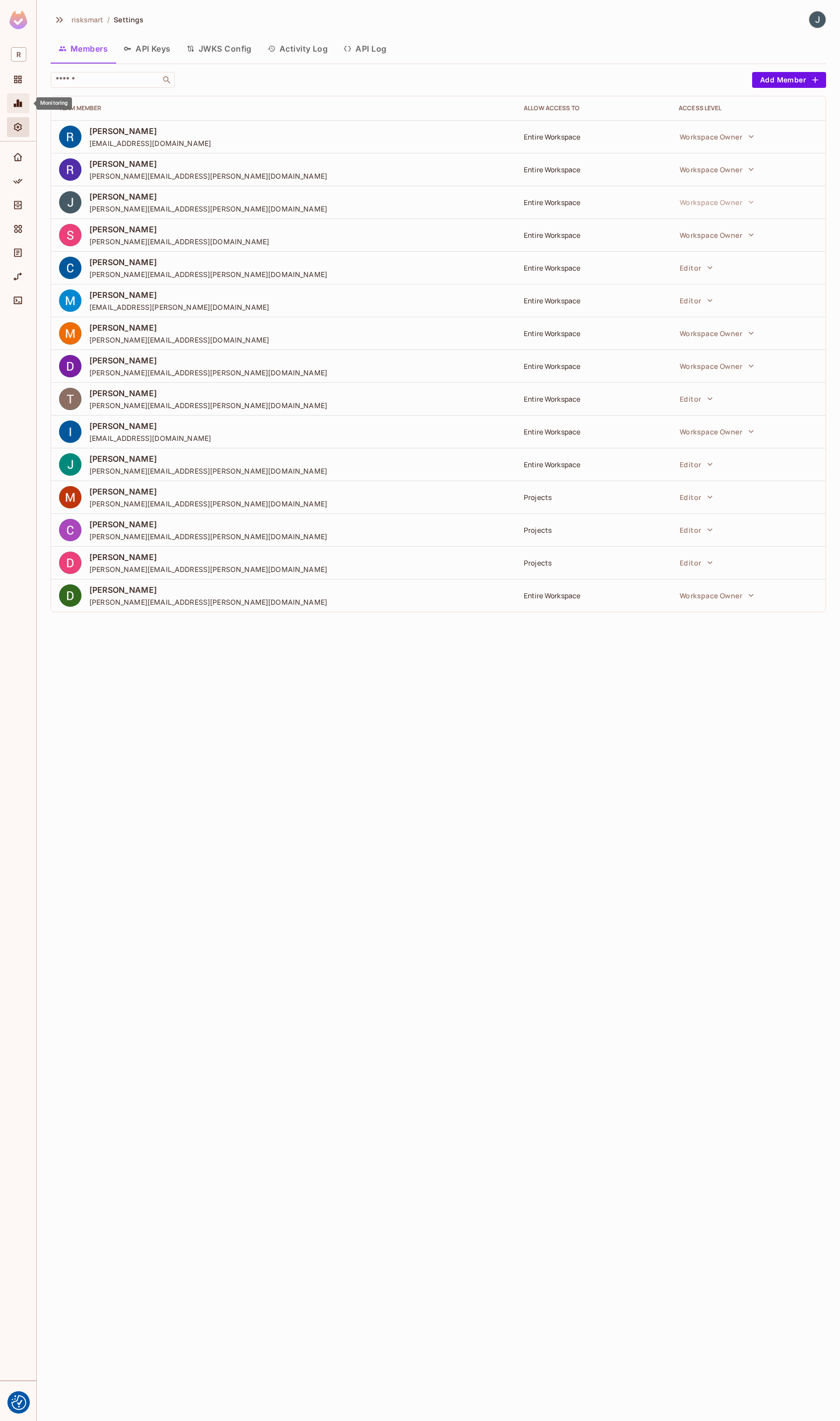
click at [26, 105] on div "Monitoring" at bounding box center [19, 103] width 17 height 12
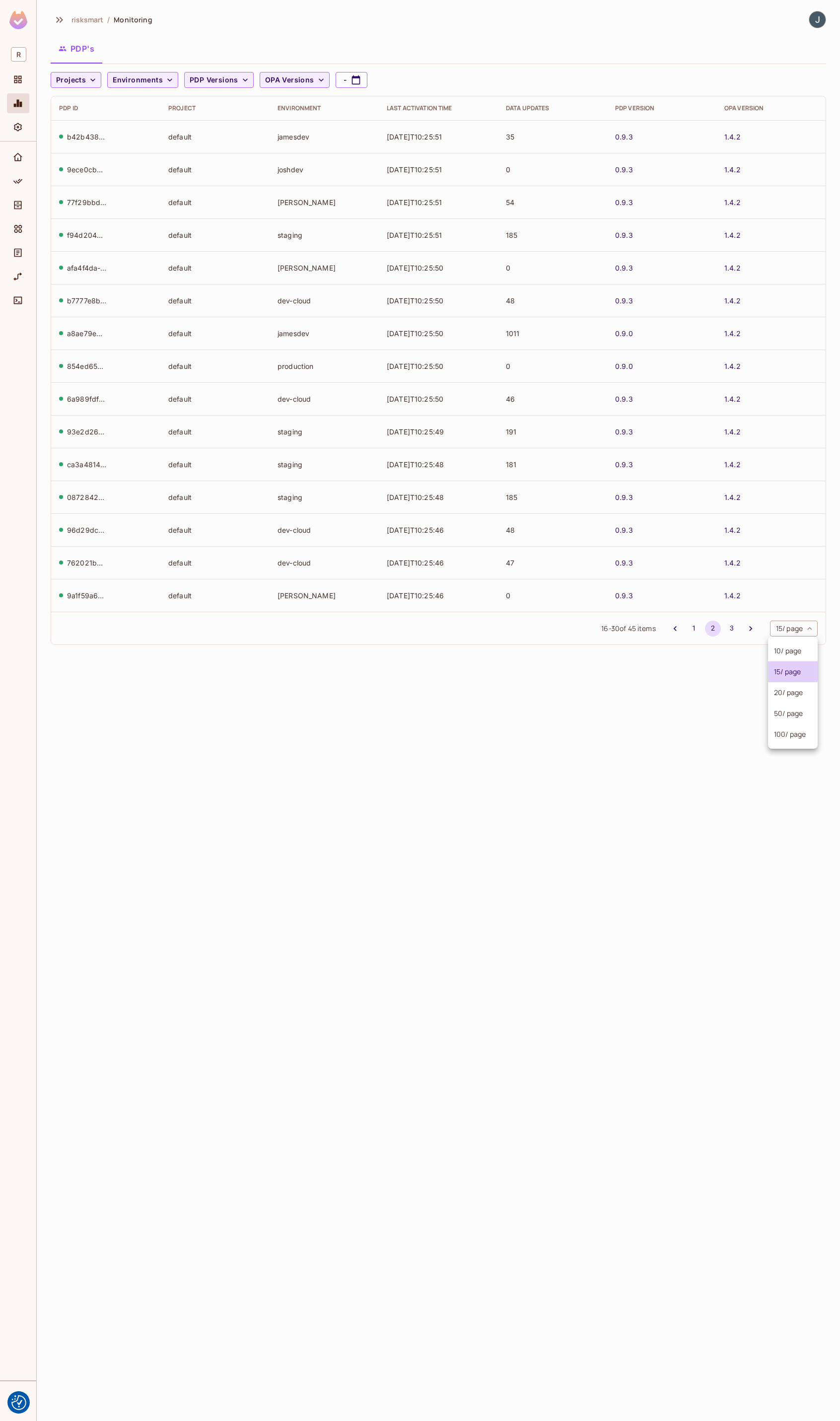
click at [800, 631] on body "We use cookies to enhance your browsing experience, serve personalized ads or c…" at bounding box center [420, 710] width 840 height 1421
click at [797, 710] on li "50 / page" at bounding box center [793, 713] width 50 height 21
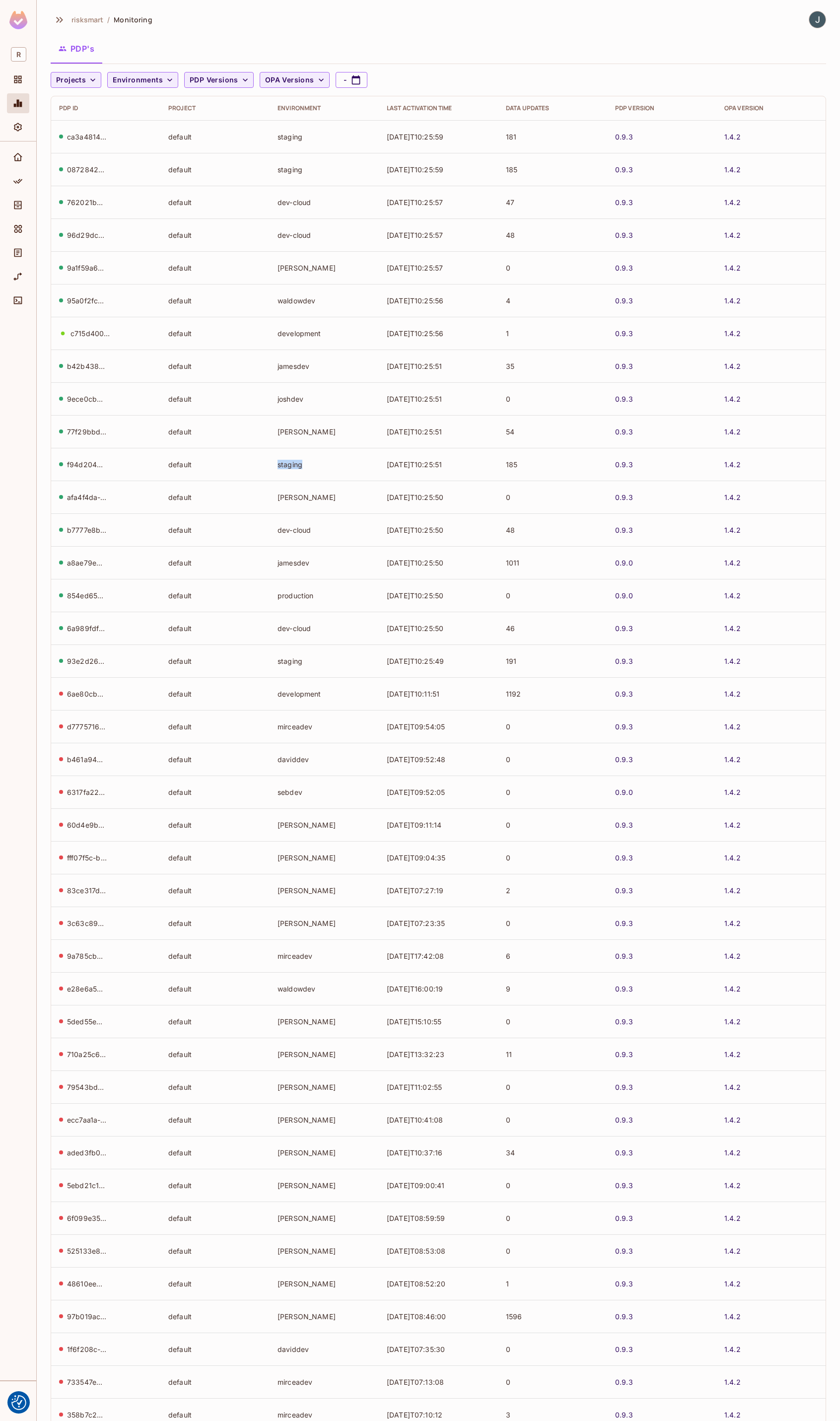
drag, startPoint x: 313, startPoint y: 469, endPoint x: 268, endPoint y: 472, distance: 45.1
click at [270, 472] on td "staging" at bounding box center [324, 463] width 109 height 33
click at [344, 507] on td "[PERSON_NAME]" at bounding box center [324, 496] width 109 height 33
click at [286, 105] on div "Environment" at bounding box center [324, 108] width 93 height 8
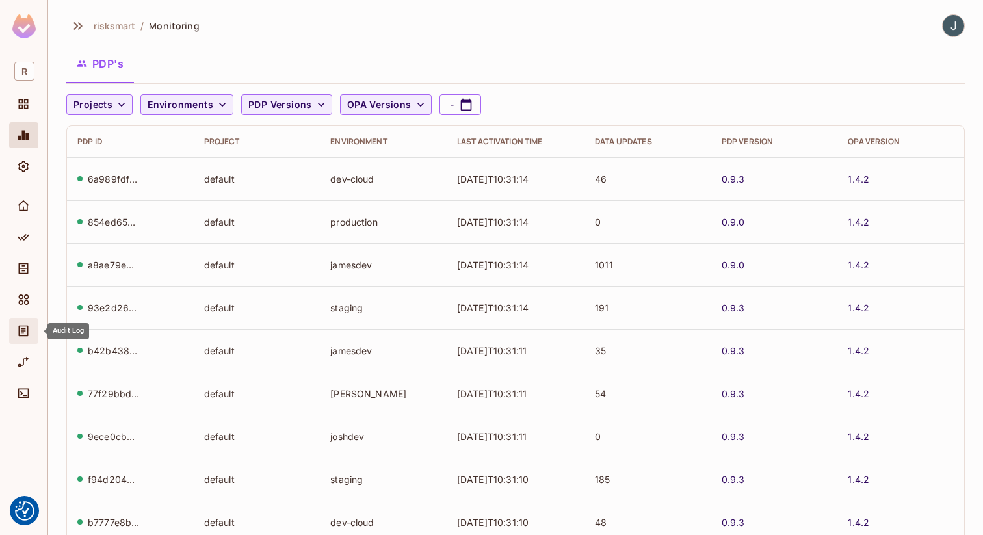
click at [17, 334] on icon "Audit Log" at bounding box center [23, 330] width 13 height 13
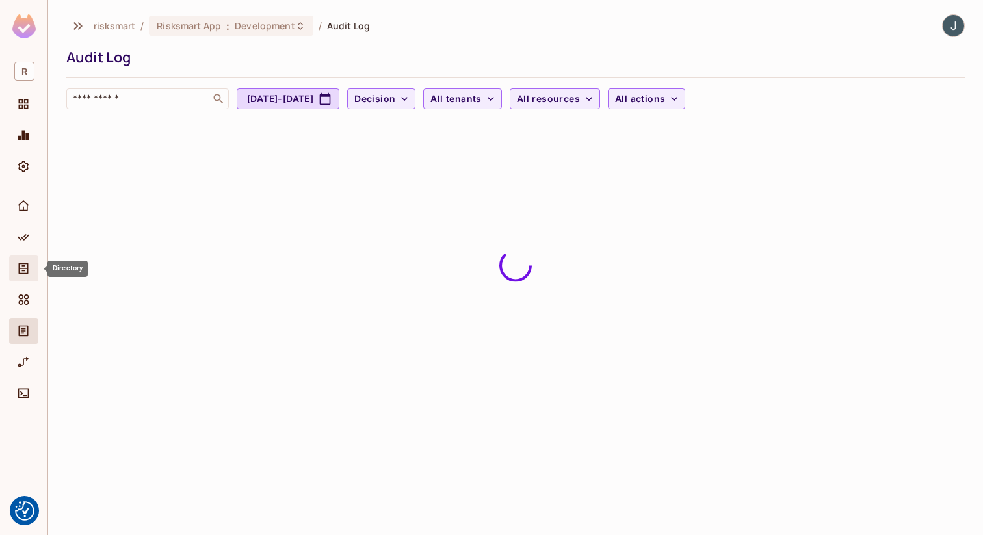
click at [24, 272] on icon "Directory" at bounding box center [23, 268] width 13 height 13
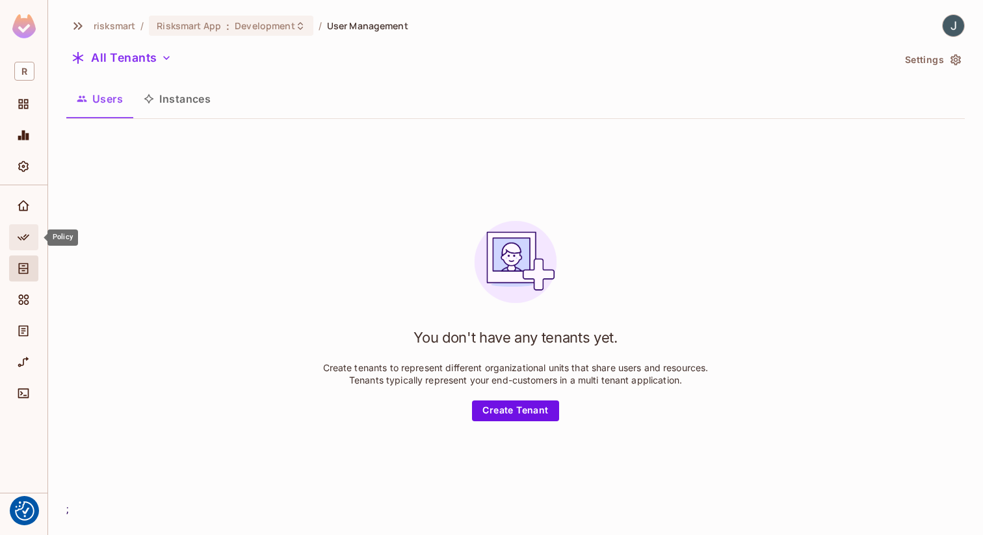
click at [20, 244] on span "Policy" at bounding box center [24, 238] width 16 height 16
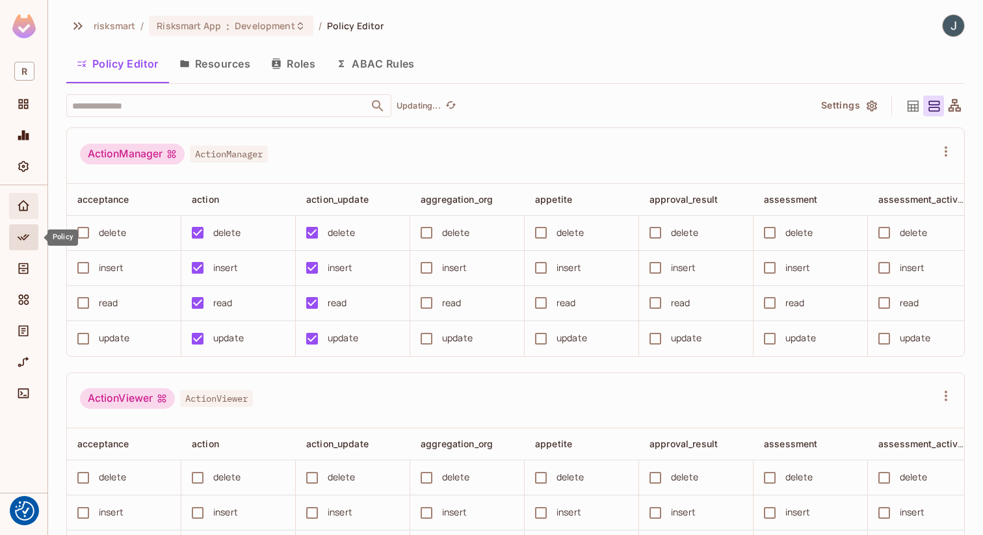
click at [33, 205] on div "Home" at bounding box center [25, 206] width 22 height 16
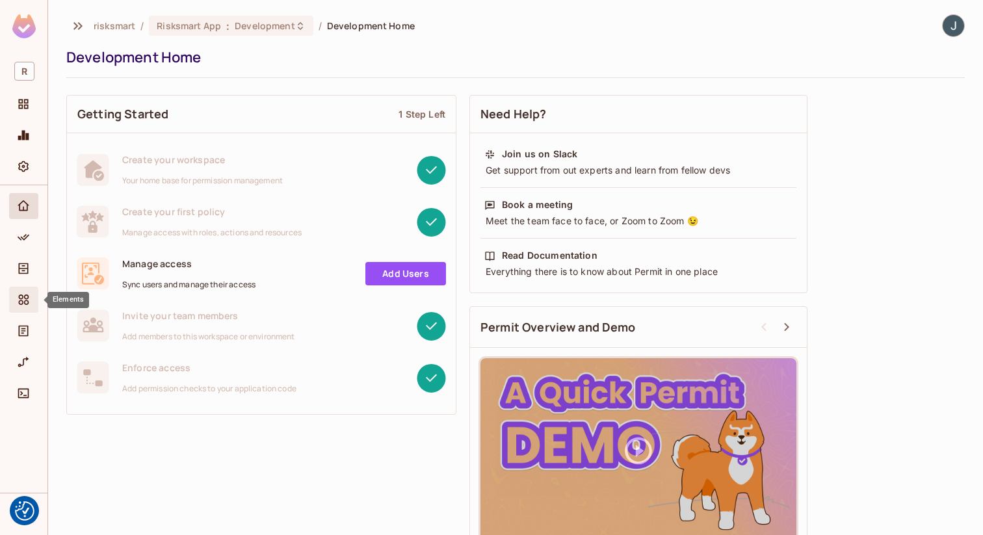
click at [27, 303] on icon "Elements" at bounding box center [23, 299] width 13 height 13
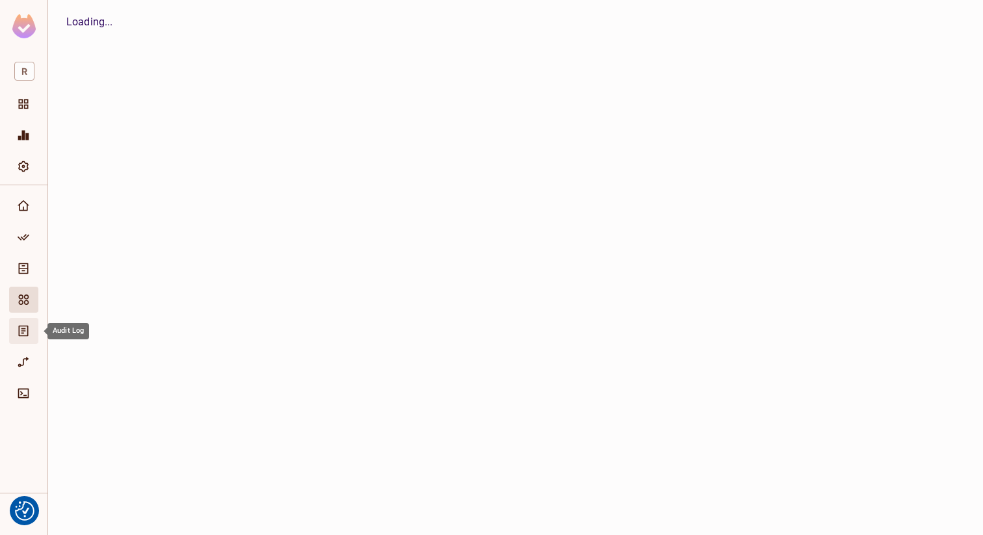
click at [25, 335] on icon "Audit Log" at bounding box center [23, 330] width 13 height 13
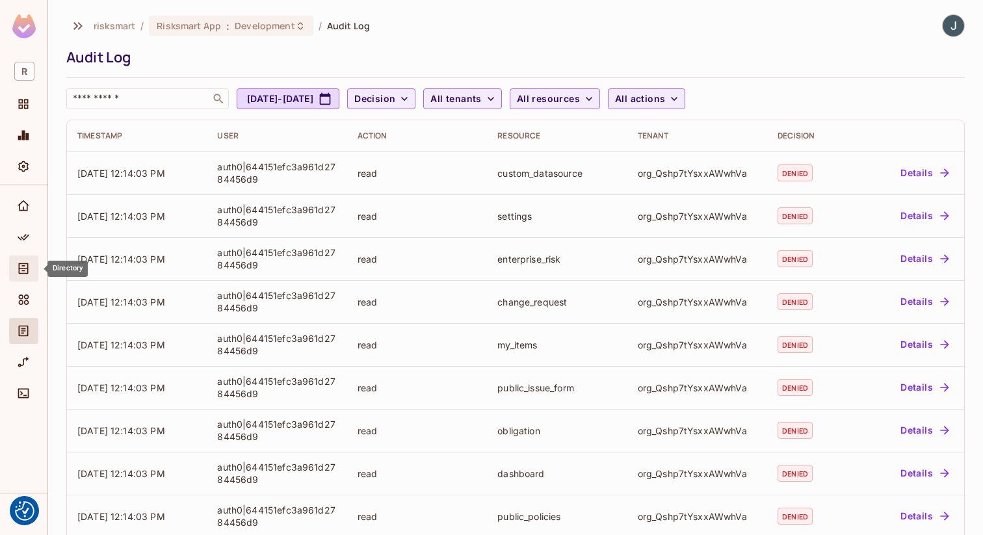
click at [26, 269] on icon "Directory" at bounding box center [24, 268] width 10 height 11
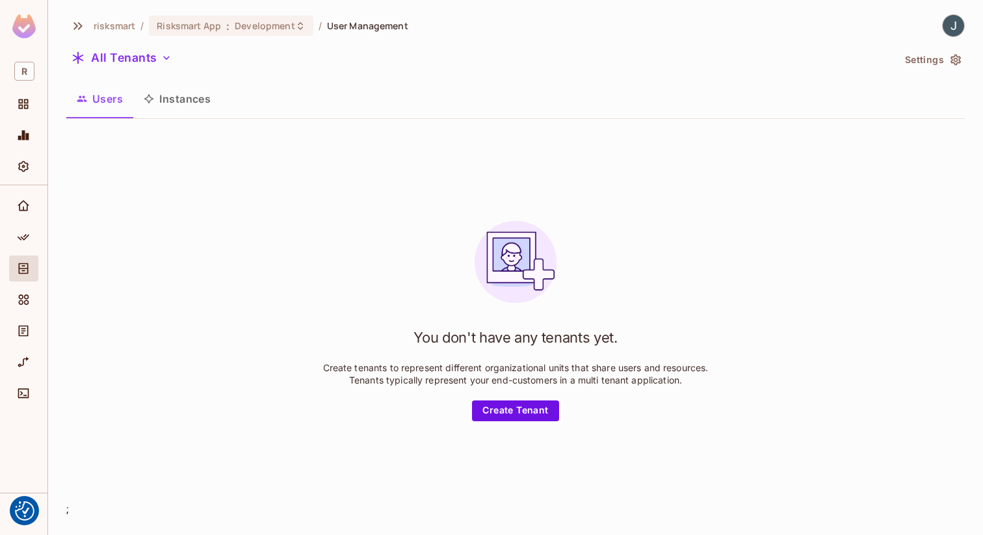
click at [162, 72] on div "All Tenants" at bounding box center [479, 59] width 827 height 25
click at [244, 33] on div "Risksmart App : Development" at bounding box center [231, 26] width 164 height 20
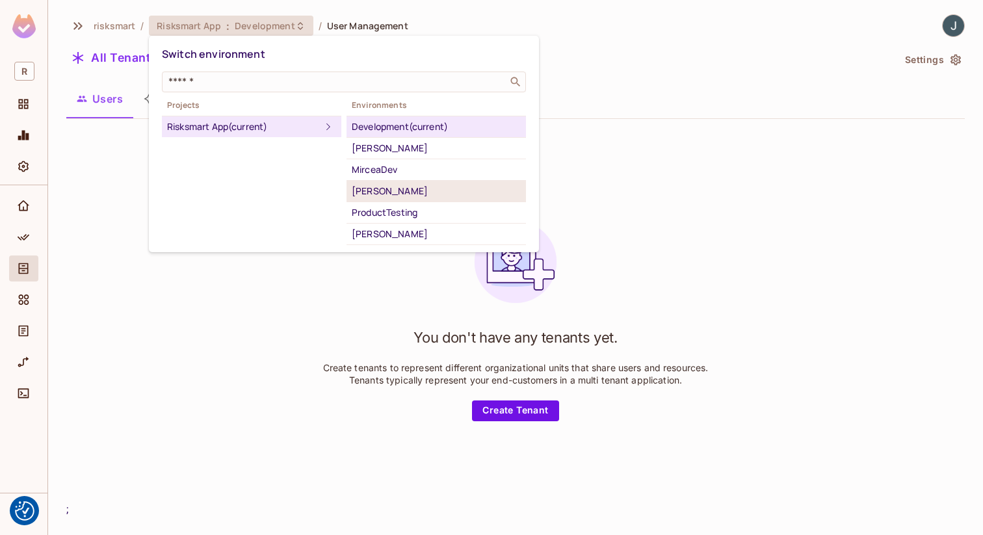
click at [419, 186] on div "[PERSON_NAME]" at bounding box center [436, 191] width 169 height 16
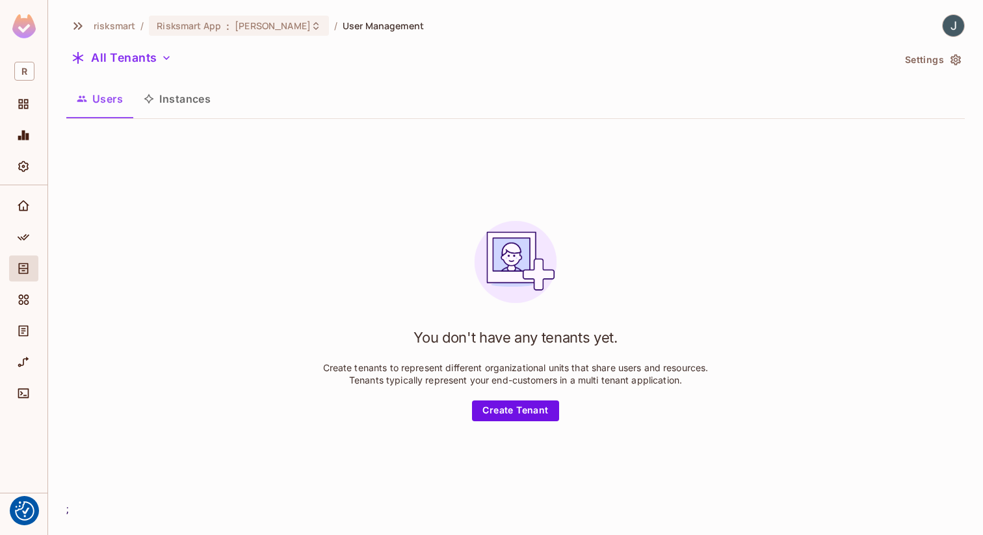
click at [161, 68] on div "All Tenants" at bounding box center [479, 59] width 827 height 25
click at [162, 62] on icon "button" at bounding box center [166, 57] width 13 height 13
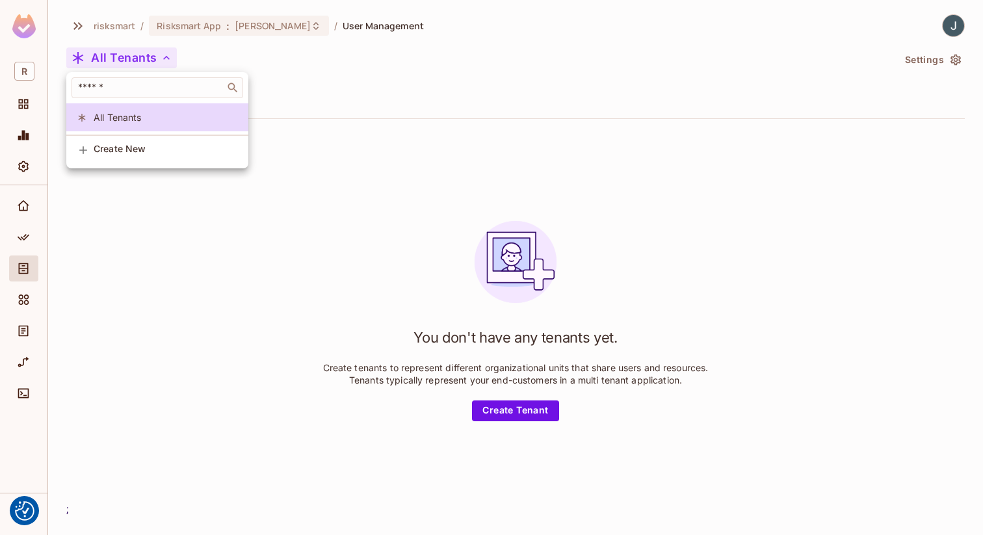
click at [409, 94] on div at bounding box center [491, 267] width 983 height 535
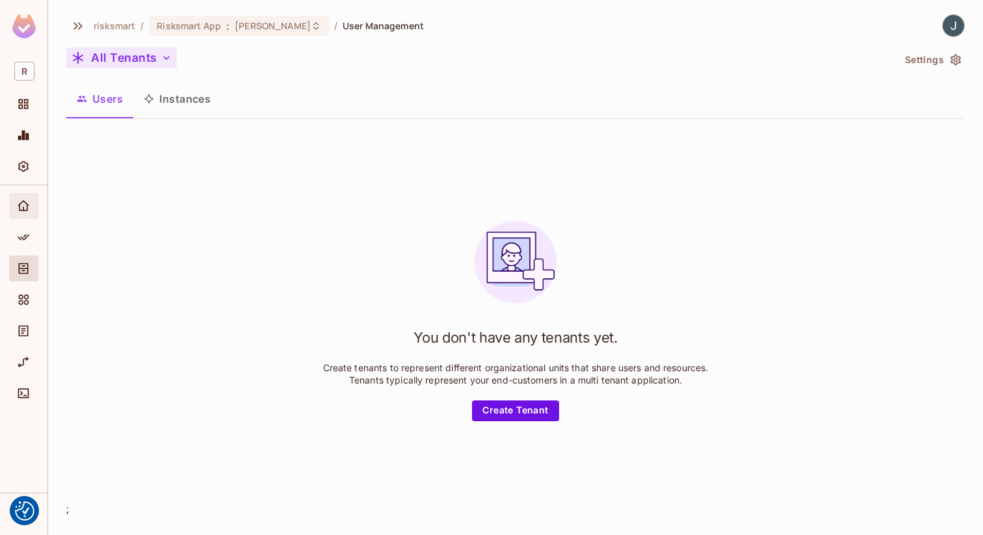
click at [25, 212] on icon "Home" at bounding box center [23, 206] width 13 height 13
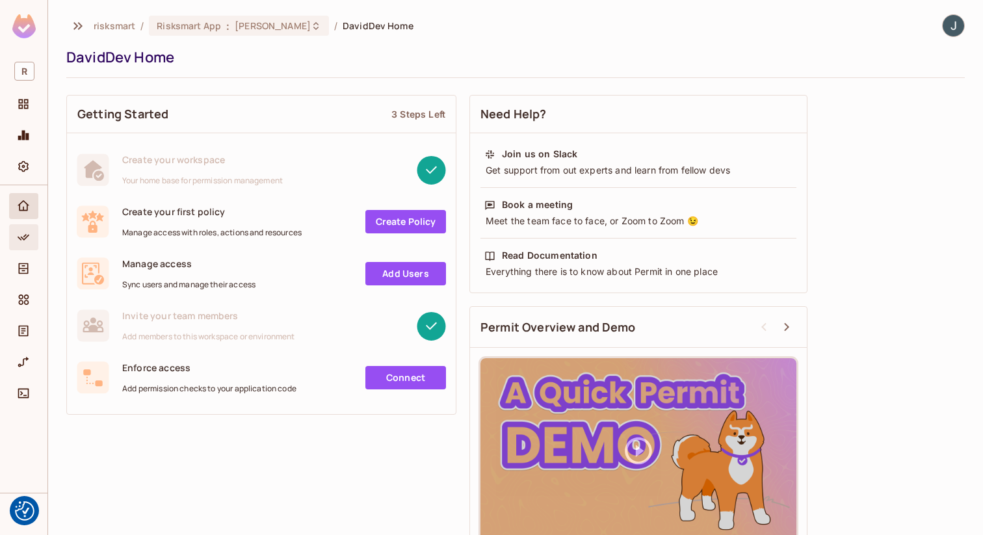
click at [23, 236] on icon "Policy" at bounding box center [24, 237] width 12 height 7
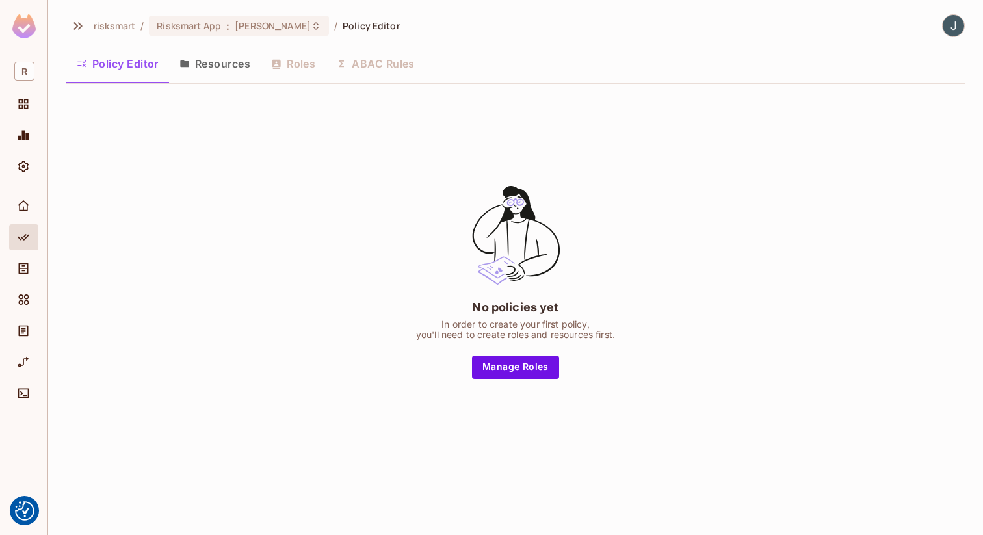
click at [189, 59] on icon "button" at bounding box center [184, 64] width 10 height 10
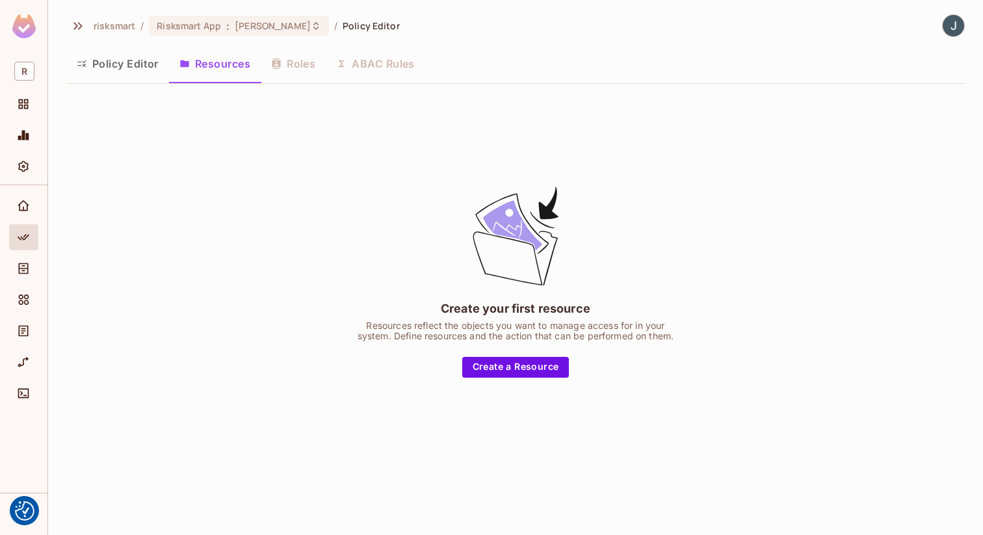
click at [114, 86] on div "risksmart / Risksmart App : DavidDev / Policy Editor Policy Editor Resources Ro…" at bounding box center [515, 240] width 899 height 453
click at [134, 75] on button "Policy Editor" at bounding box center [117, 63] width 103 height 33
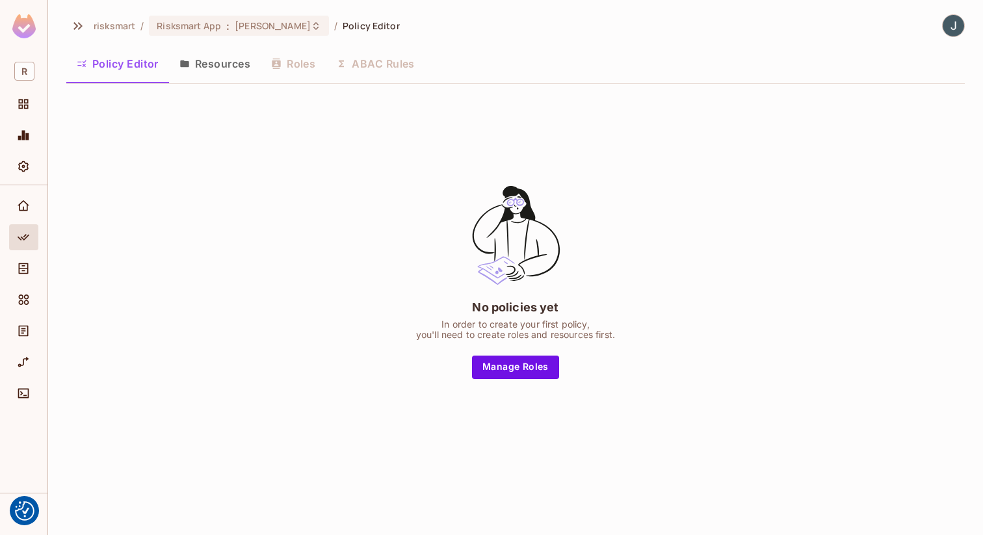
click at [294, 35] on ol "risksmart / Risksmart App : DavidDev / Policy Editor" at bounding box center [247, 26] width 306 height 20
click at [290, 31] on div "Risksmart App : [PERSON_NAME]" at bounding box center [239, 26] width 180 height 20
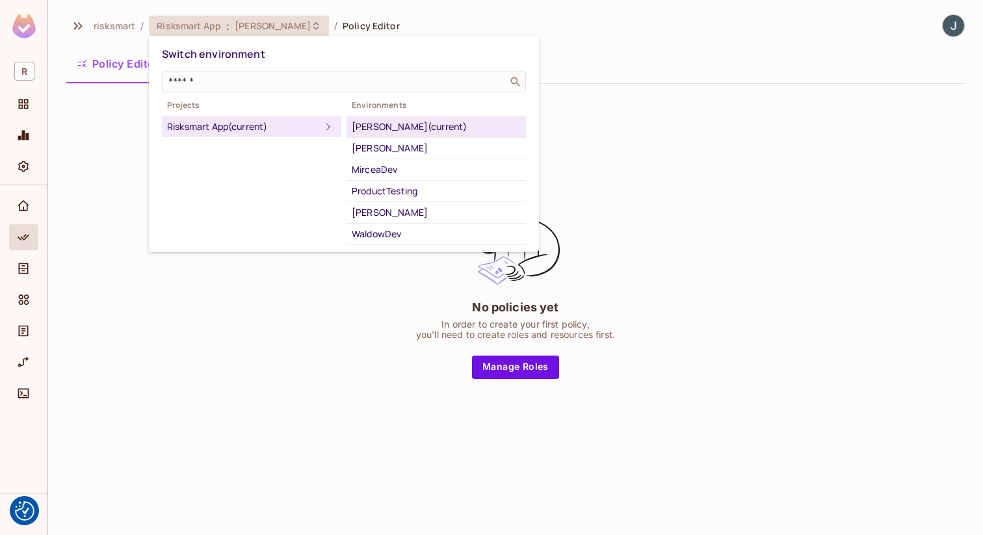
click at [365, 125] on div "[PERSON_NAME] (current)" at bounding box center [436, 127] width 169 height 16
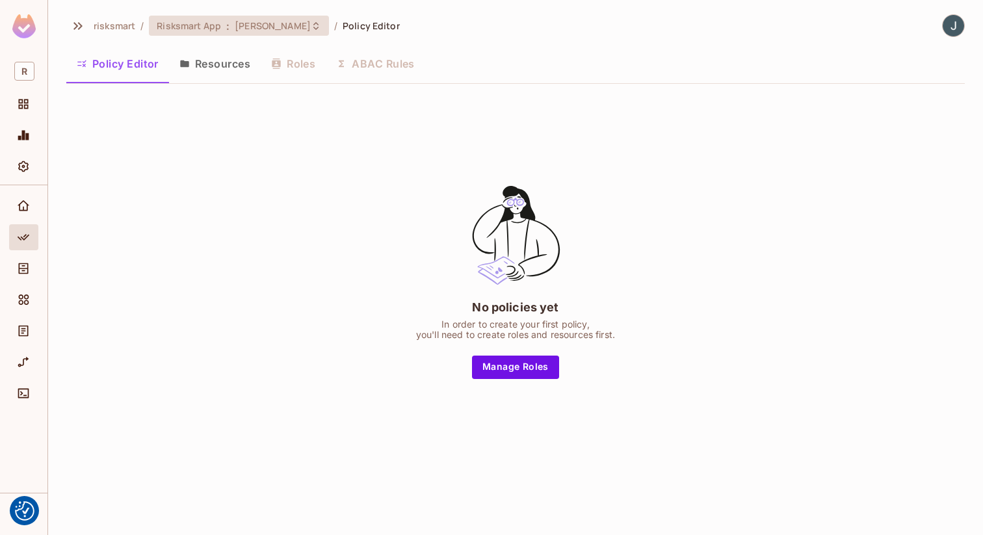
click at [230, 23] on div "Risksmart App : [PERSON_NAME]" at bounding box center [231, 26] width 149 height 12
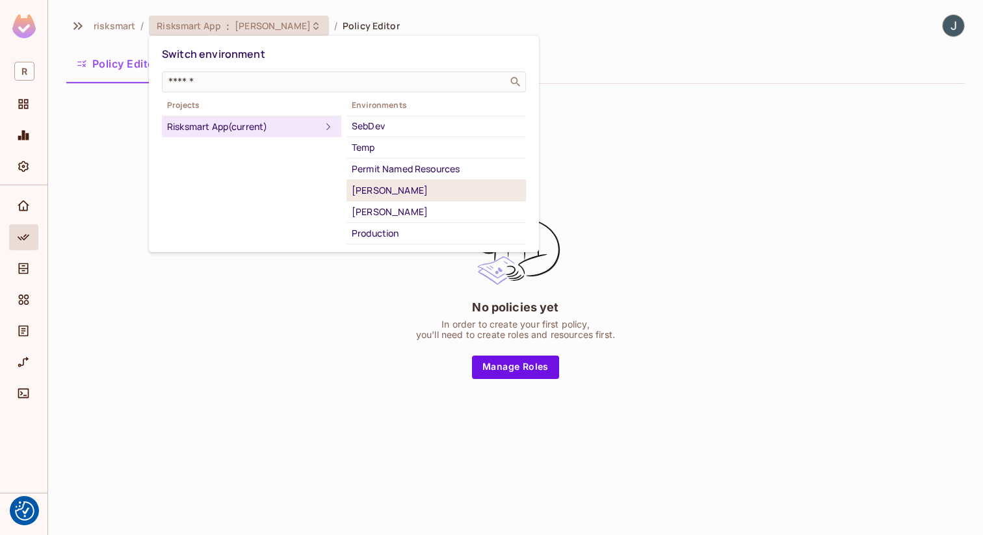
scroll to position [227, 0]
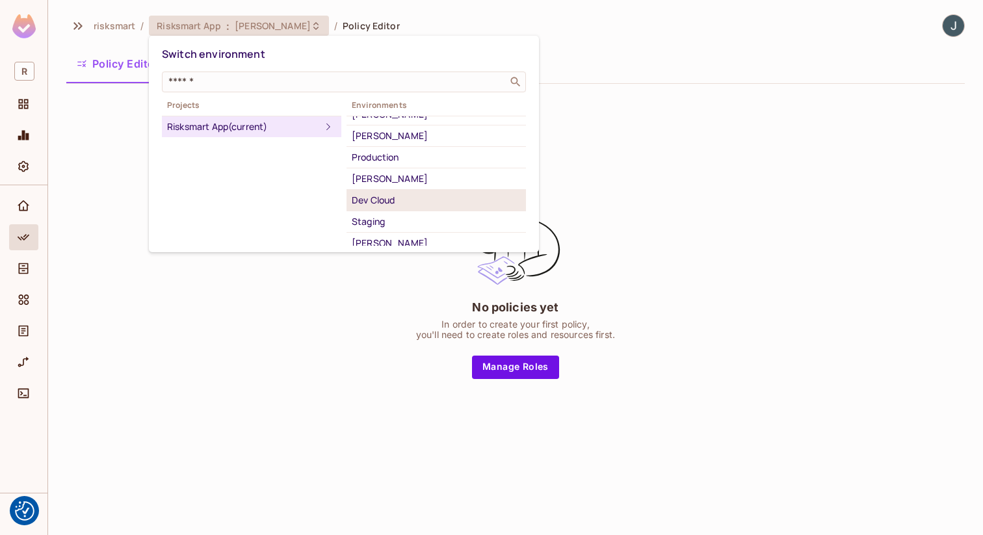
click at [395, 204] on div "Dev Cloud" at bounding box center [436, 200] width 169 height 16
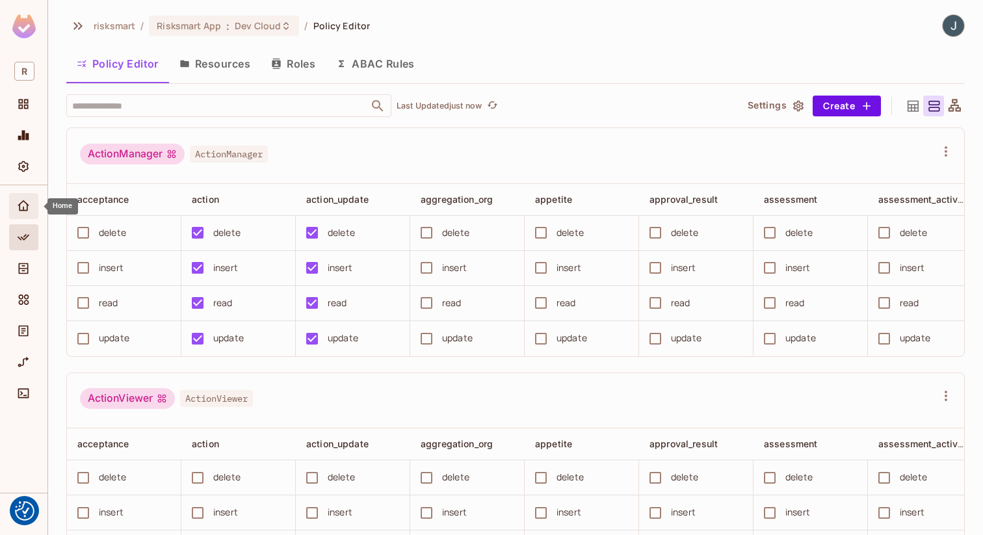
click at [28, 207] on icon "Home" at bounding box center [23, 206] width 13 height 13
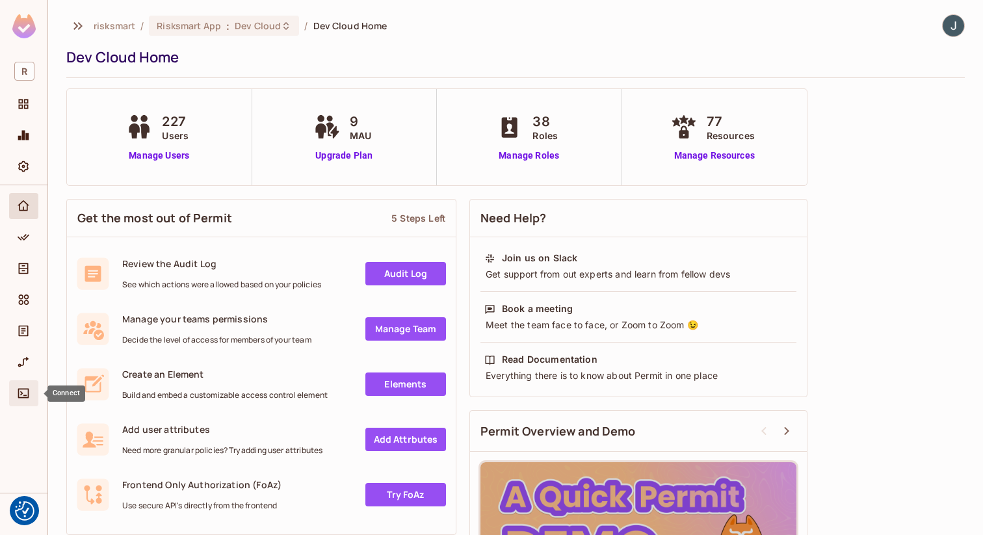
click at [27, 391] on icon "Connect" at bounding box center [23, 393] width 13 height 13
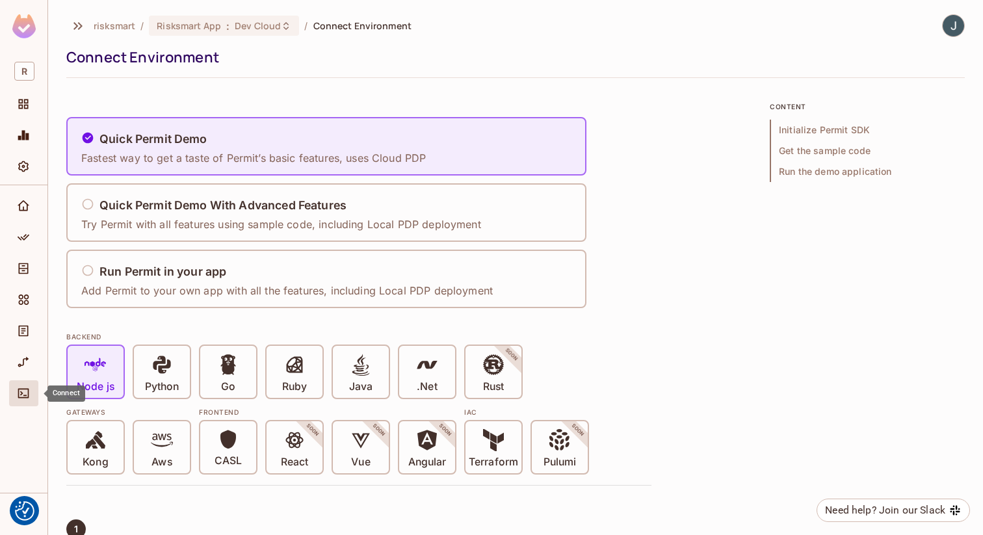
click at [25, 385] on div "Connect" at bounding box center [23, 393] width 29 height 26
click at [33, 207] on div "Home" at bounding box center [25, 206] width 22 height 16
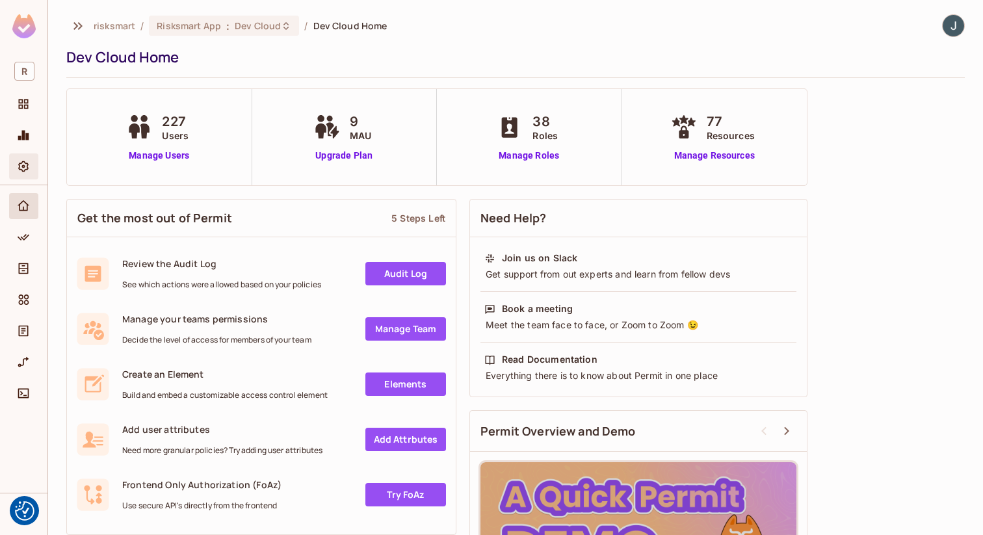
click at [19, 165] on icon "Settings" at bounding box center [23, 166] width 10 height 11
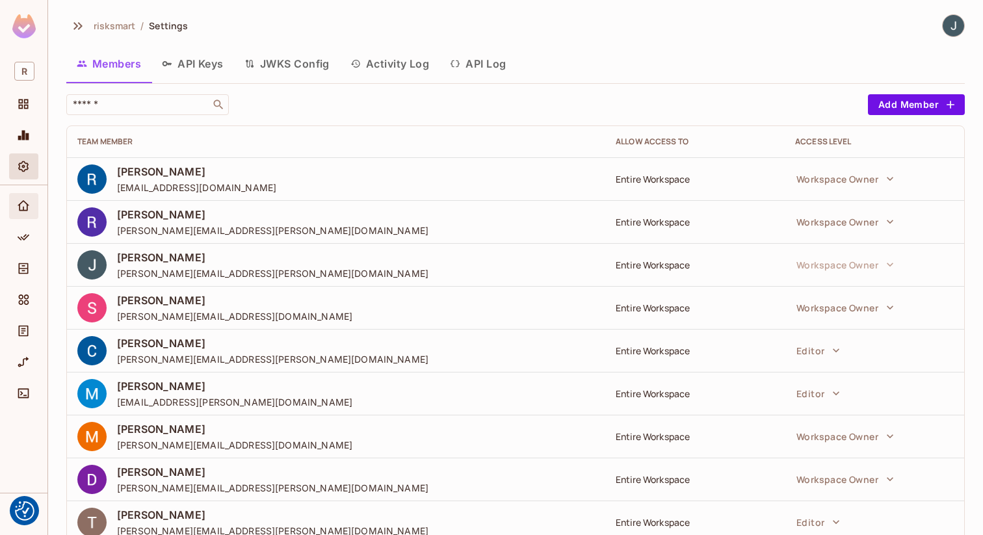
click at [27, 207] on icon "Home" at bounding box center [24, 205] width 12 height 10
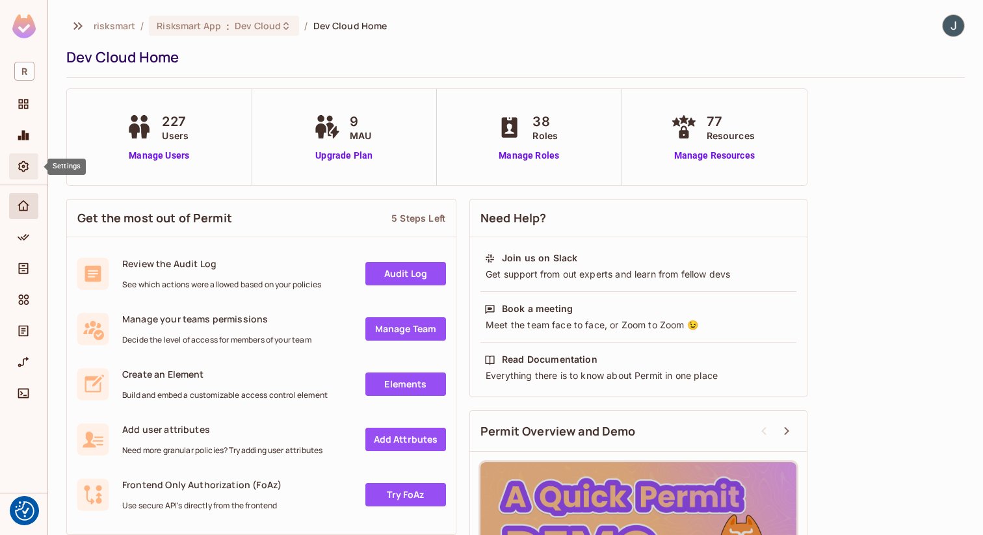
click at [21, 165] on icon "Settings" at bounding box center [23, 166] width 13 height 13
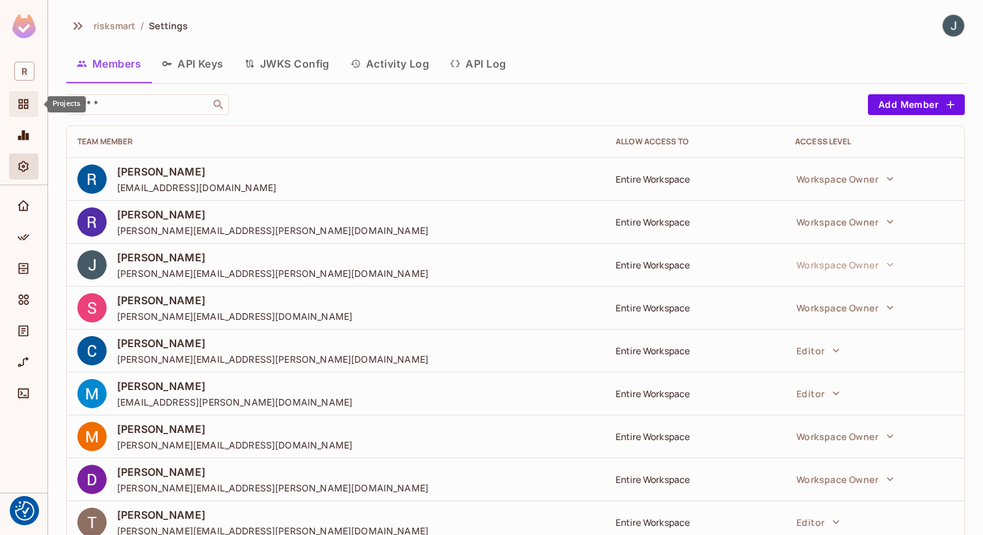
click at [27, 108] on icon "Projects" at bounding box center [23, 104] width 13 height 13
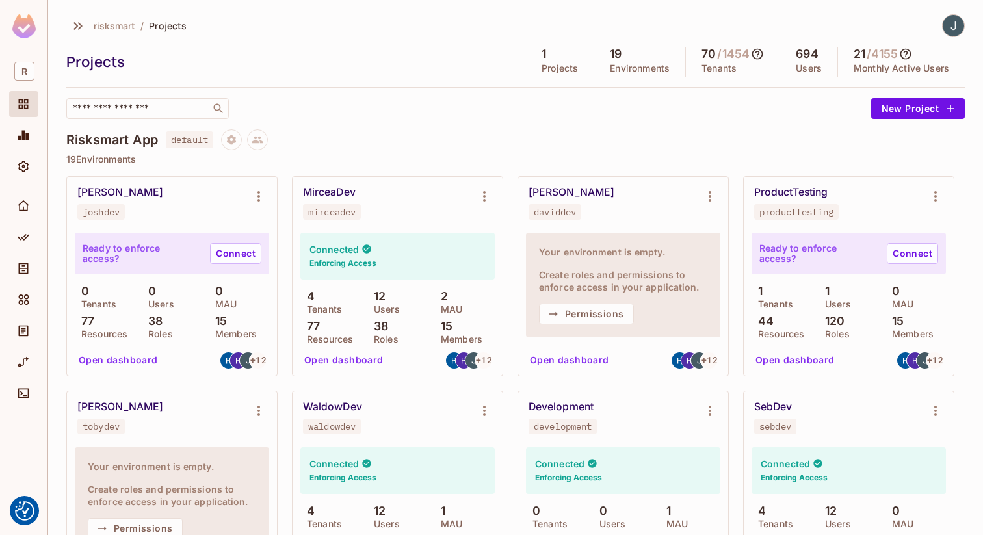
click at [721, 137] on div "Risksmart App default" at bounding box center [515, 139] width 899 height 21
click at [716, 198] on icon "Environment settings" at bounding box center [710, 197] width 16 height 16
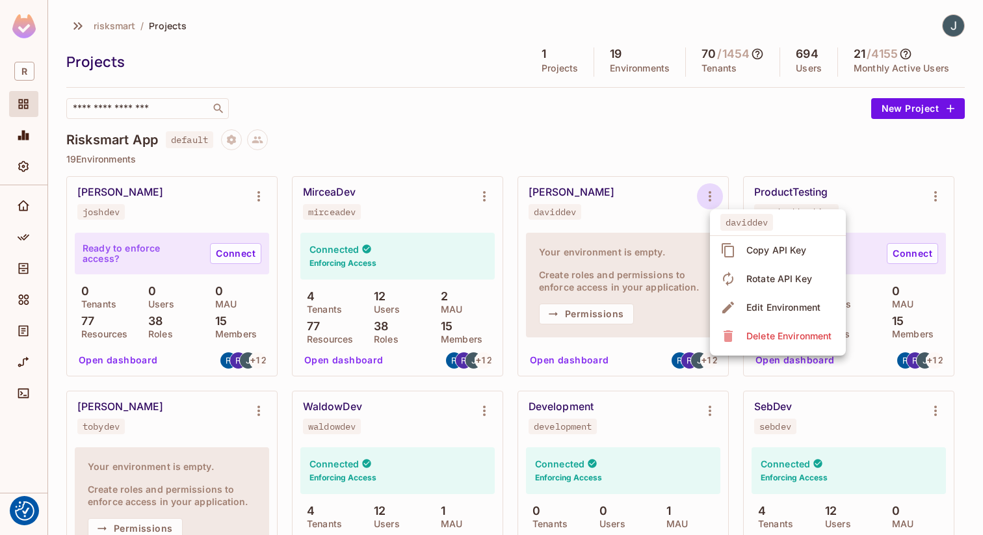
click at [778, 252] on div "Copy API Key" at bounding box center [776, 250] width 60 height 13
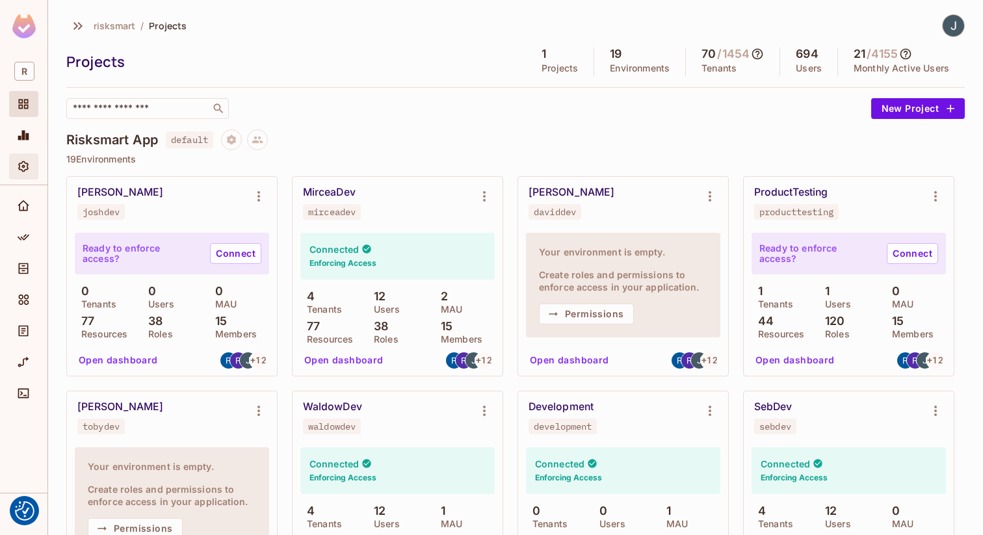
click at [20, 174] on span "Settings" at bounding box center [24, 167] width 16 height 16
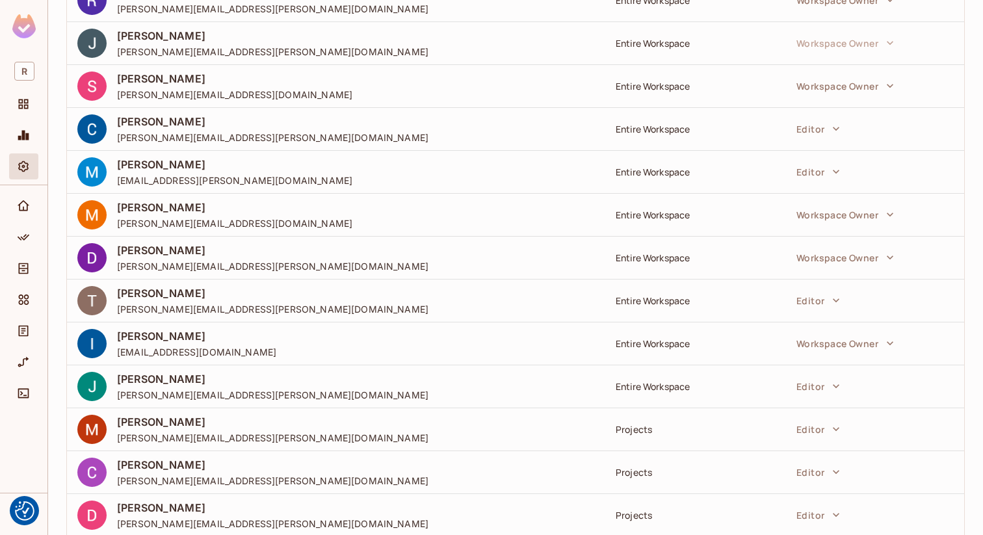
scroll to position [228, 0]
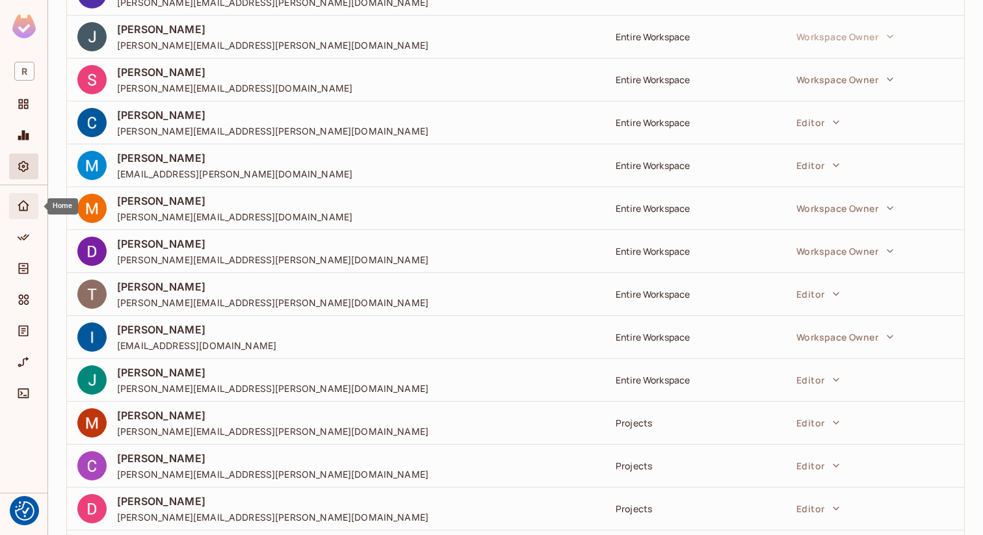
click at [26, 207] on icon "Home" at bounding box center [23, 206] width 13 height 13
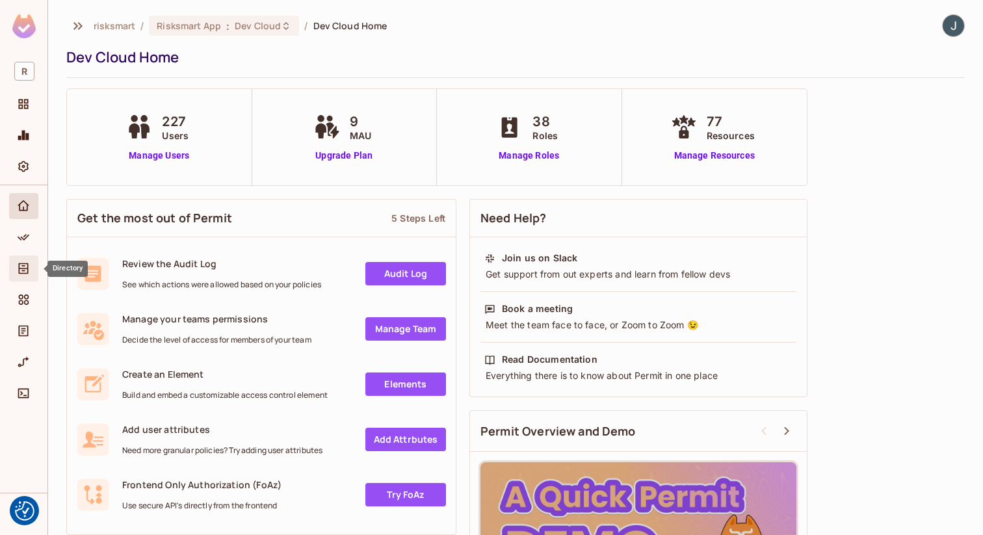
click at [32, 274] on div "Directory" at bounding box center [25, 269] width 22 height 16
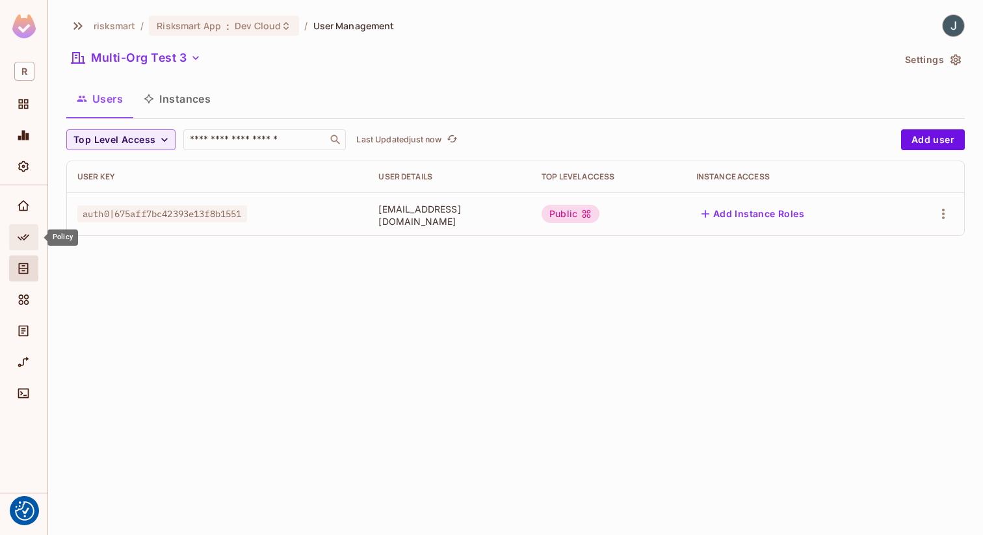
click at [20, 230] on span "Policy" at bounding box center [24, 238] width 16 height 16
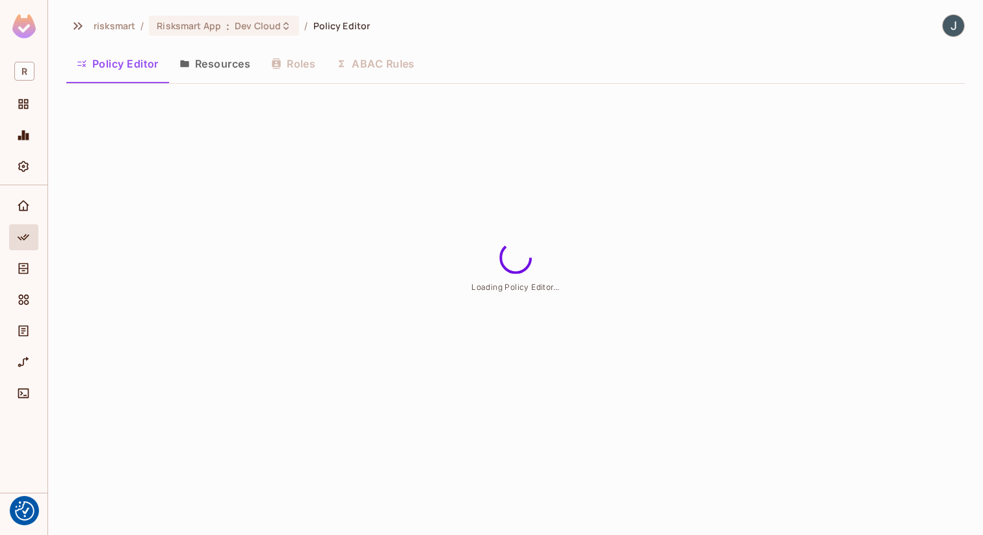
click at [262, 36] on div "risksmart / Risksmart App : [PERSON_NAME] / Policy Editor" at bounding box center [218, 25] width 304 height 23
click at [264, 31] on span "Dev Cloud" at bounding box center [258, 26] width 46 height 12
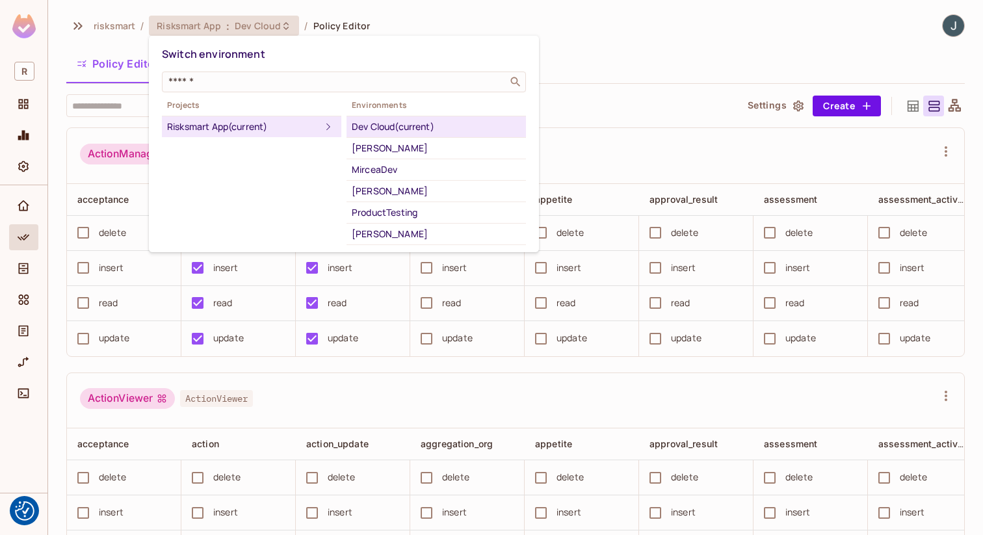
click at [267, 26] on div at bounding box center [491, 267] width 983 height 535
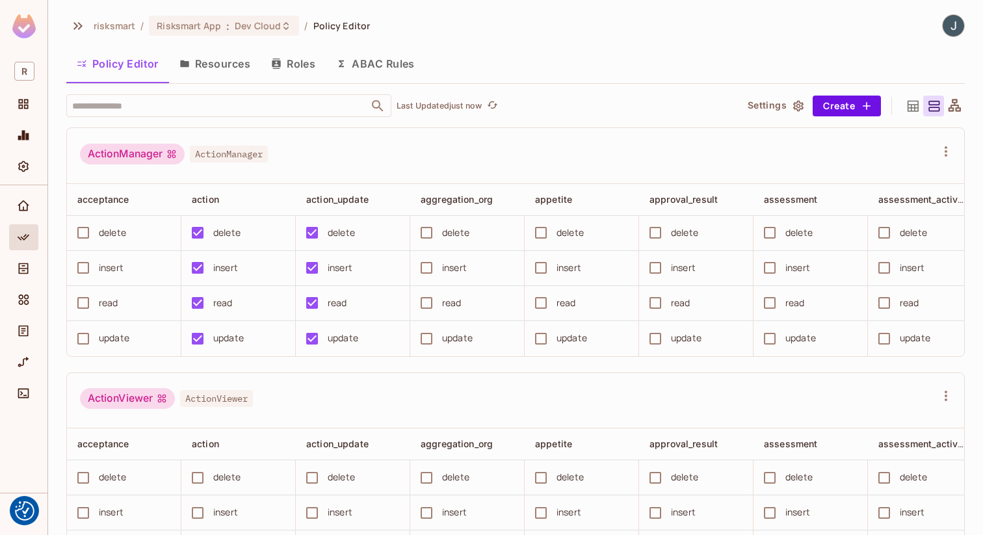
click at [267, 26] on span "Dev Cloud" at bounding box center [258, 26] width 46 height 12
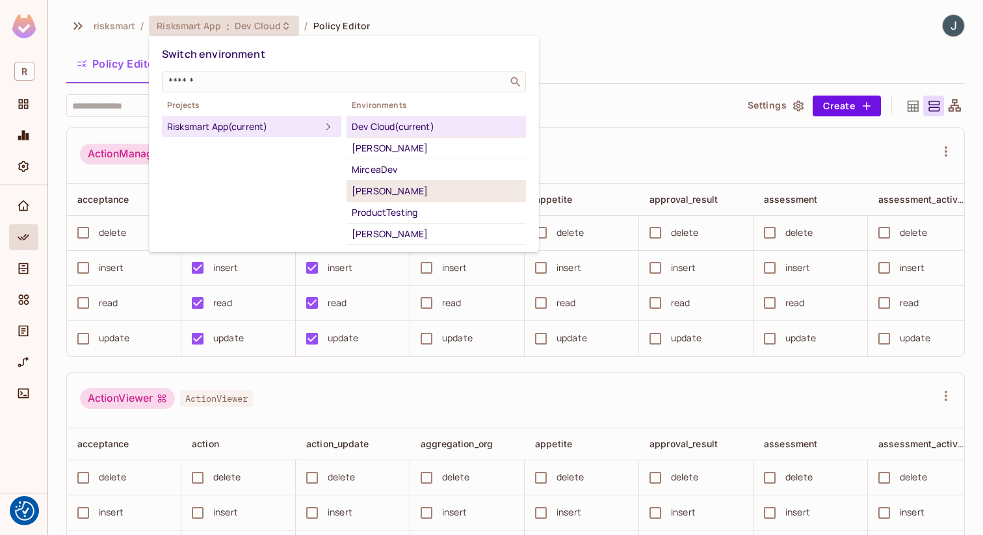
click at [397, 192] on div "[PERSON_NAME]" at bounding box center [436, 191] width 169 height 16
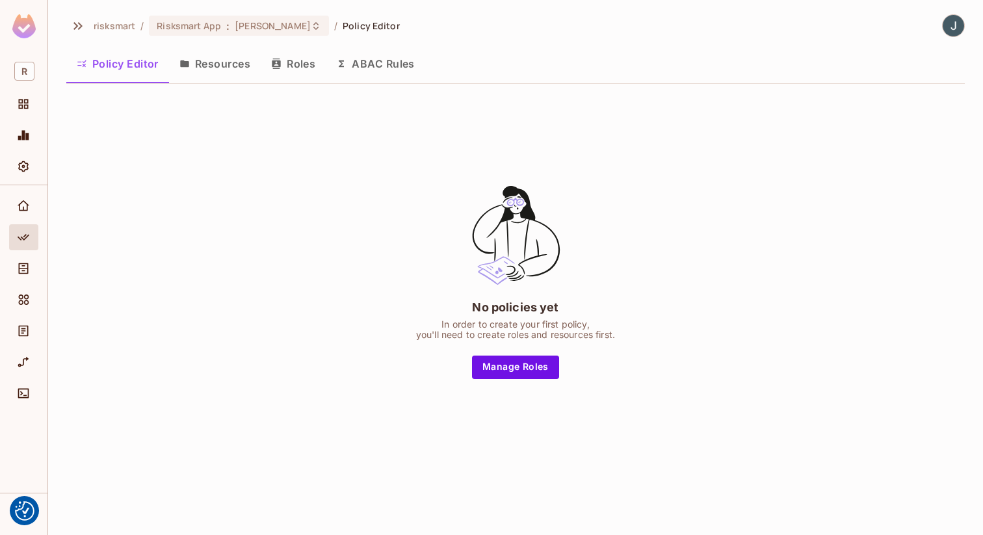
click at [728, 146] on div "No policies yet In order to create your first policy, you'll need to create rol…" at bounding box center [515, 280] width 899 height 373
click at [710, 185] on div "No policies yet In order to create your first policy, you'll need to create rol…" at bounding box center [515, 280] width 899 height 373
click at [207, 62] on button "Resources" at bounding box center [215, 63] width 92 height 33
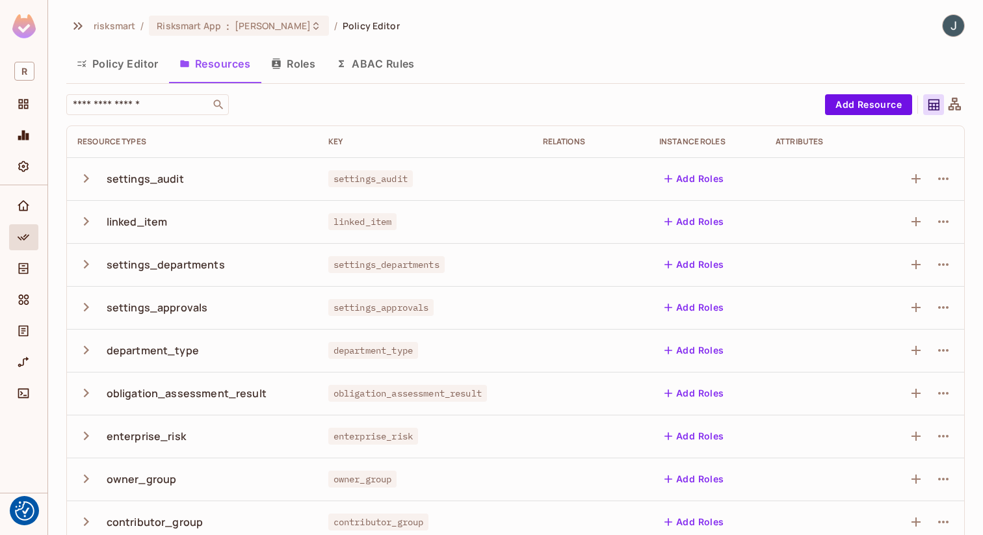
click at [110, 62] on button "Policy Editor" at bounding box center [117, 63] width 103 height 33
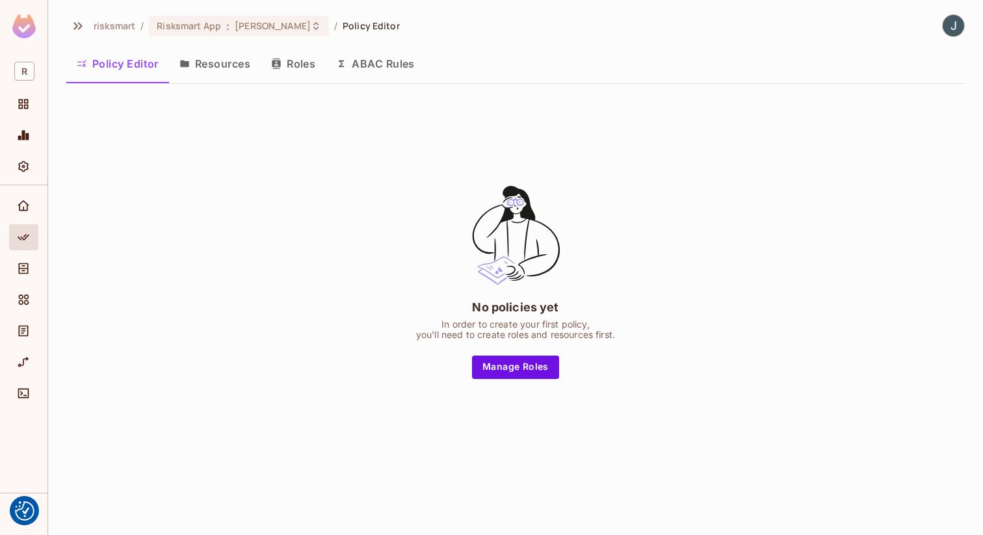
click at [194, 70] on button "Resources" at bounding box center [215, 63] width 92 height 33
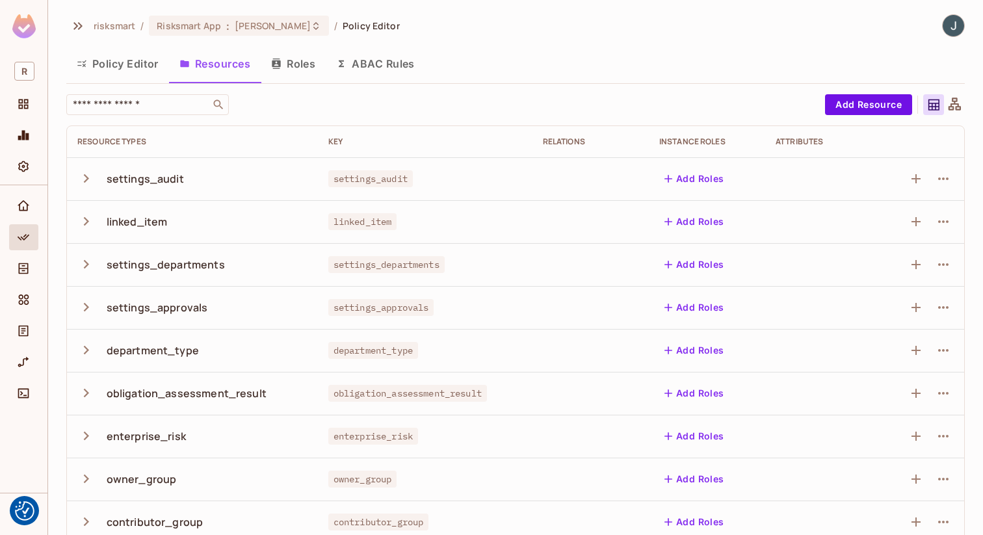
click at [121, 66] on button "Policy Editor" at bounding box center [117, 63] width 103 height 33
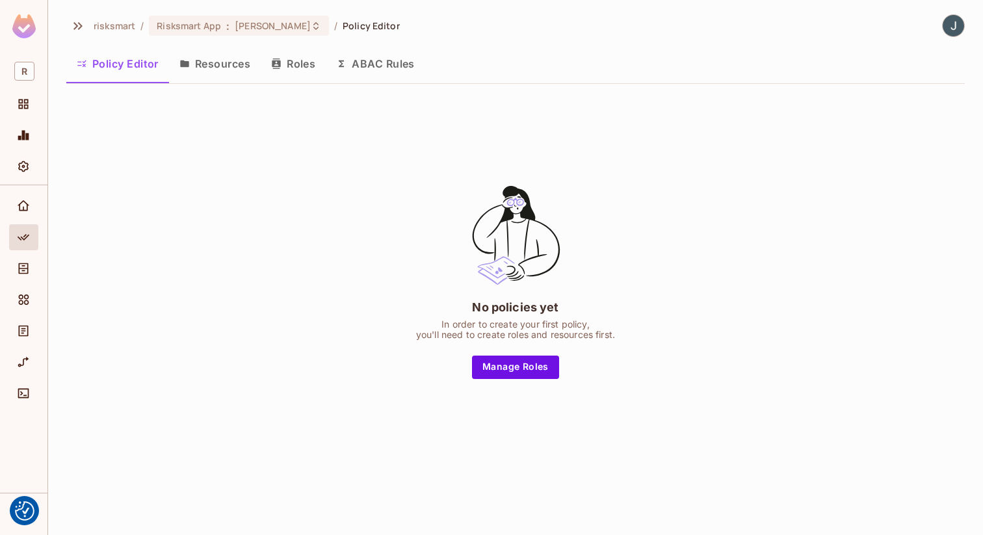
click at [209, 61] on button "Resources" at bounding box center [215, 63] width 92 height 33
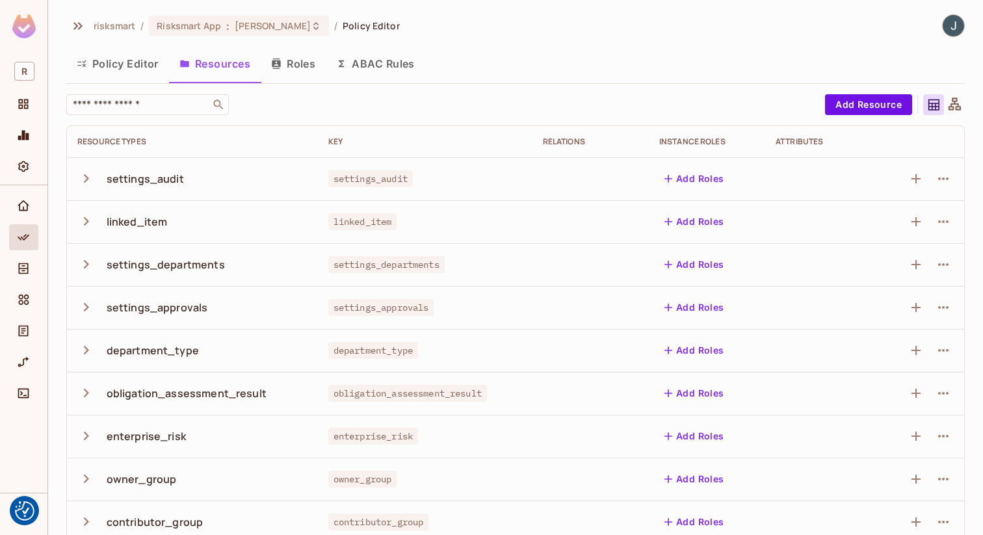
click at [133, 66] on button "Policy Editor" at bounding box center [117, 63] width 103 height 33
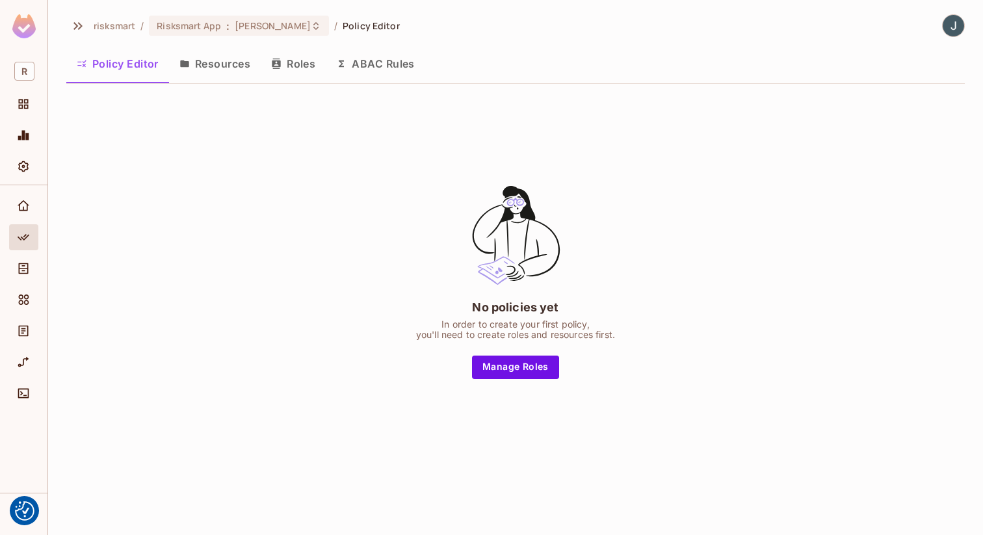
click at [133, 66] on button "Policy Editor" at bounding box center [117, 63] width 103 height 33
click at [194, 69] on button "Resources" at bounding box center [215, 63] width 92 height 33
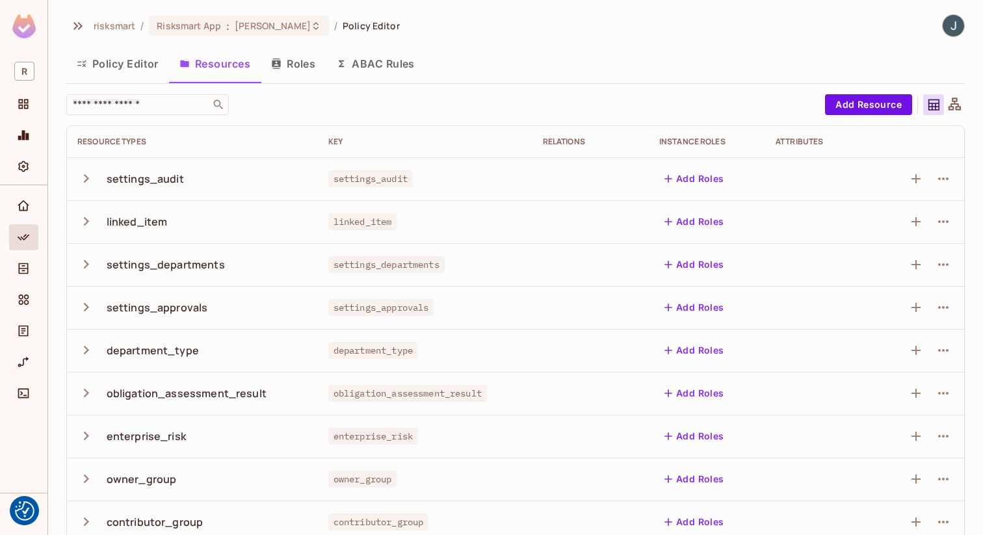
click at [124, 64] on button "Policy Editor" at bounding box center [117, 63] width 103 height 33
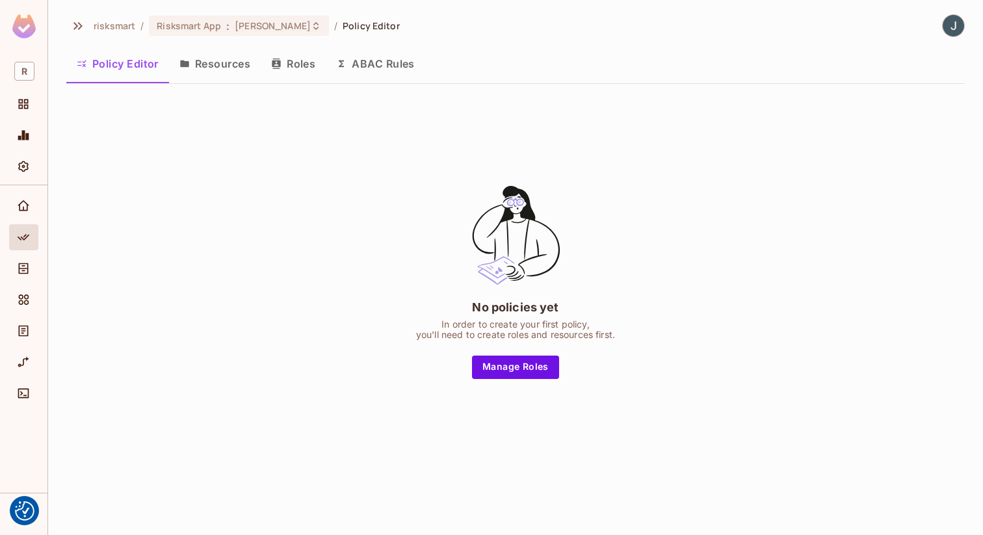
click at [209, 63] on button "Resources" at bounding box center [215, 63] width 92 height 33
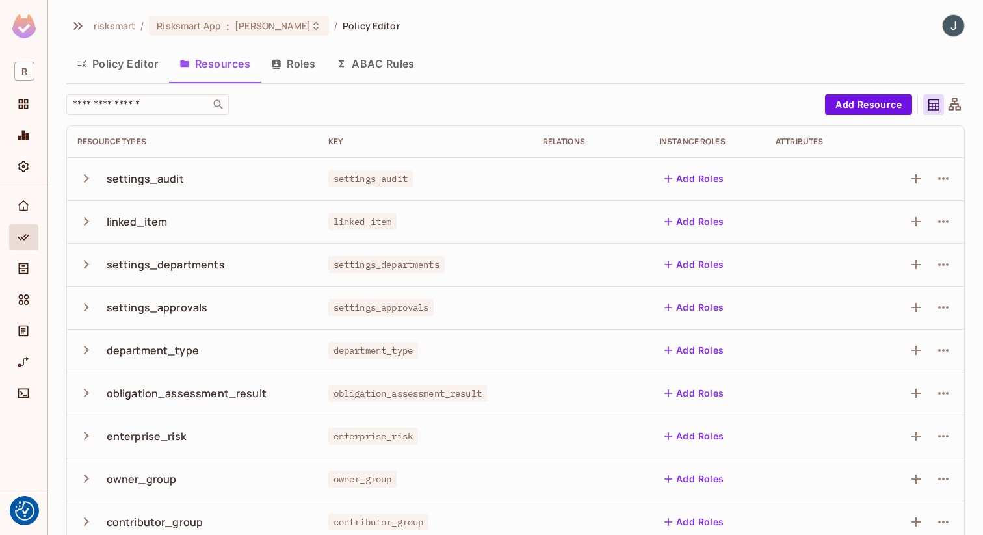
click at [143, 71] on button "Policy Editor" at bounding box center [117, 63] width 103 height 33
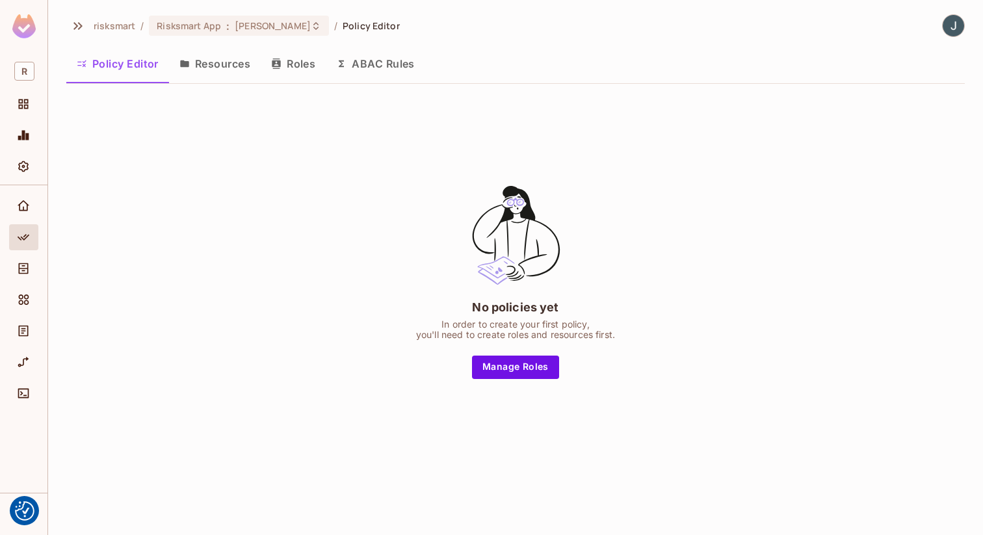
click at [148, 130] on div "No policies yet In order to create your first policy, you'll need to create rol…" at bounding box center [515, 280] width 899 height 373
click at [179, 53] on button "Resources" at bounding box center [215, 63] width 92 height 33
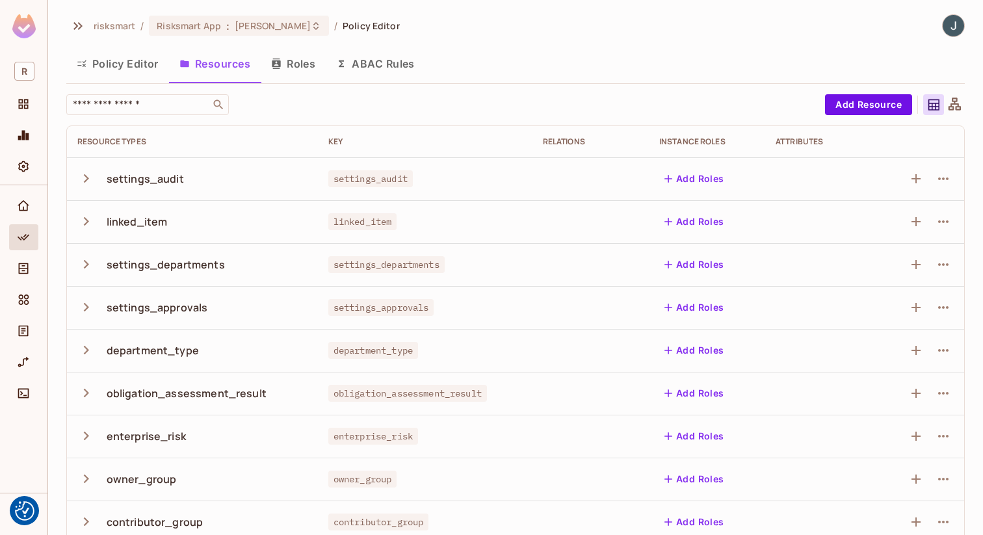
click at [121, 70] on button "Policy Editor" at bounding box center [117, 63] width 103 height 33
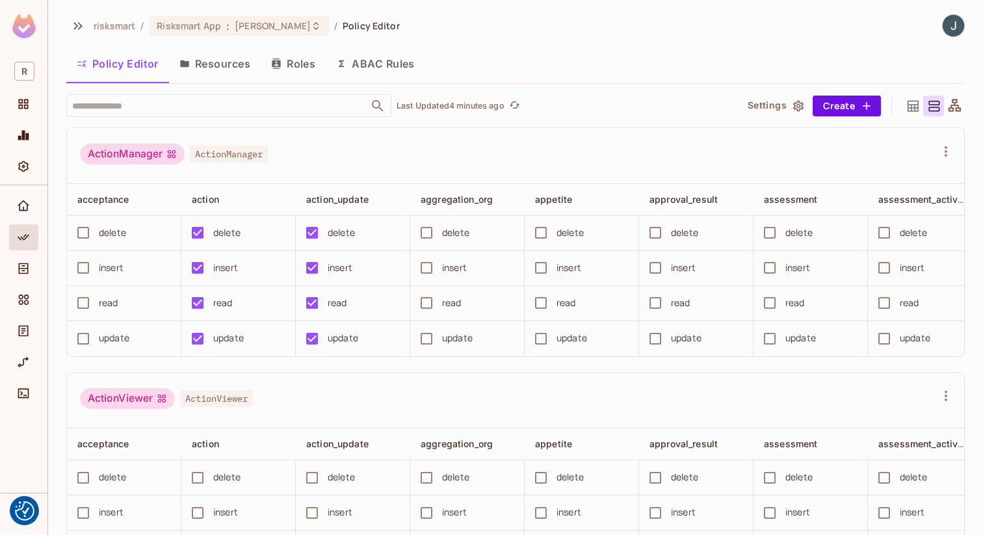
click at [662, 56] on div "Policy Editor Resources Roles ABAC Rules" at bounding box center [515, 63] width 899 height 33
click at [30, 207] on span "Home" at bounding box center [24, 206] width 16 height 16
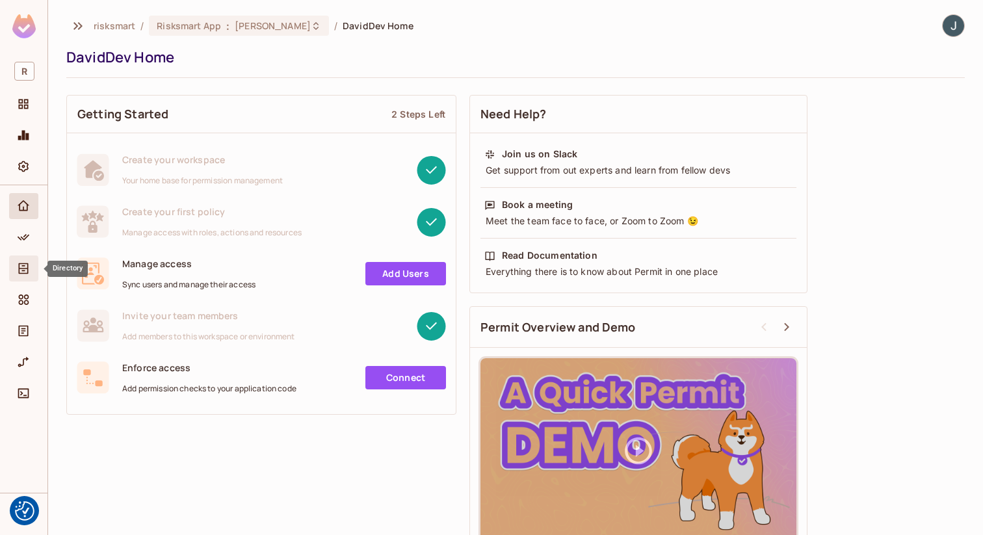
click at [26, 275] on span "Directory" at bounding box center [24, 269] width 16 height 16
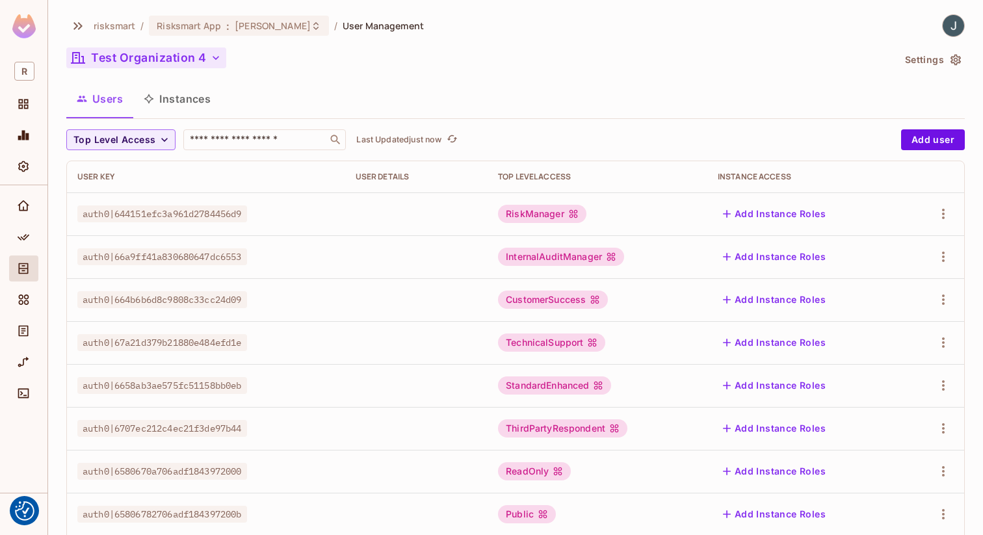
click at [200, 58] on button "Test Organization 4" at bounding box center [146, 57] width 160 height 21
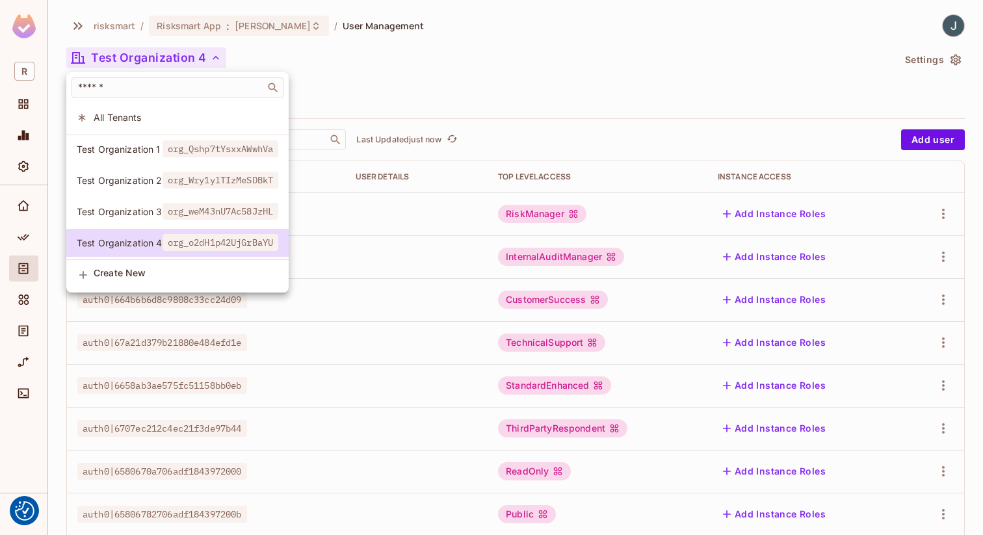
click at [139, 152] on span "Test Organization 1" at bounding box center [120, 149] width 86 height 12
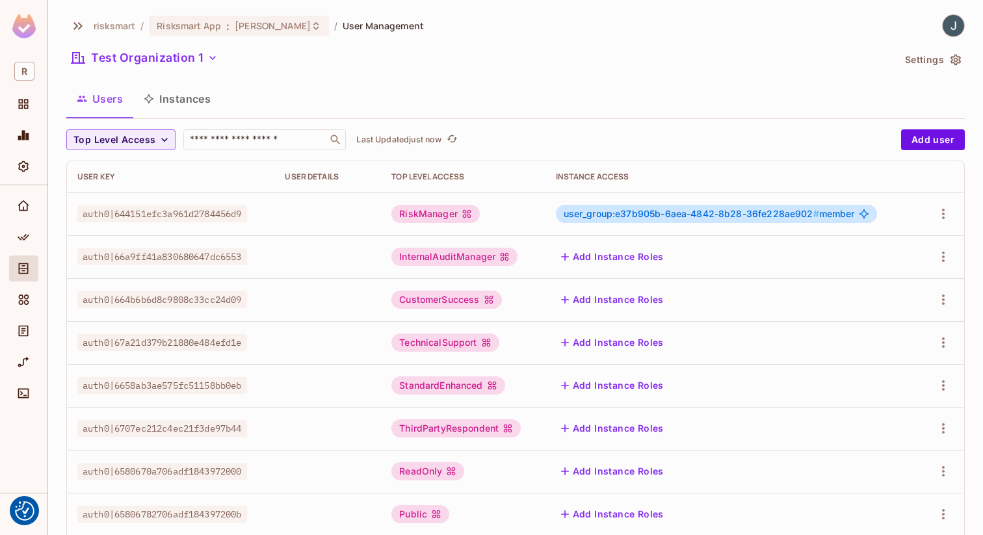
click at [194, 101] on button "Instances" at bounding box center [177, 99] width 88 height 33
